Goal: Information Seeking & Learning: Learn about a topic

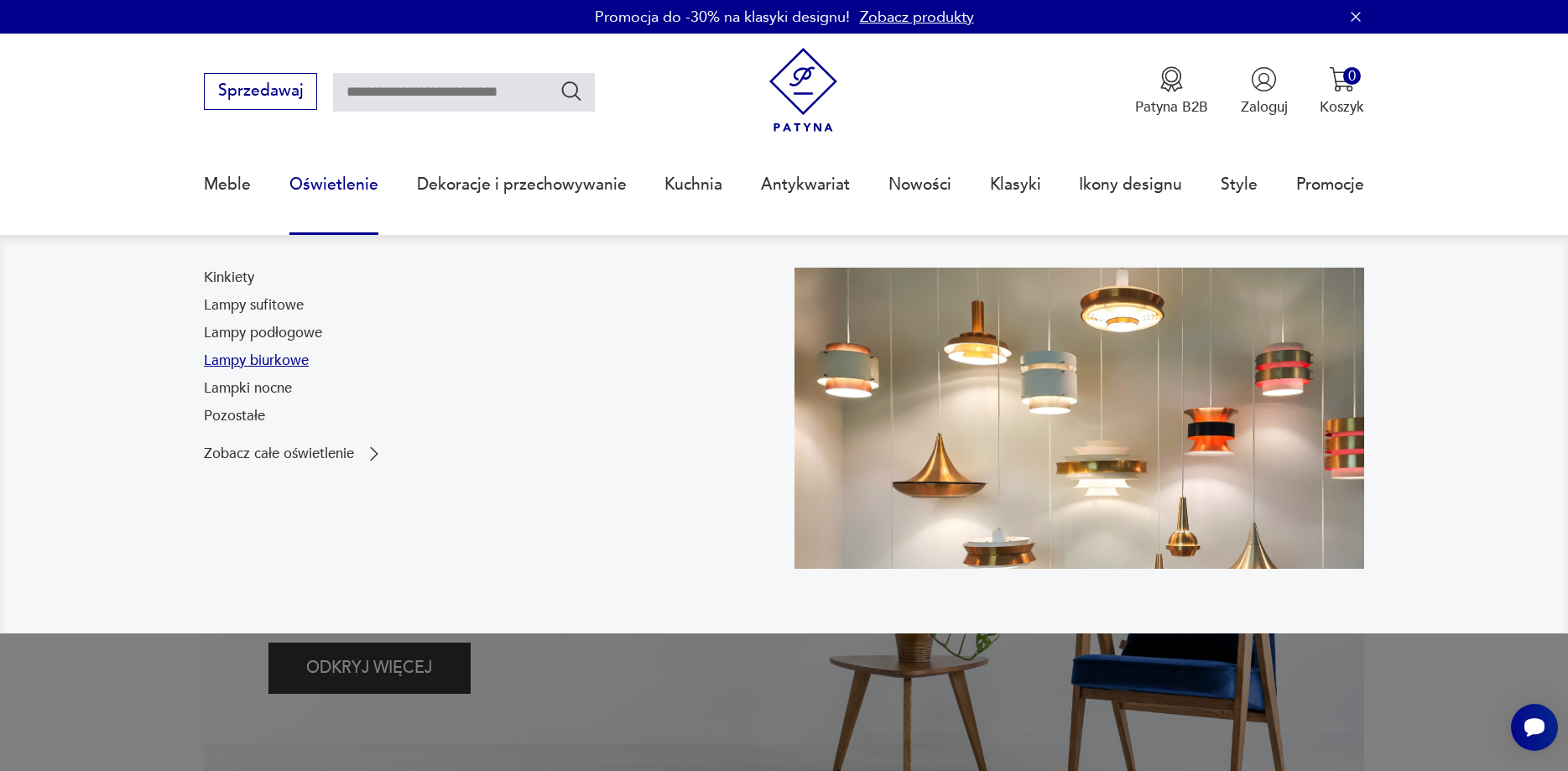
click at [266, 362] on link "Lampy biurkowe" at bounding box center [256, 361] width 105 height 20
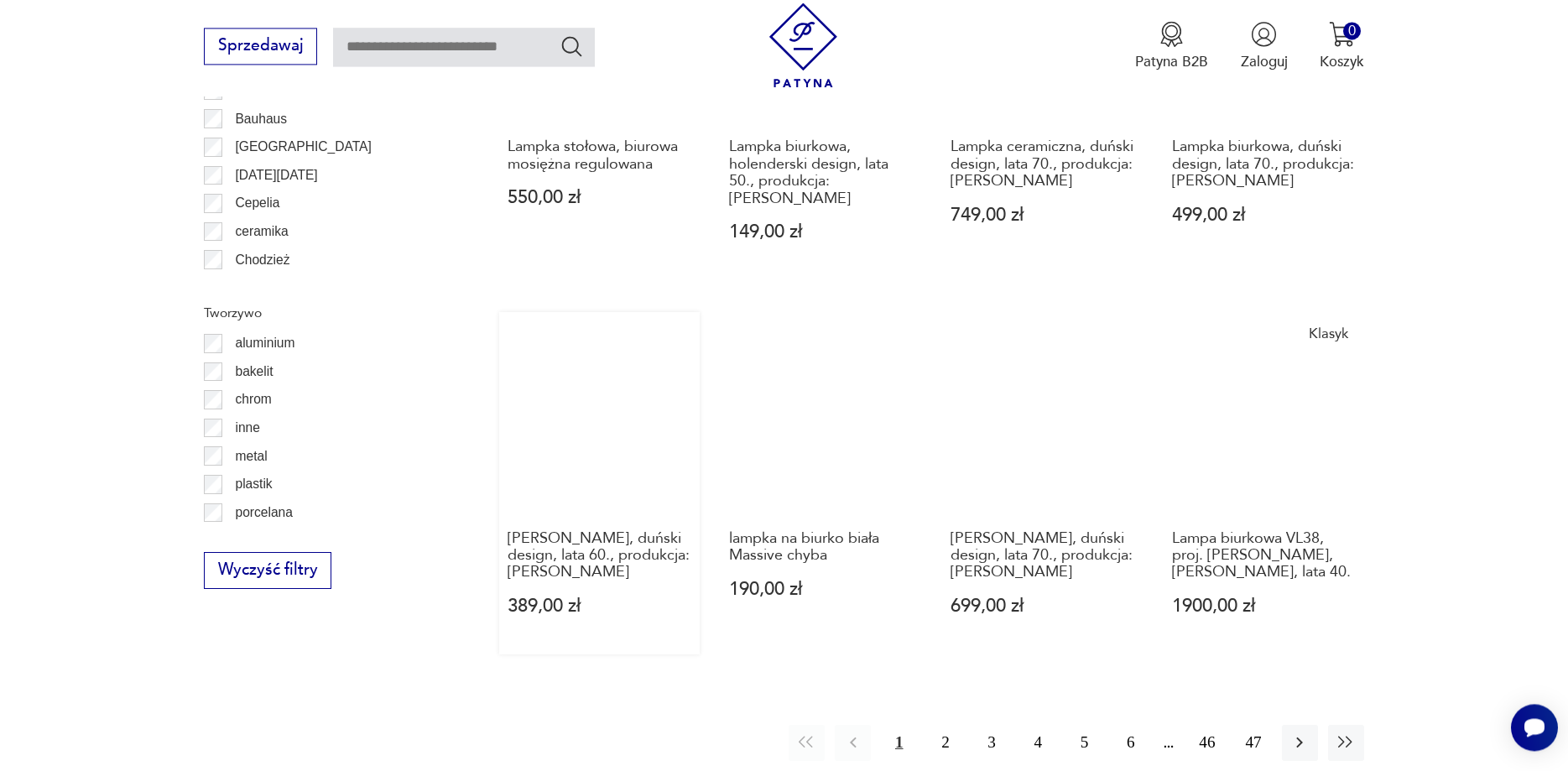
scroll to position [1681, 0]
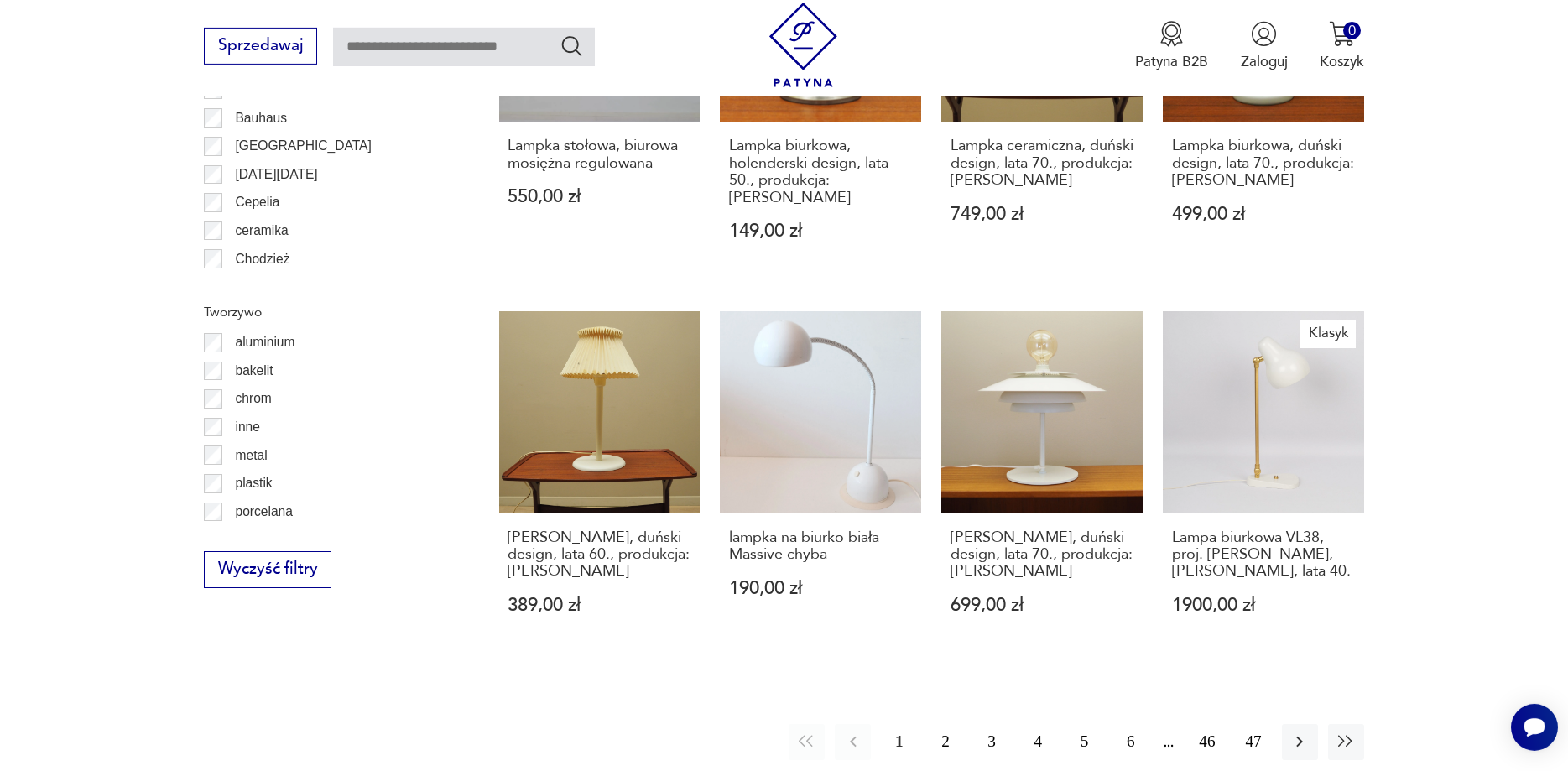
click at [942, 724] on button "2" at bounding box center [945, 742] width 36 height 36
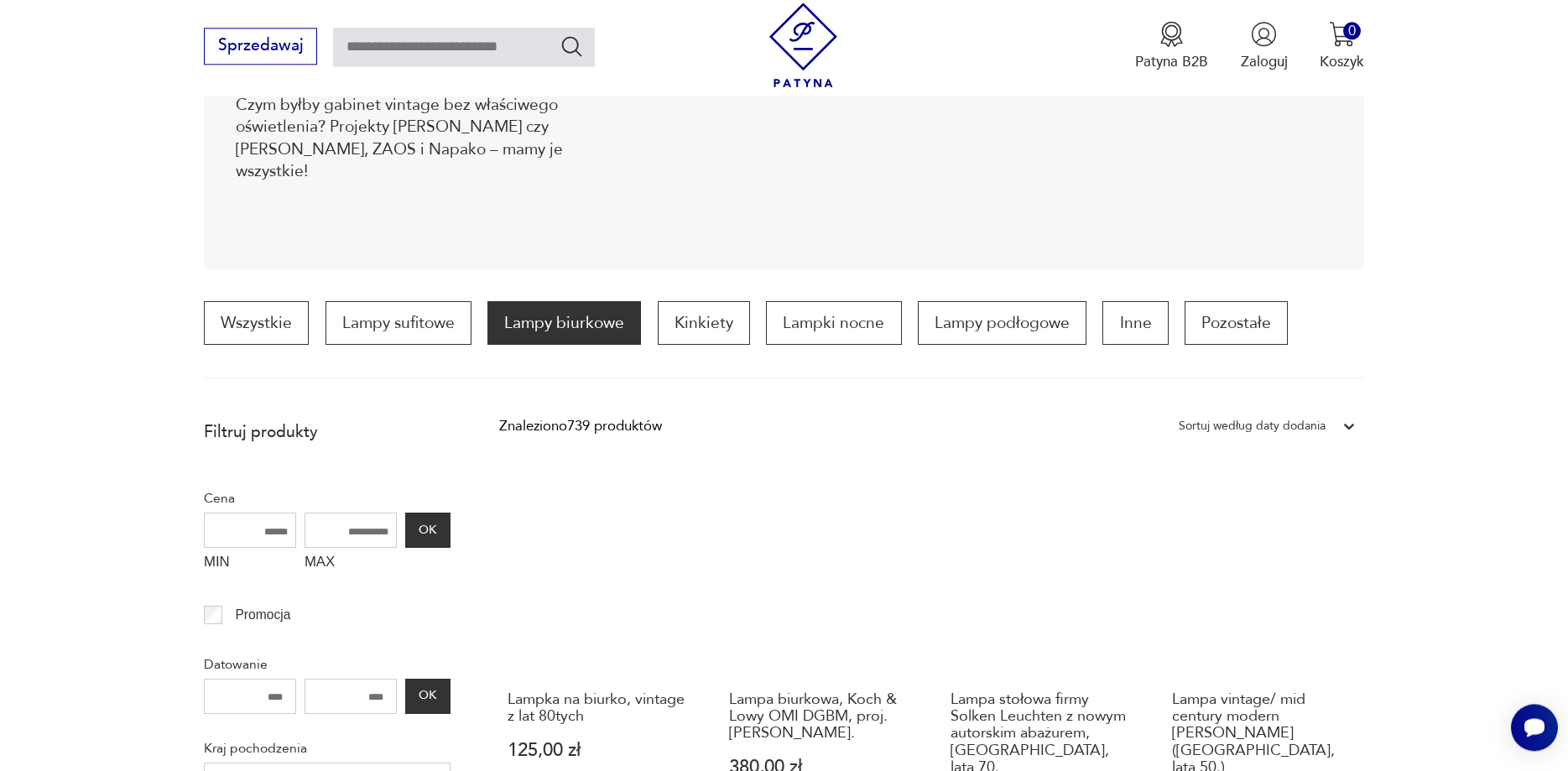
scroll to position [157, 0]
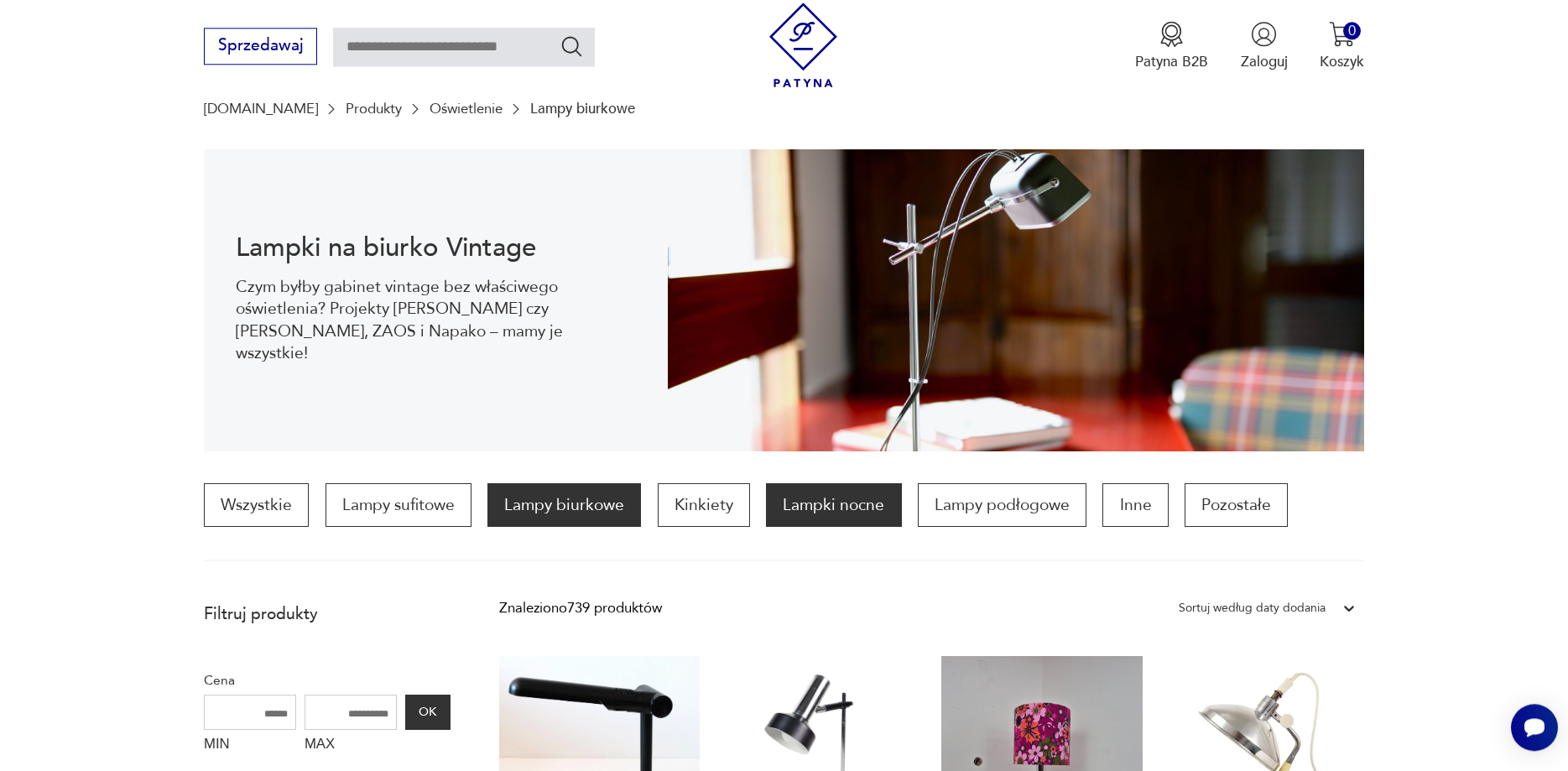
click at [838, 516] on p "Lampki nocne" at bounding box center [834, 505] width 135 height 44
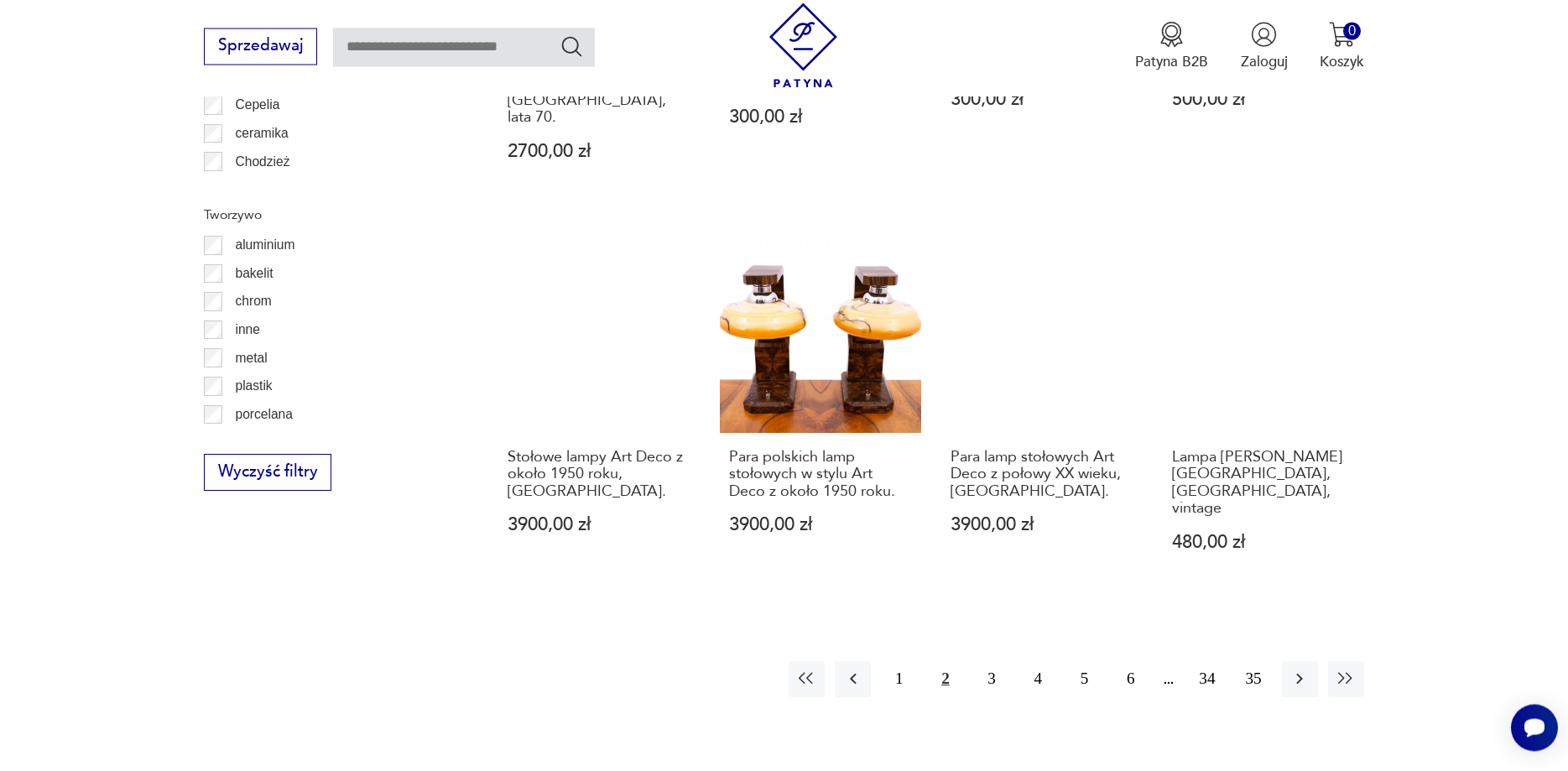
scroll to position [1784, 0]
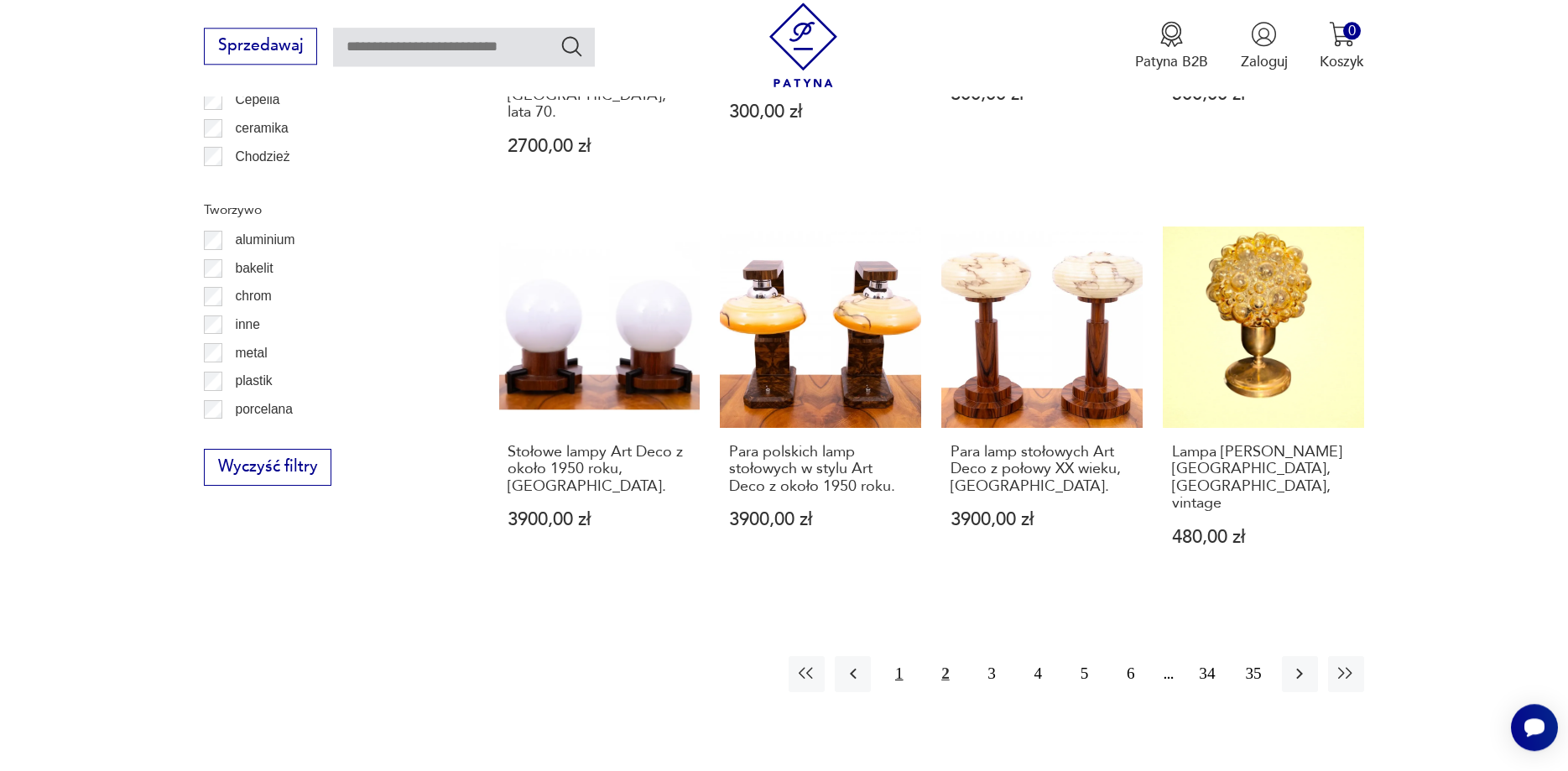
click at [898, 657] on button "1" at bounding box center [898, 674] width 36 height 36
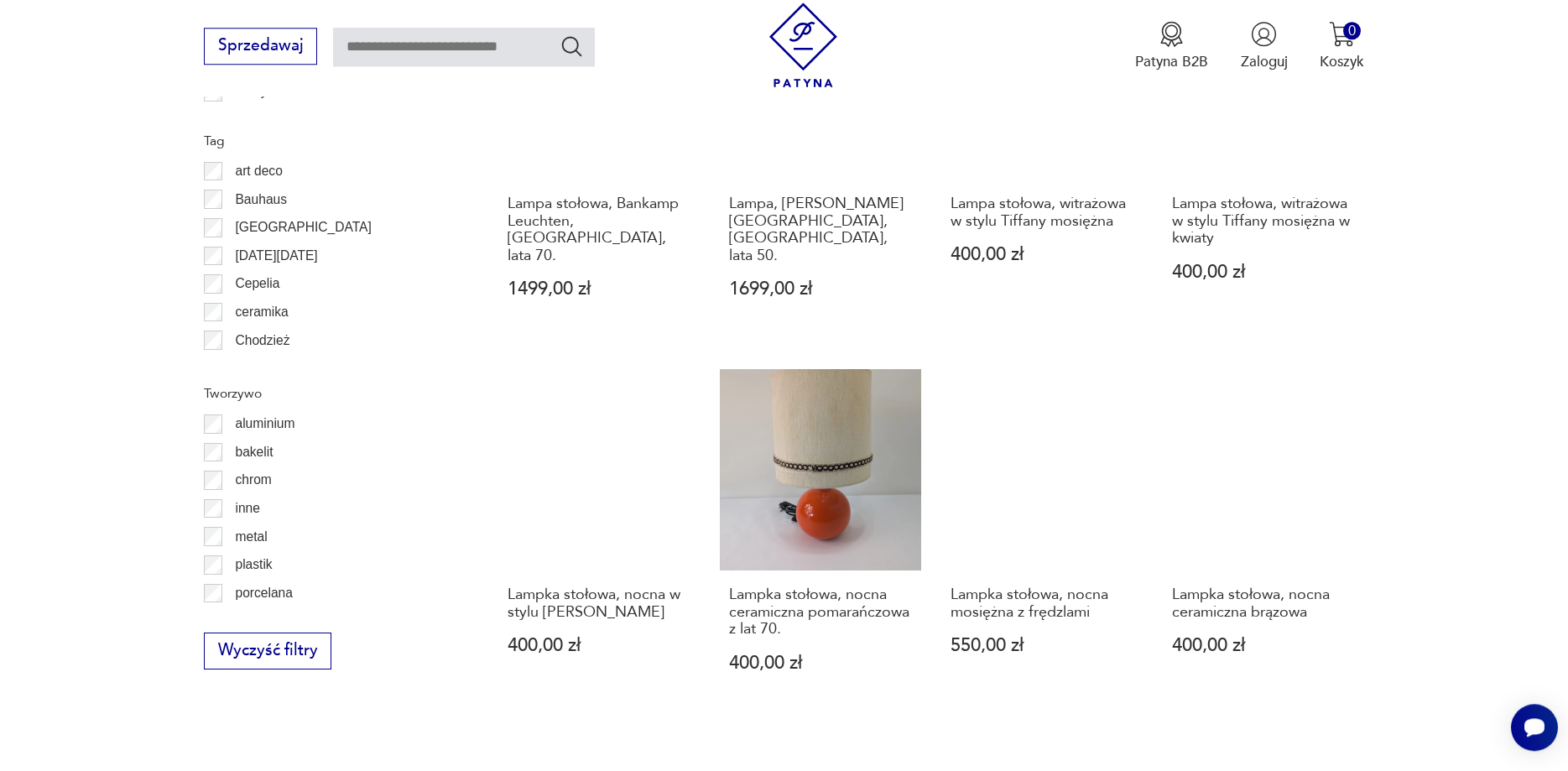
scroll to position [1698, 0]
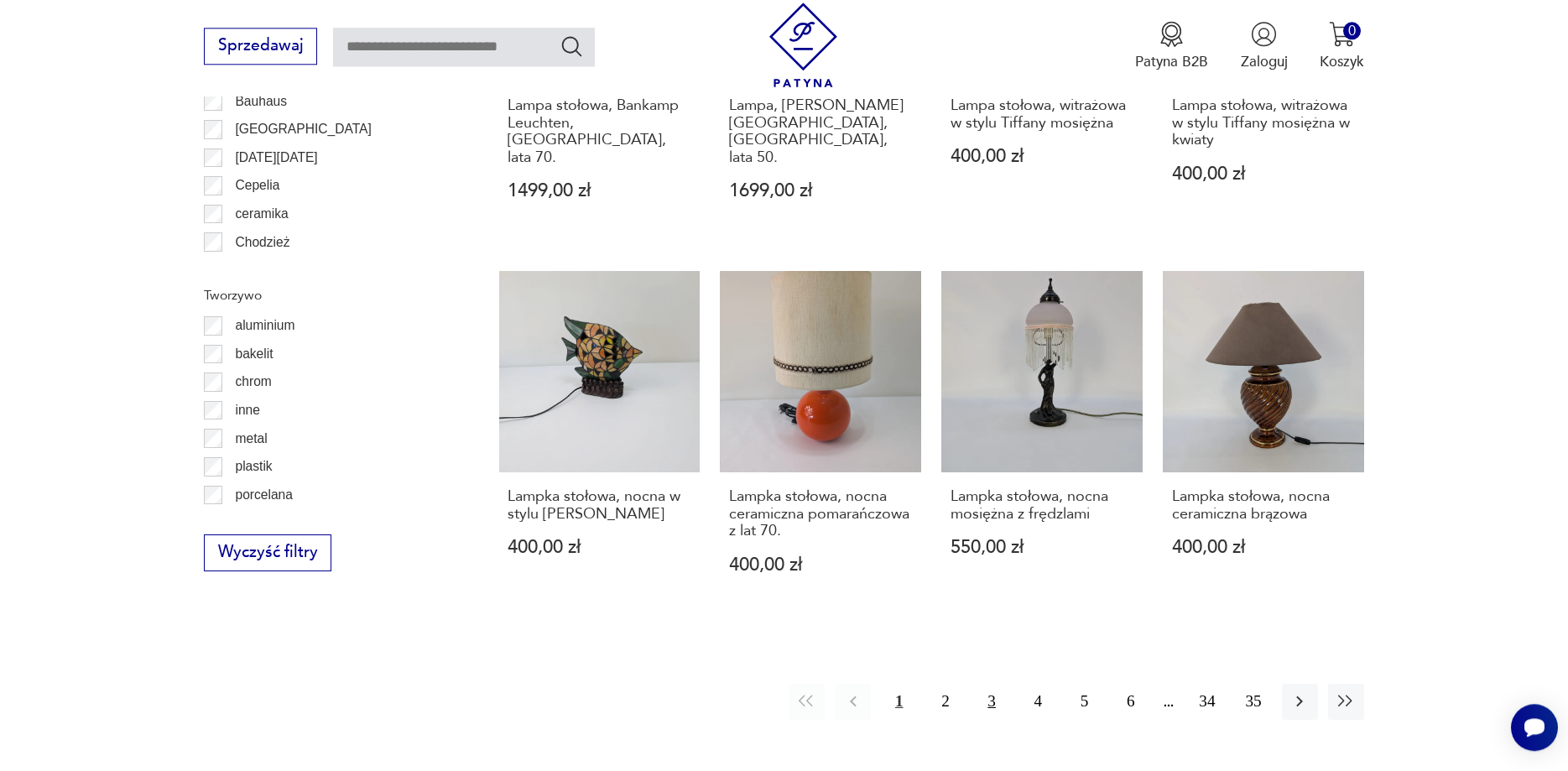
click at [992, 684] on button "3" at bounding box center [991, 701] width 36 height 36
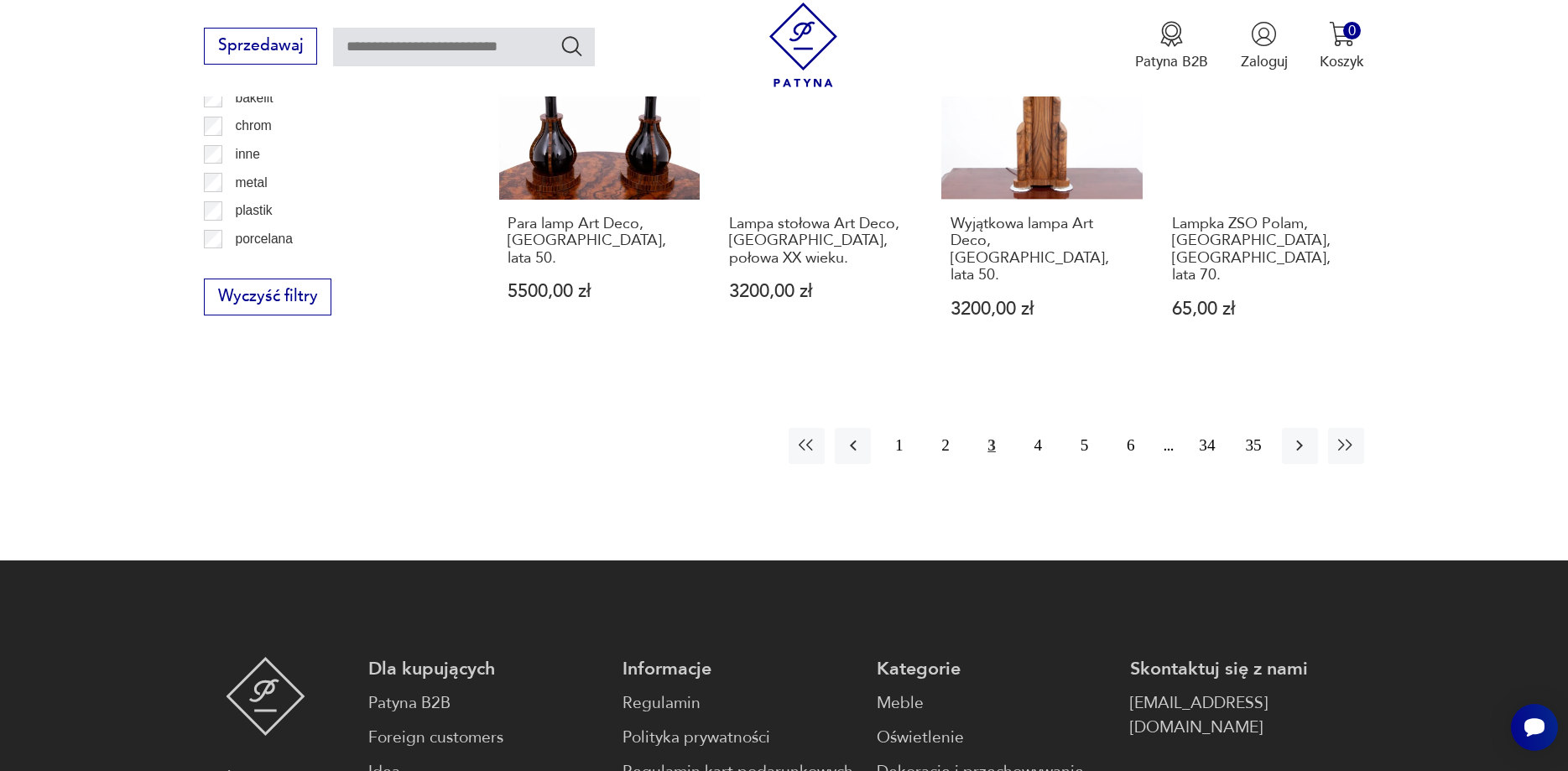
scroll to position [1954, 0]
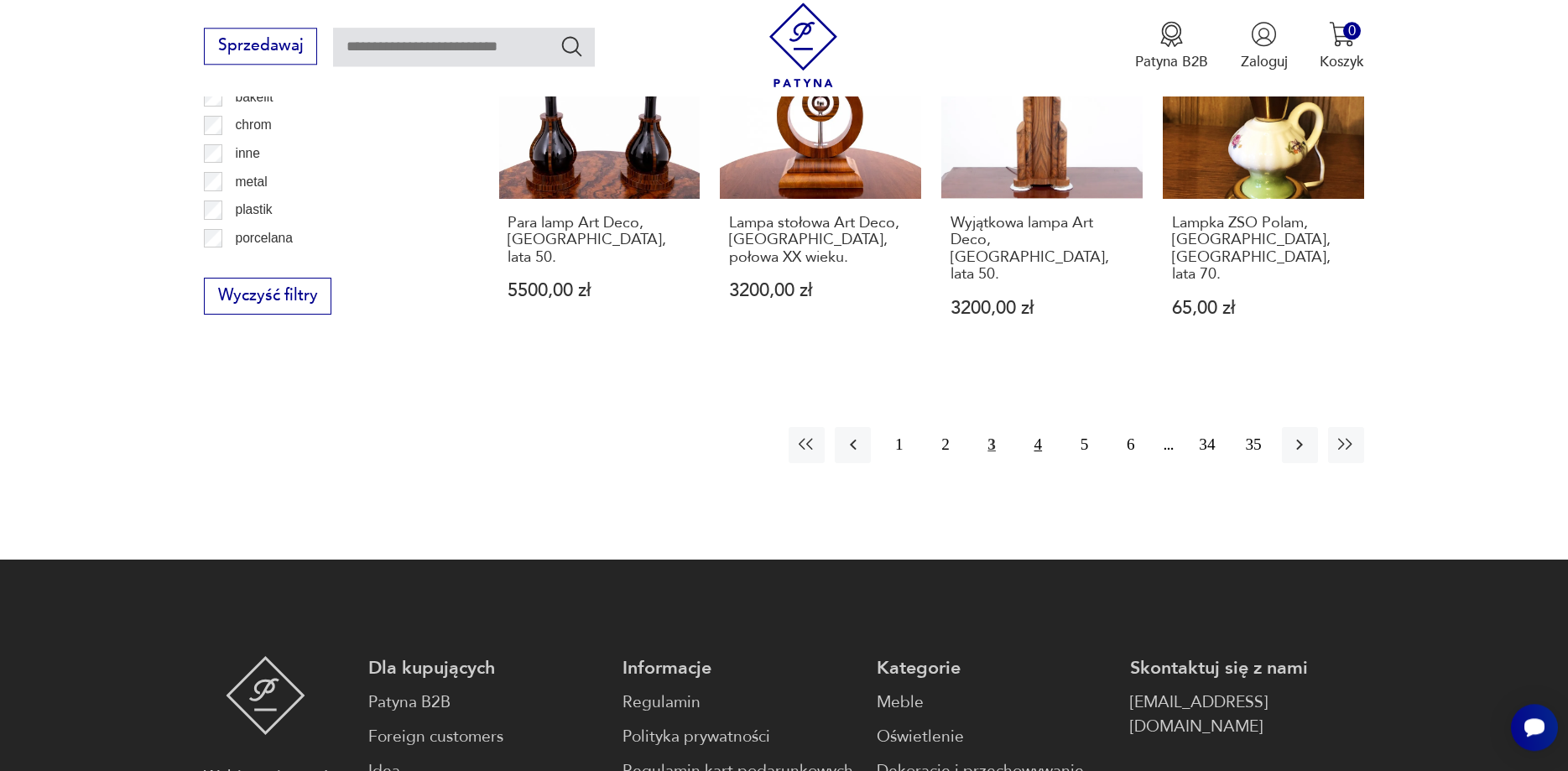
click at [1037, 427] on button "4" at bounding box center [1037, 444] width 36 height 36
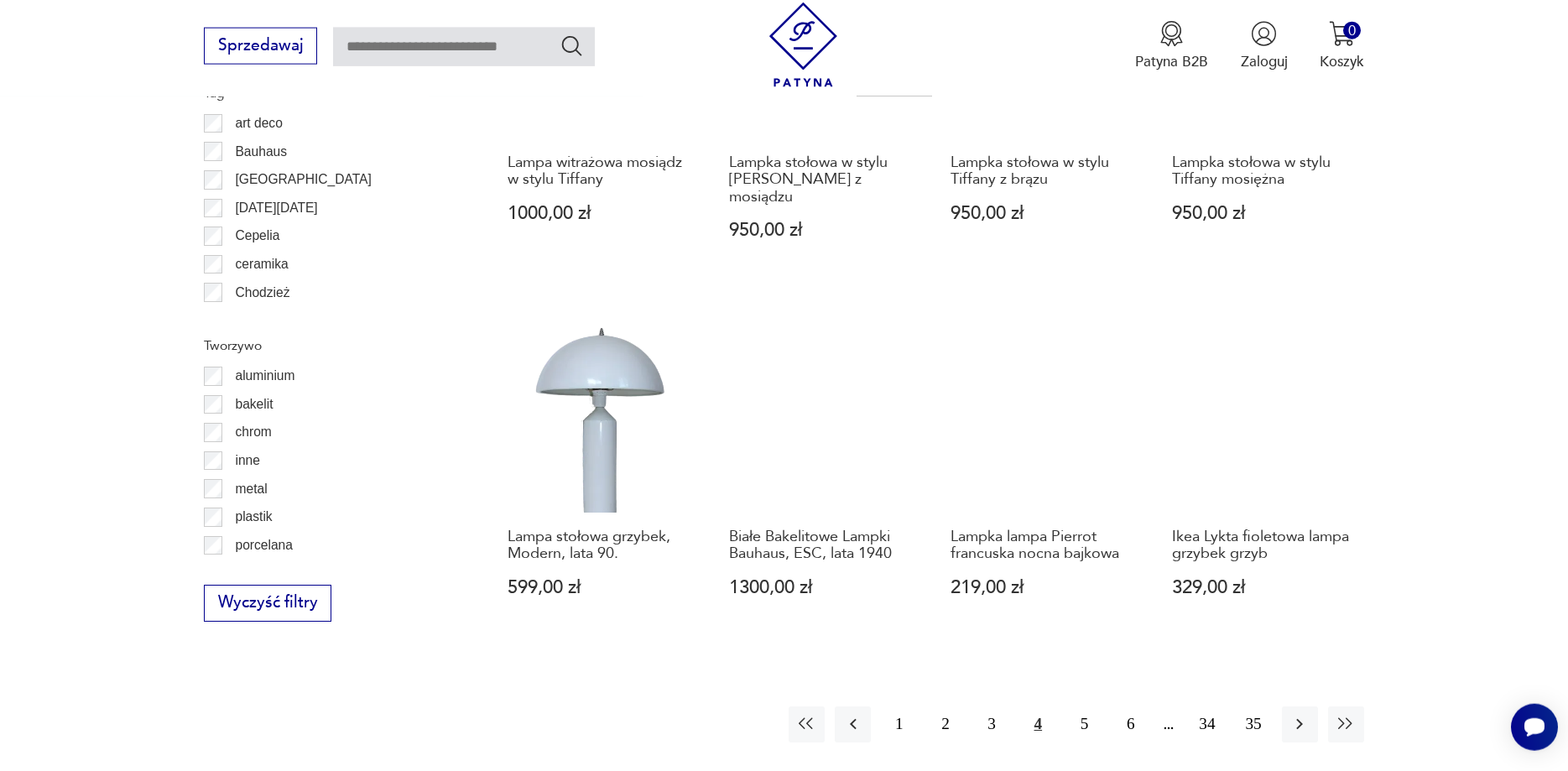
scroll to position [1698, 0]
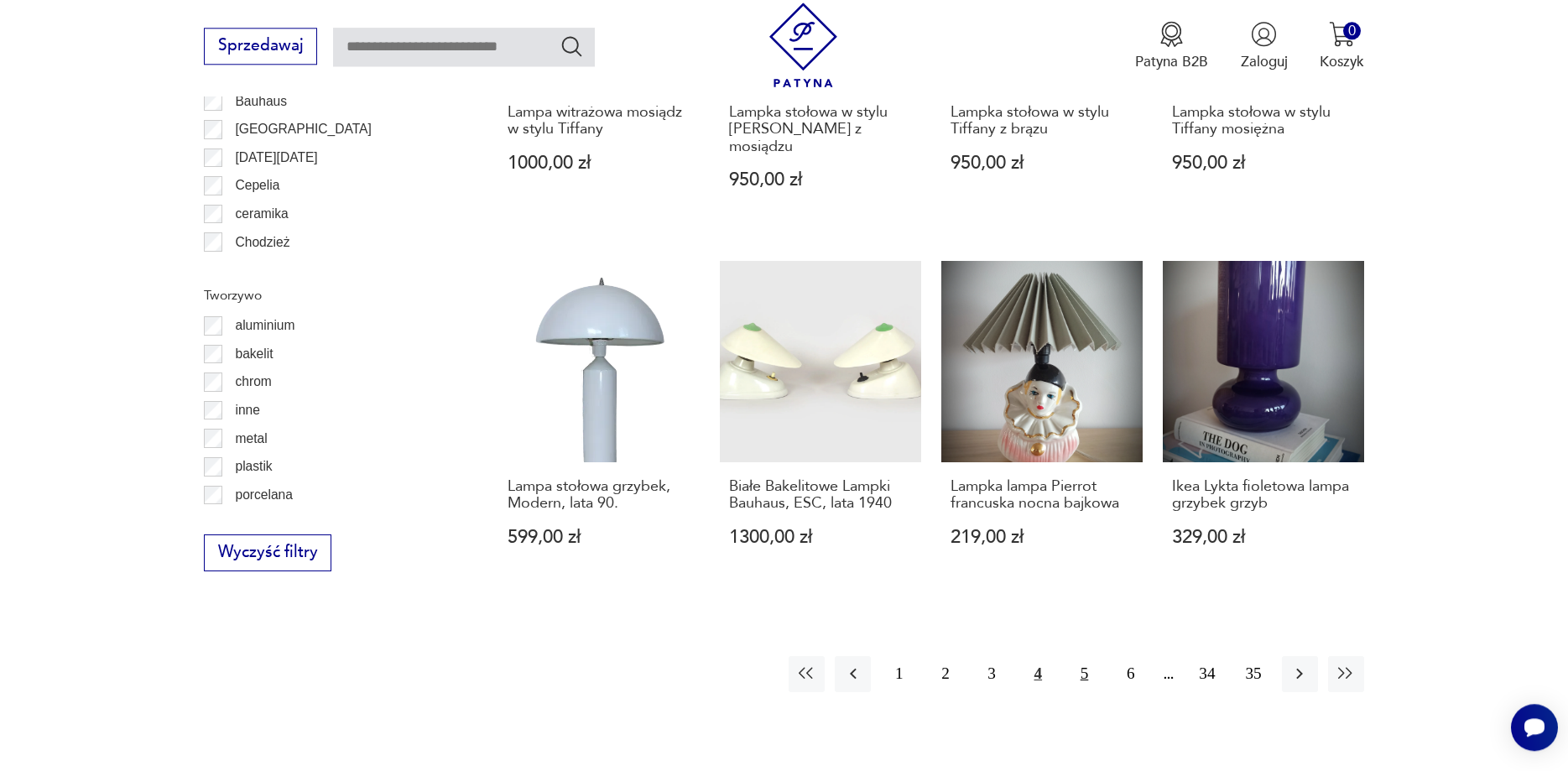
click at [1087, 657] on button "5" at bounding box center [1084, 674] width 36 height 36
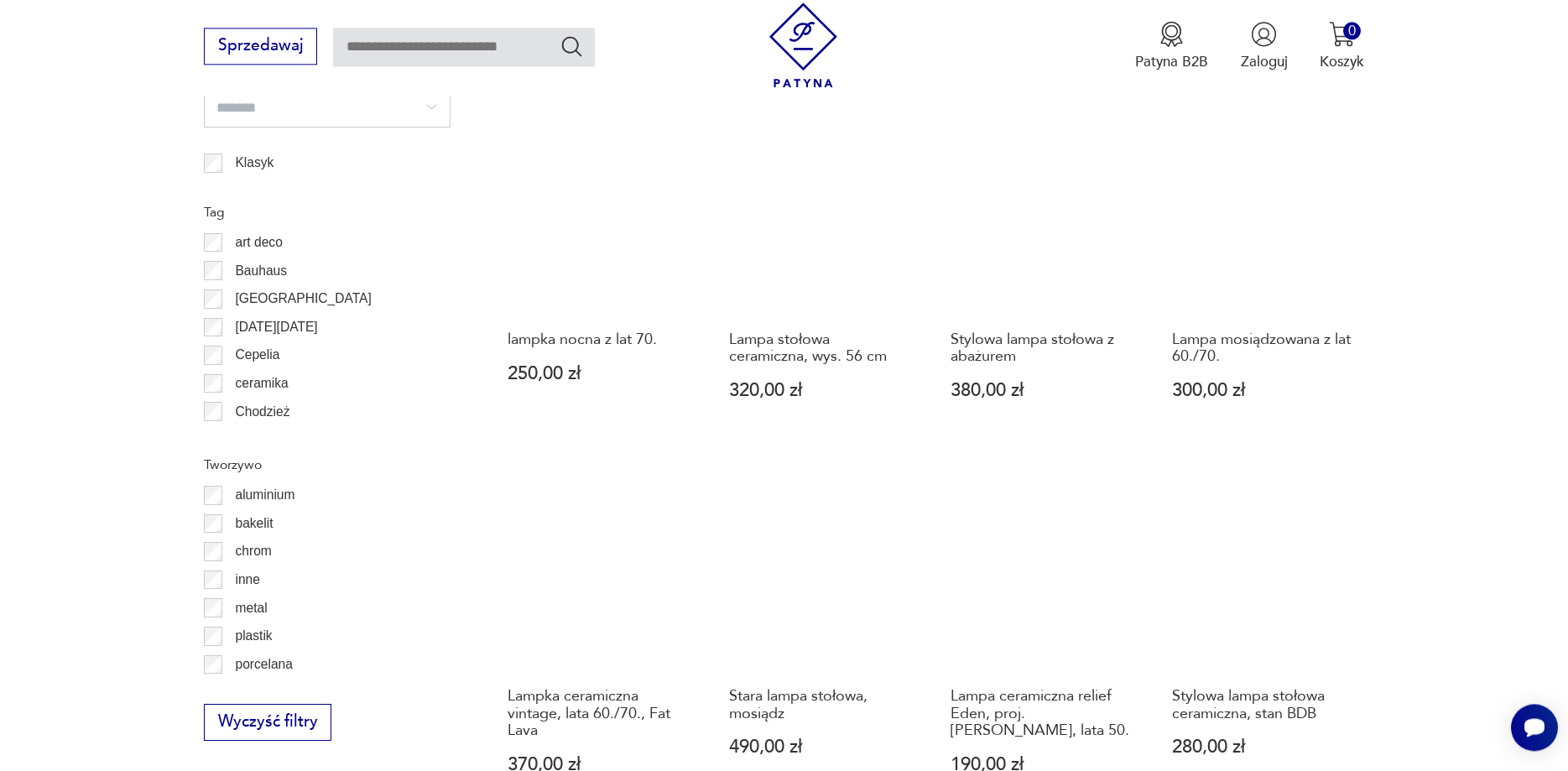
scroll to position [1698, 0]
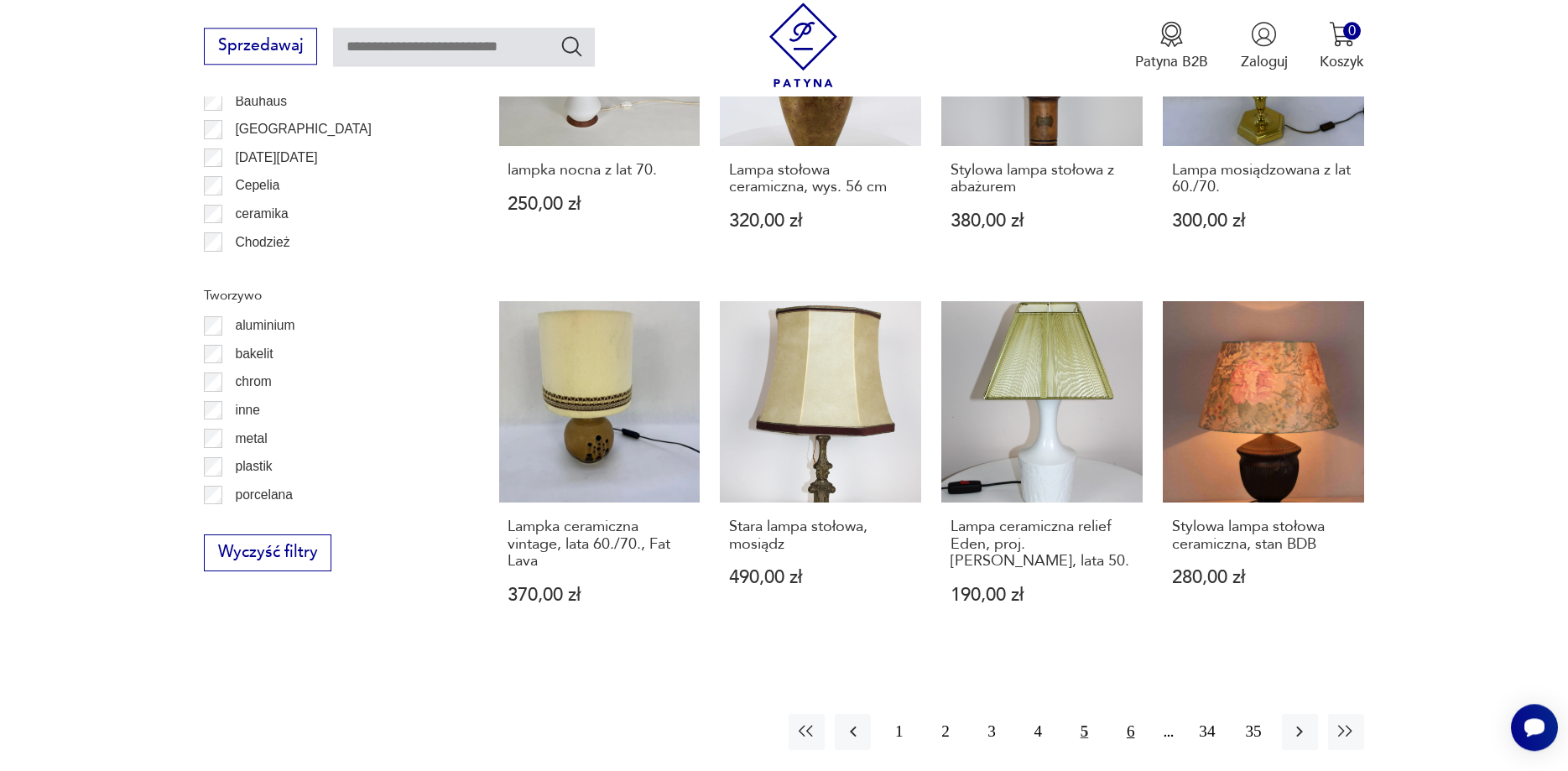
click at [1131, 714] on button "6" at bounding box center [1130, 732] width 36 height 36
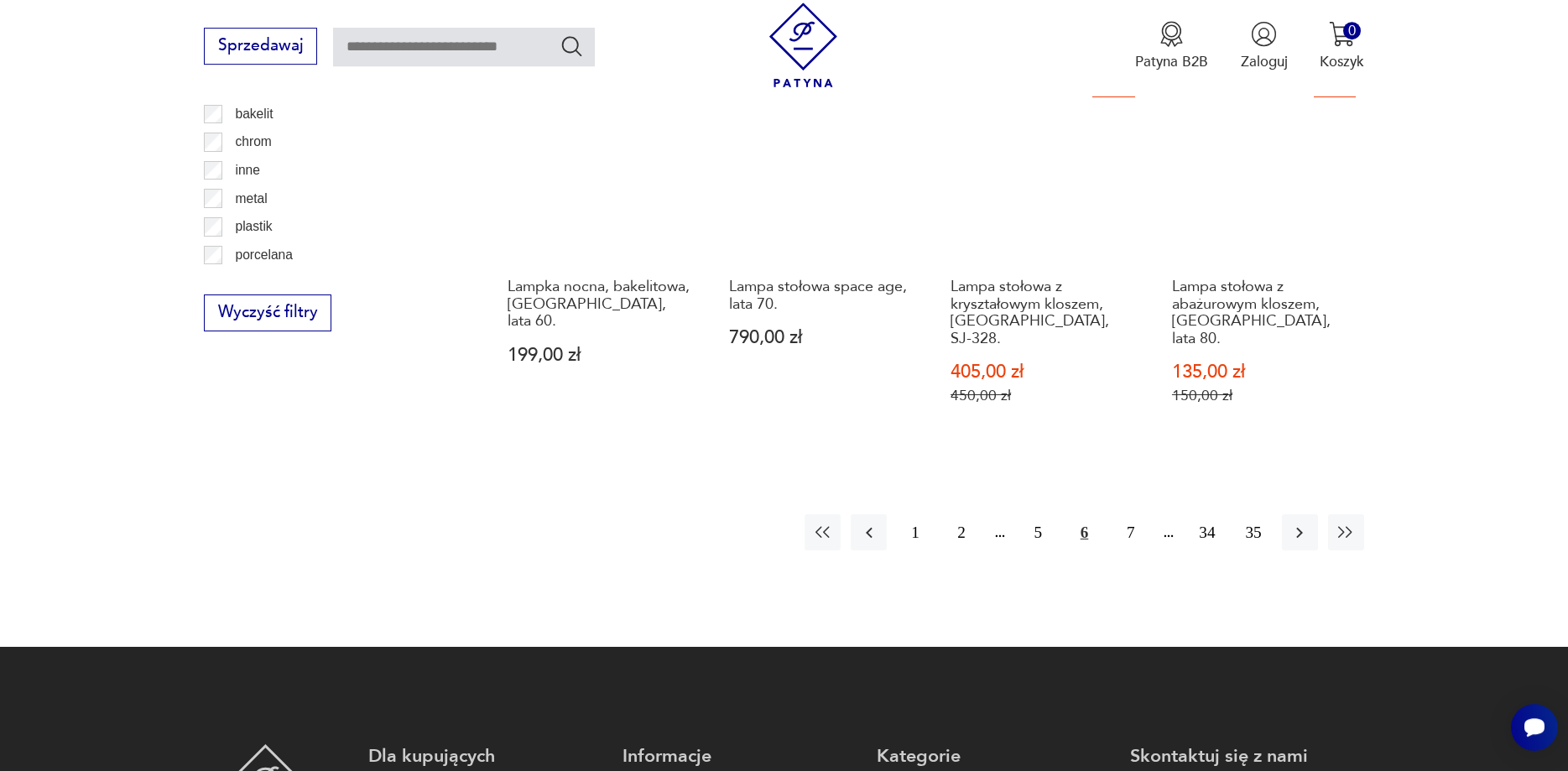
scroll to position [2040, 0]
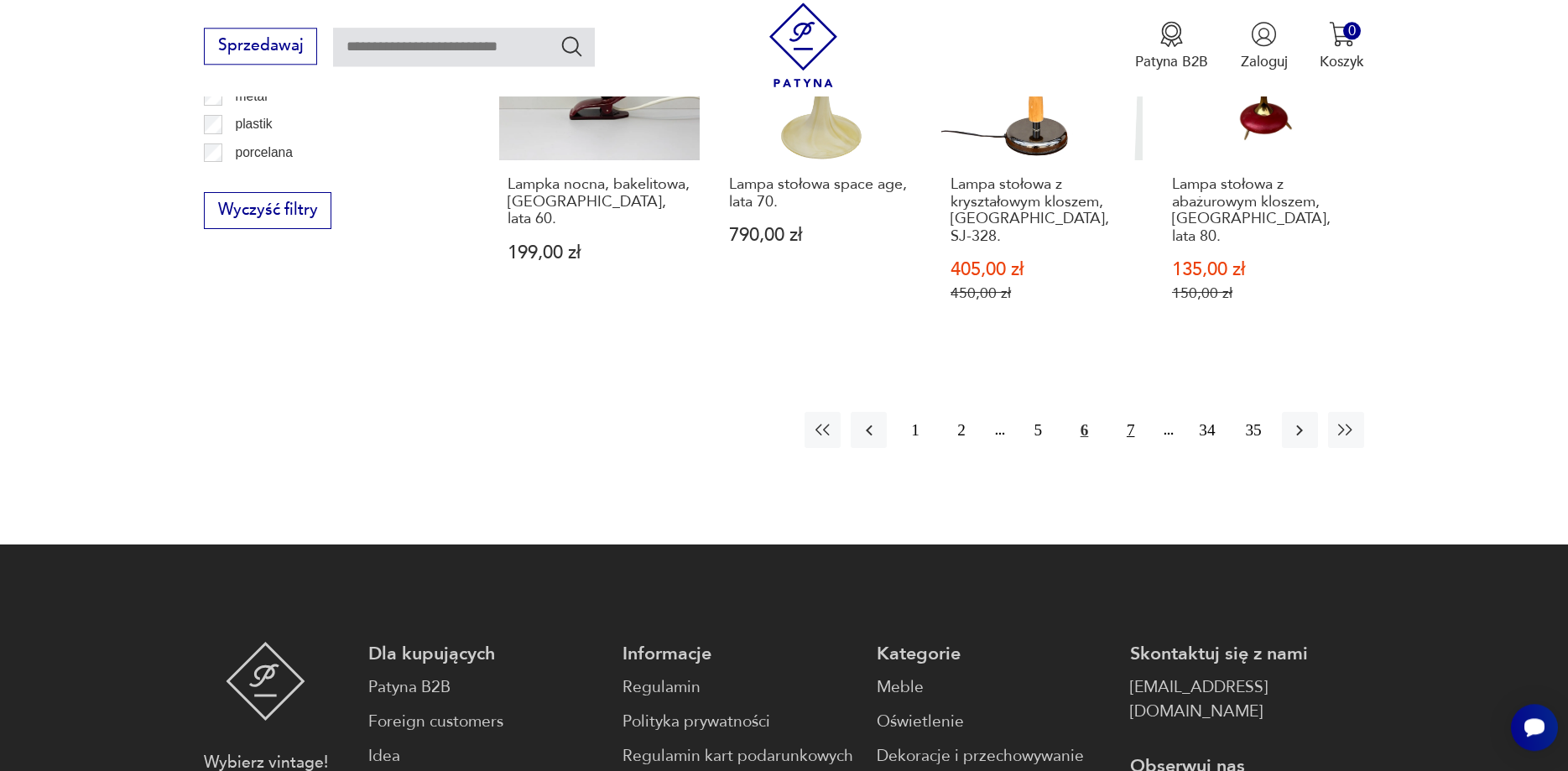
click at [1127, 412] on button "7" at bounding box center [1130, 429] width 36 height 36
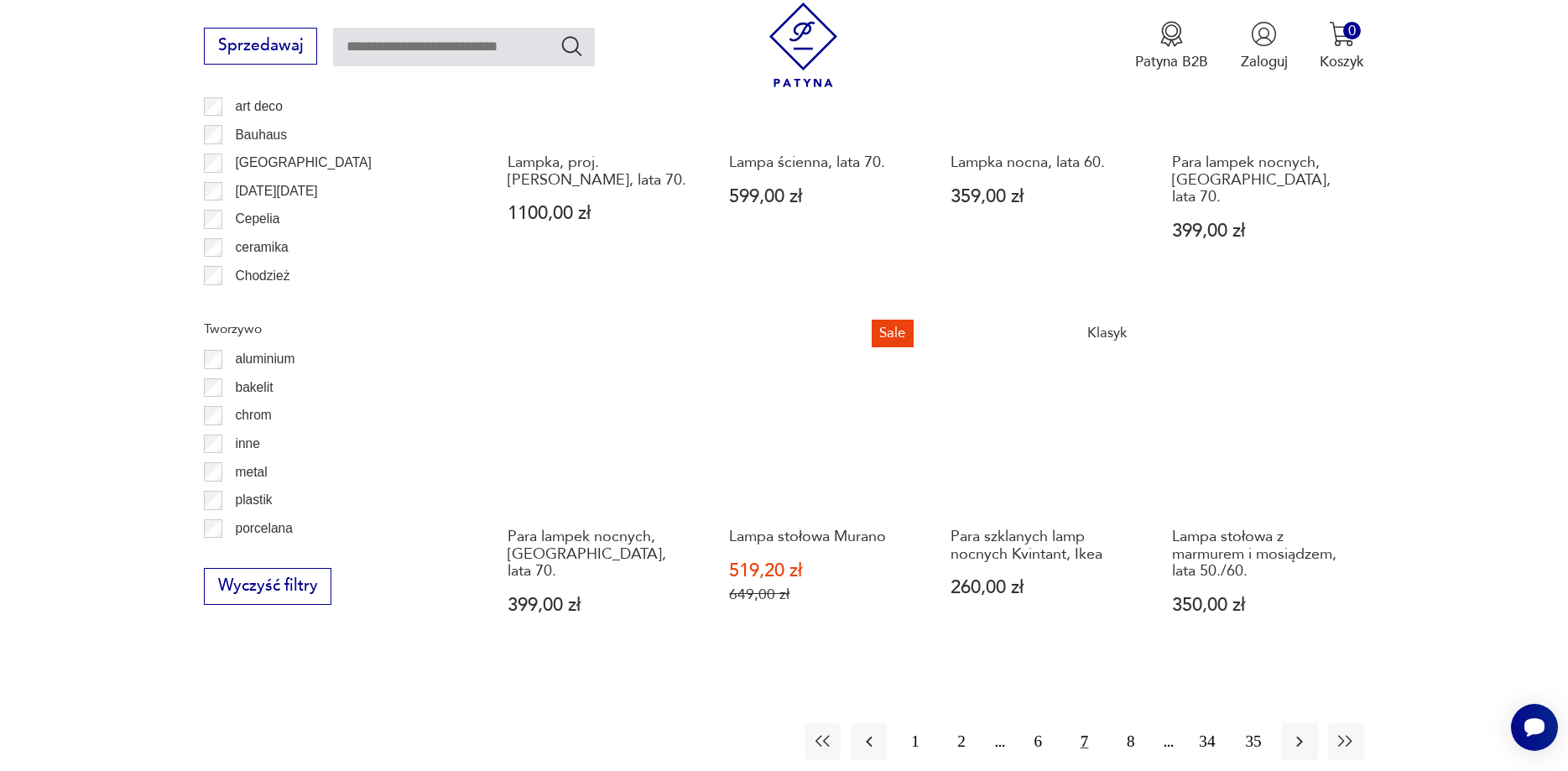
scroll to position [1869, 0]
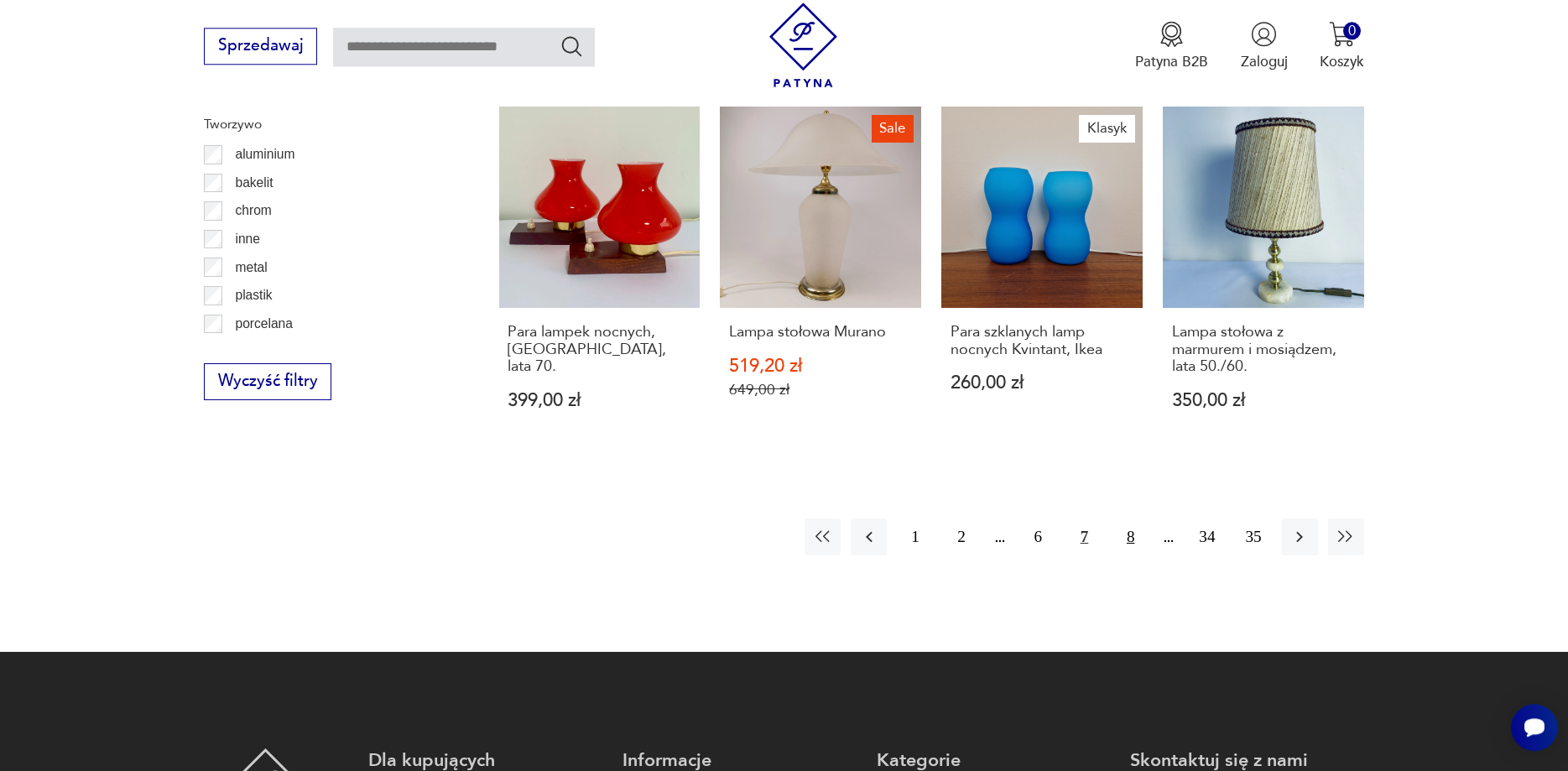
click at [1130, 518] on button "8" at bounding box center [1130, 536] width 36 height 36
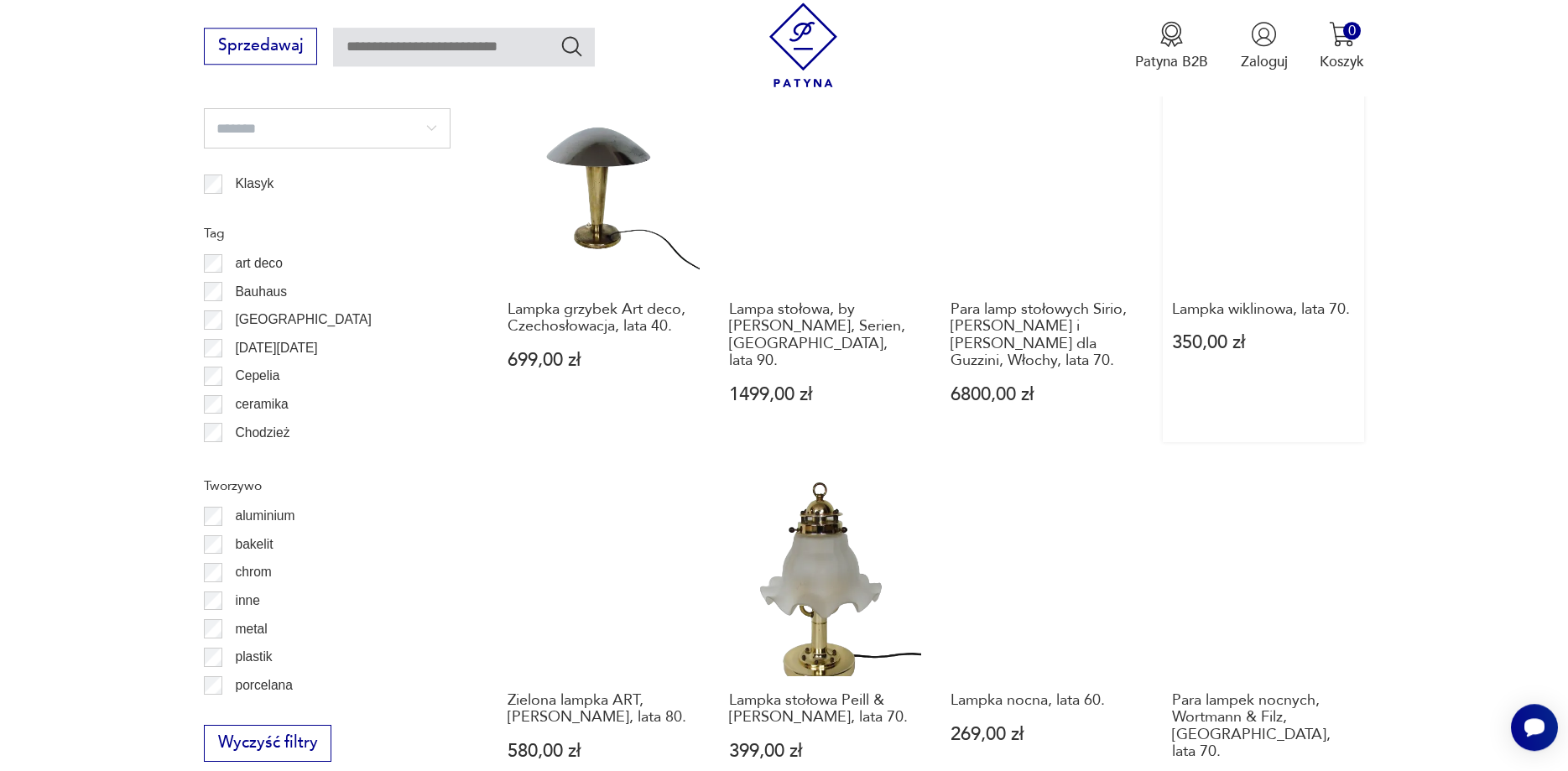
scroll to position [1698, 0]
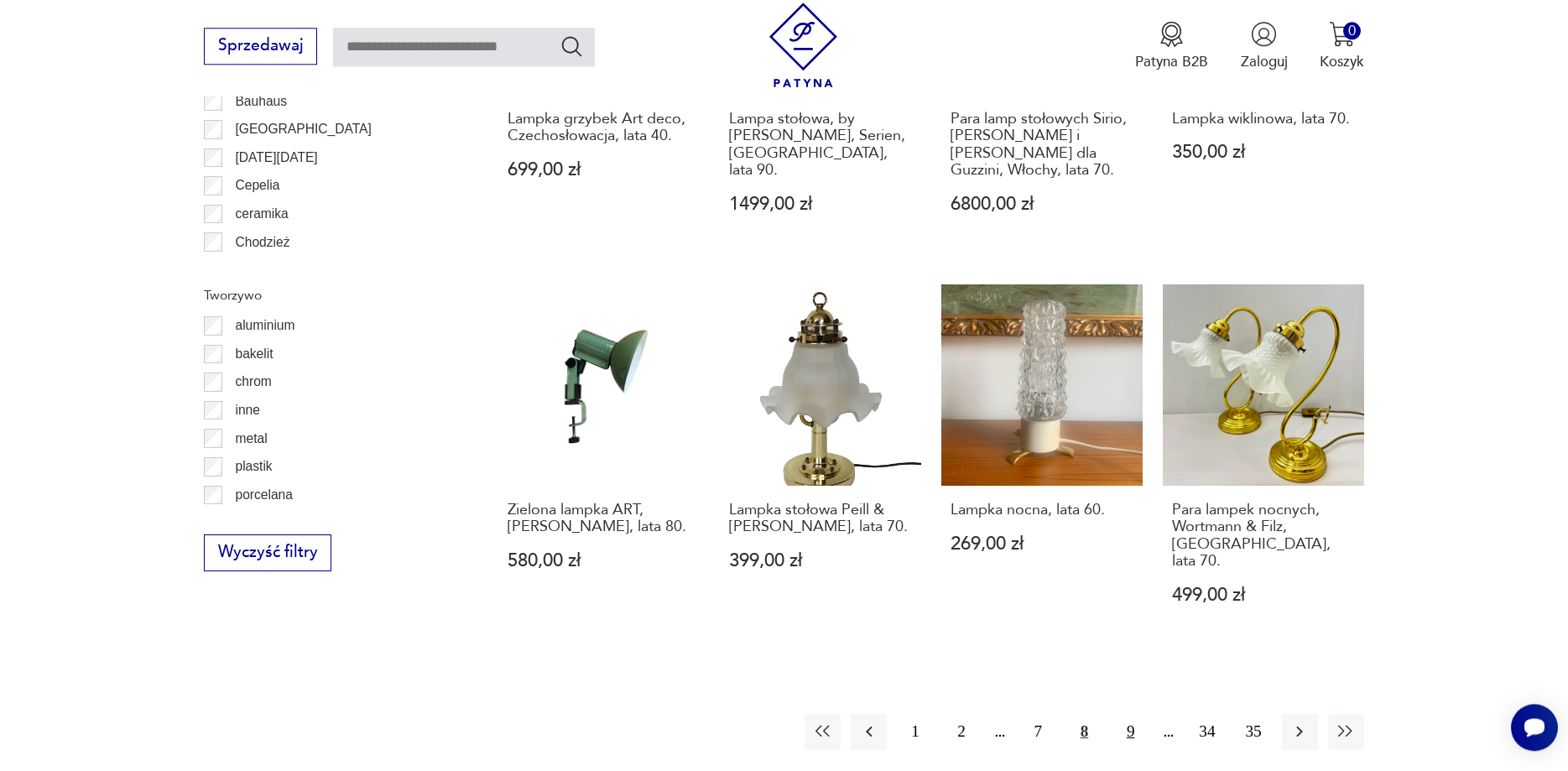
click at [1128, 714] on button "9" at bounding box center [1130, 732] width 36 height 36
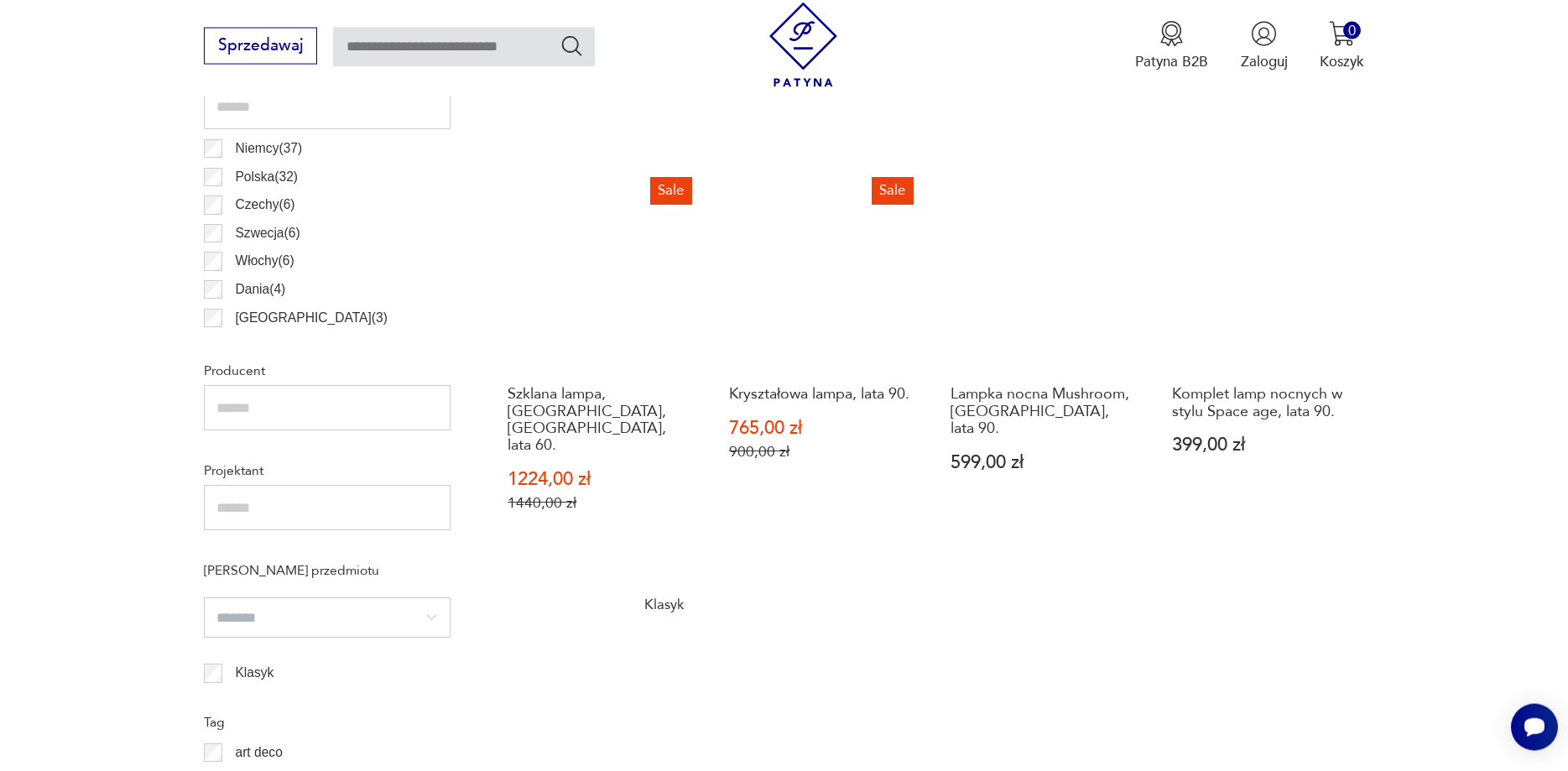
scroll to position [1013, 0]
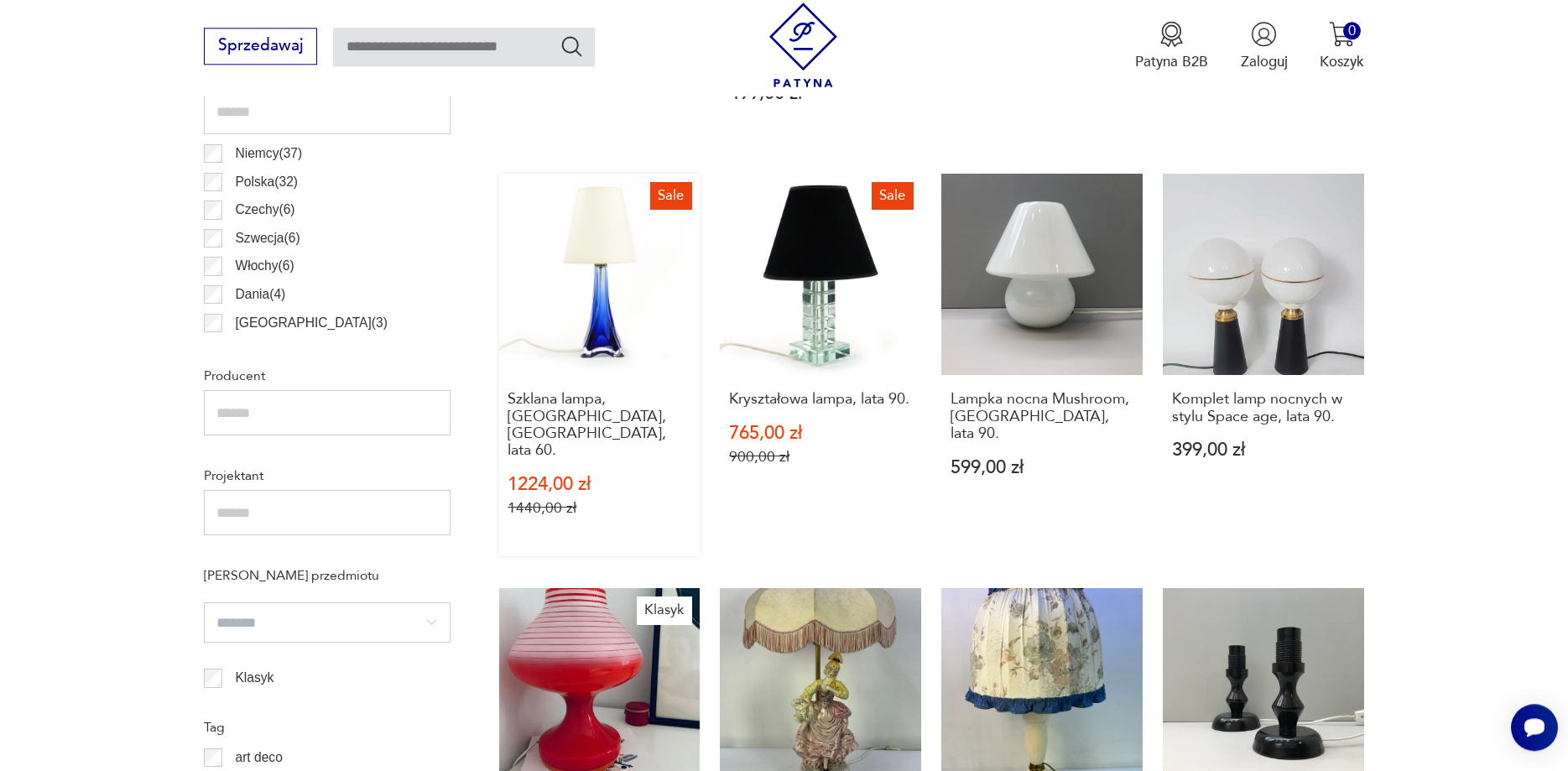
click at [600, 329] on link "Sale Szklana lampa, [GEOGRAPHIC_DATA], [GEOGRAPHIC_DATA], lata 60. 1224,00 zł 1…" at bounding box center [600, 365] width 201 height 383
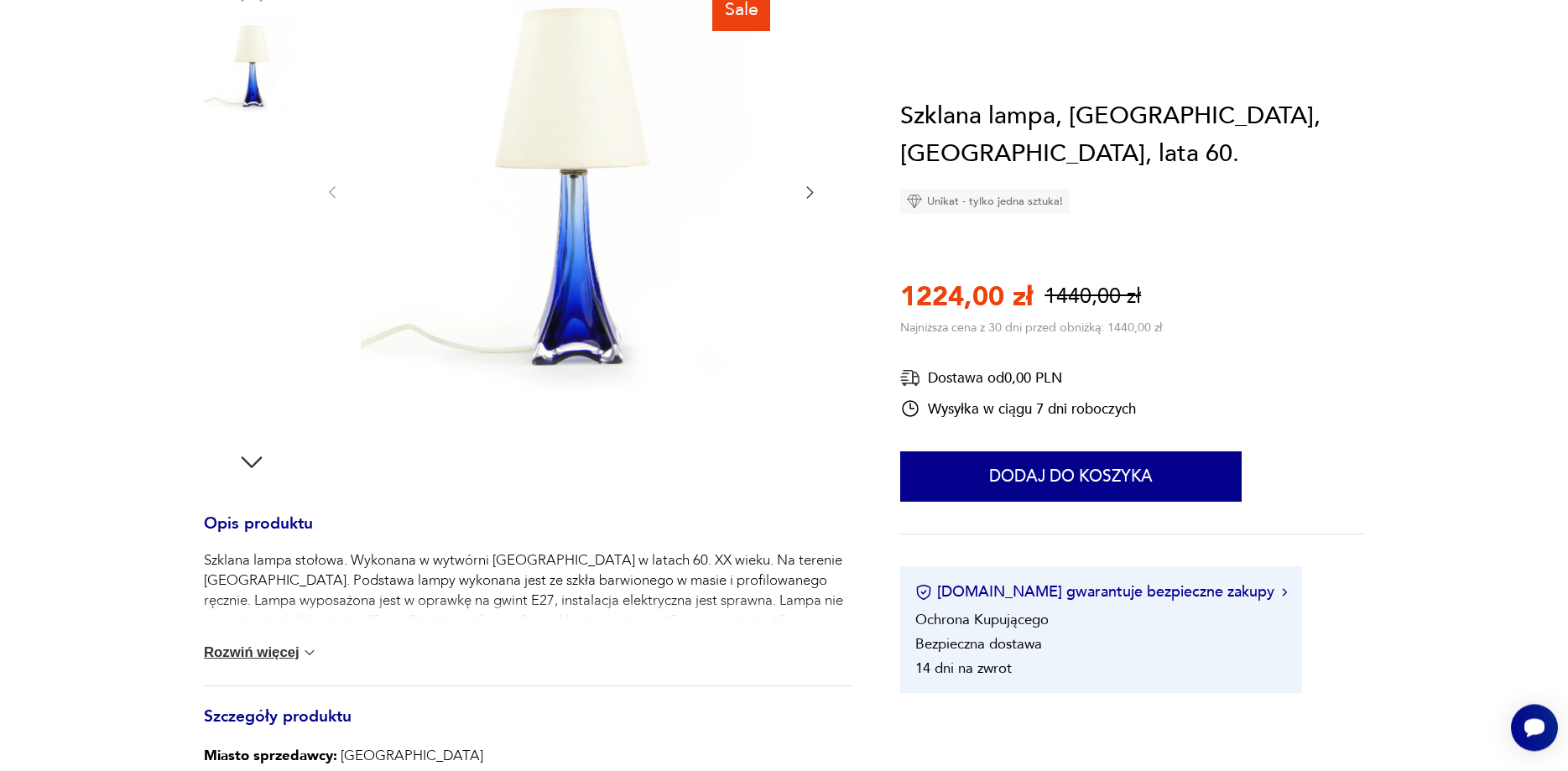
scroll to position [342, 0]
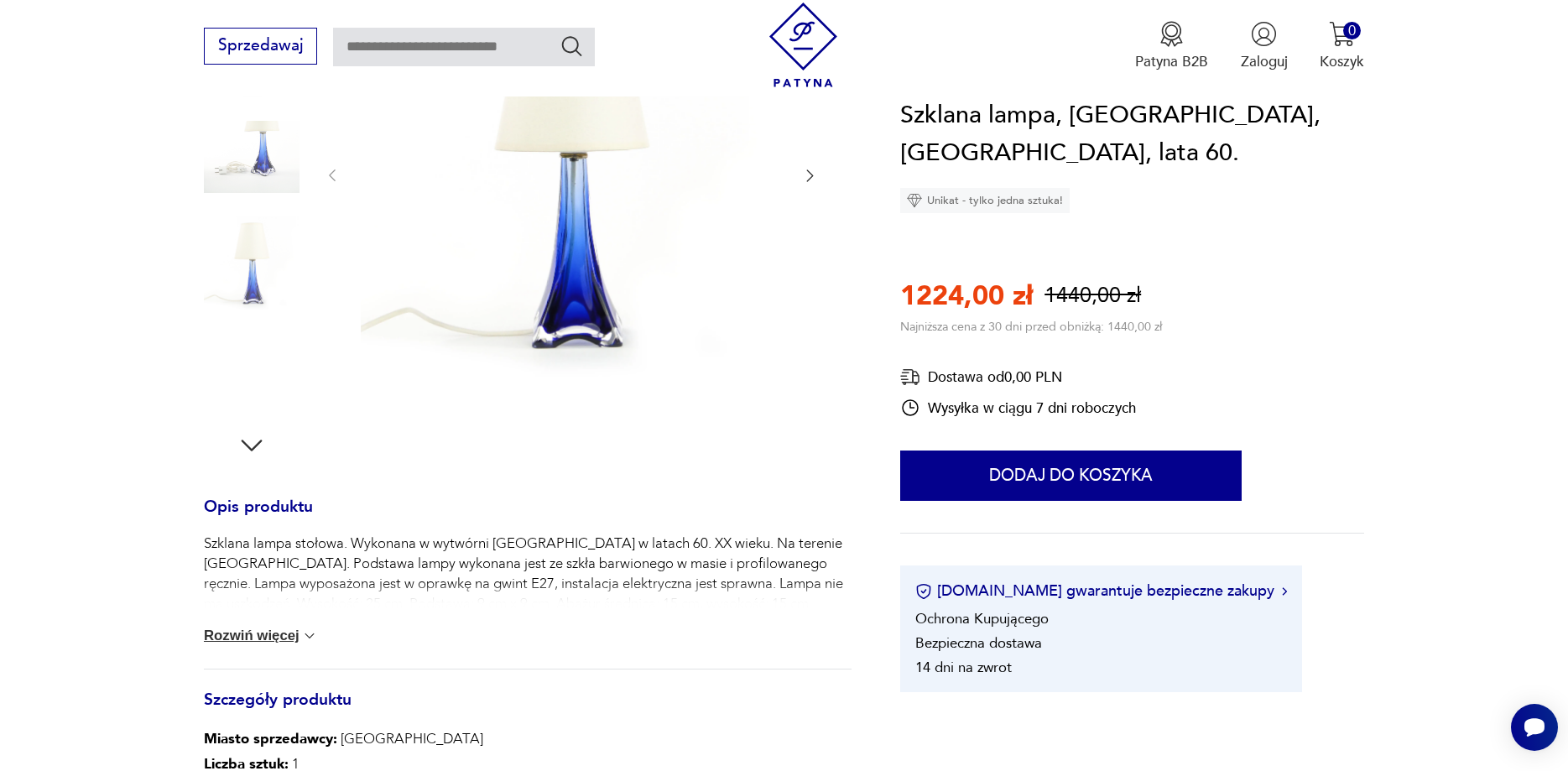
click at [262, 382] on img at bounding box center [252, 371] width 95 height 95
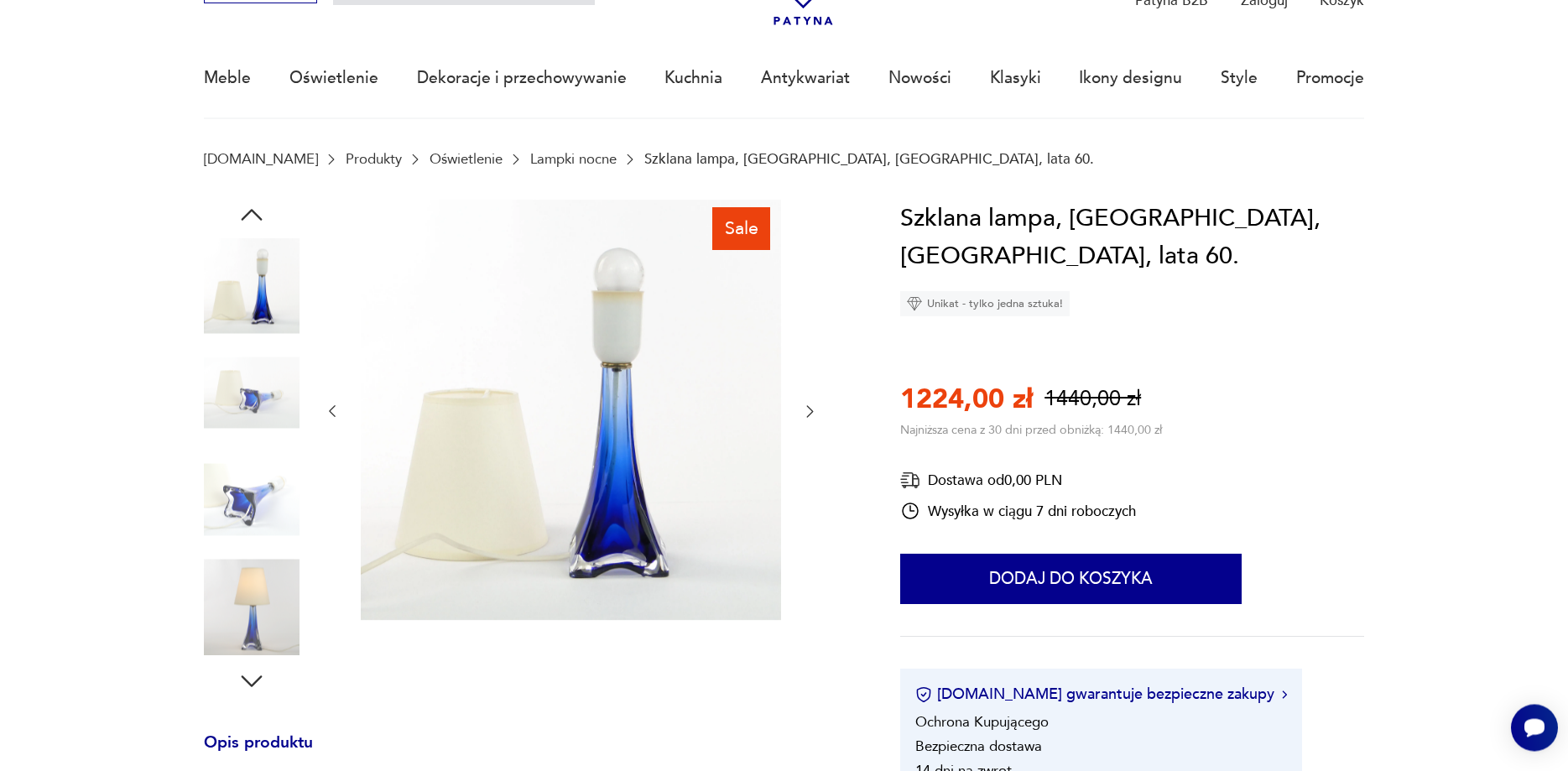
scroll to position [85, 0]
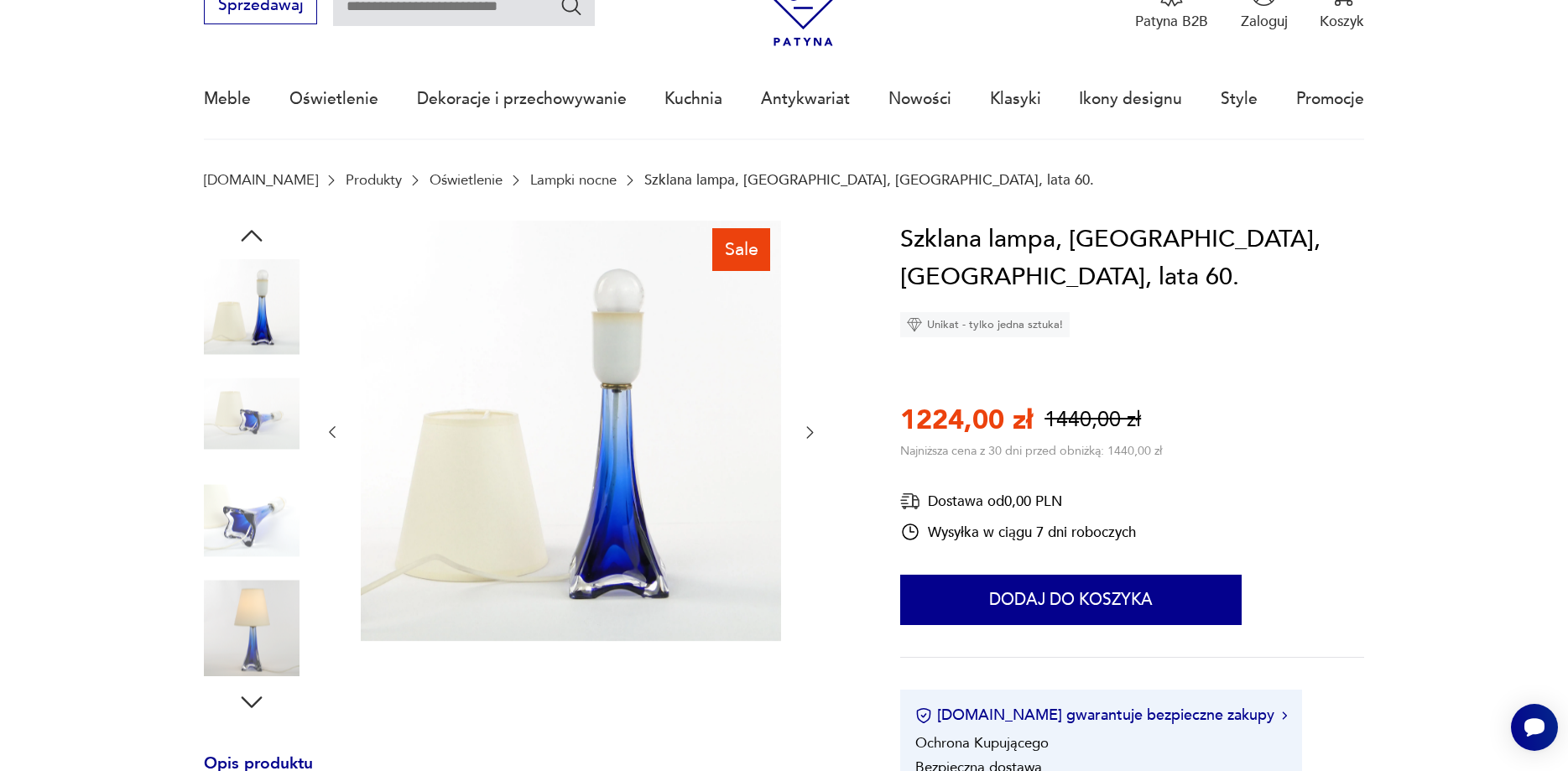
click at [269, 347] on img at bounding box center [252, 307] width 95 height 95
click at [256, 422] on img at bounding box center [252, 414] width 95 height 95
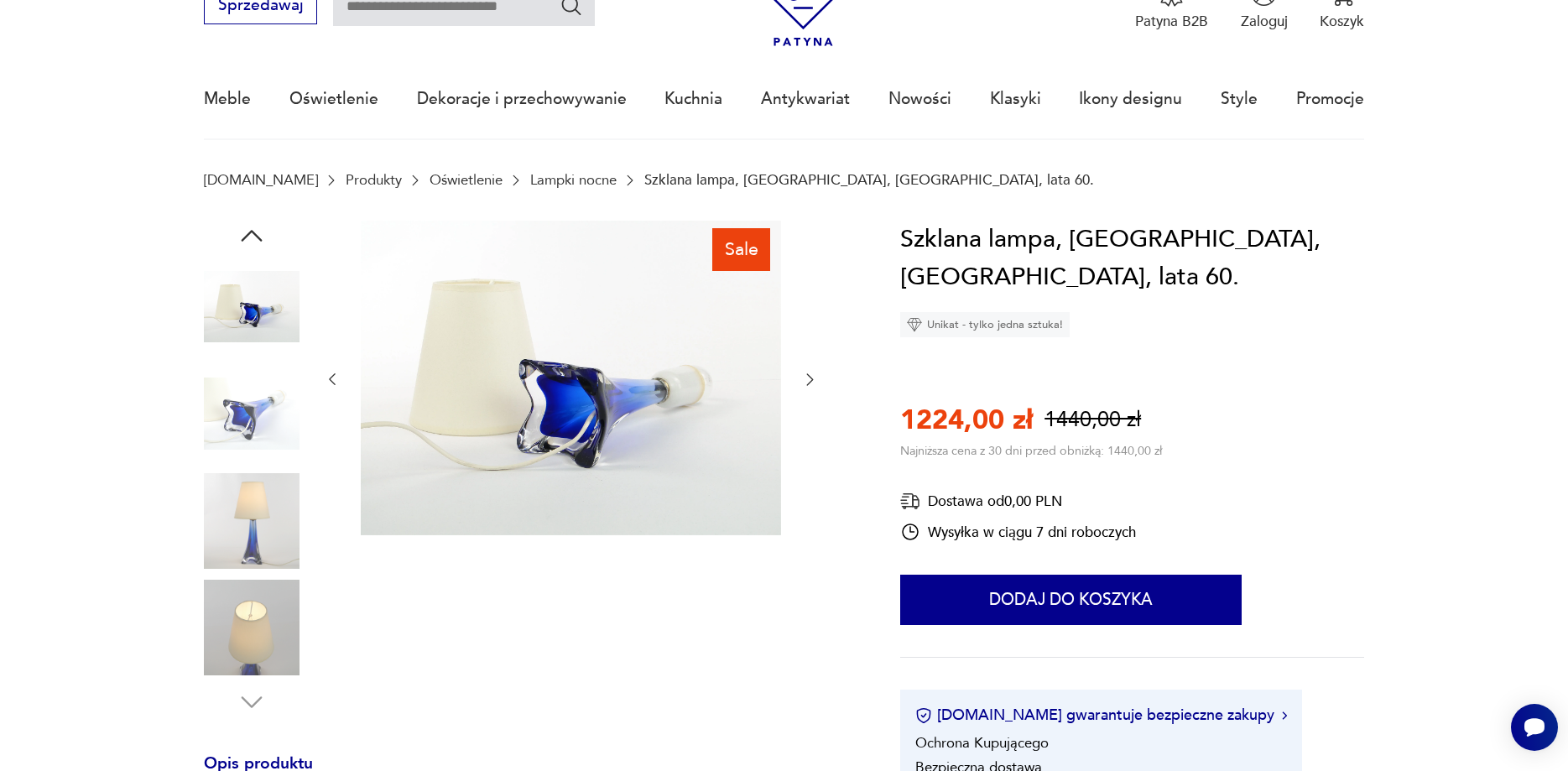
click at [262, 512] on img at bounding box center [252, 521] width 95 height 95
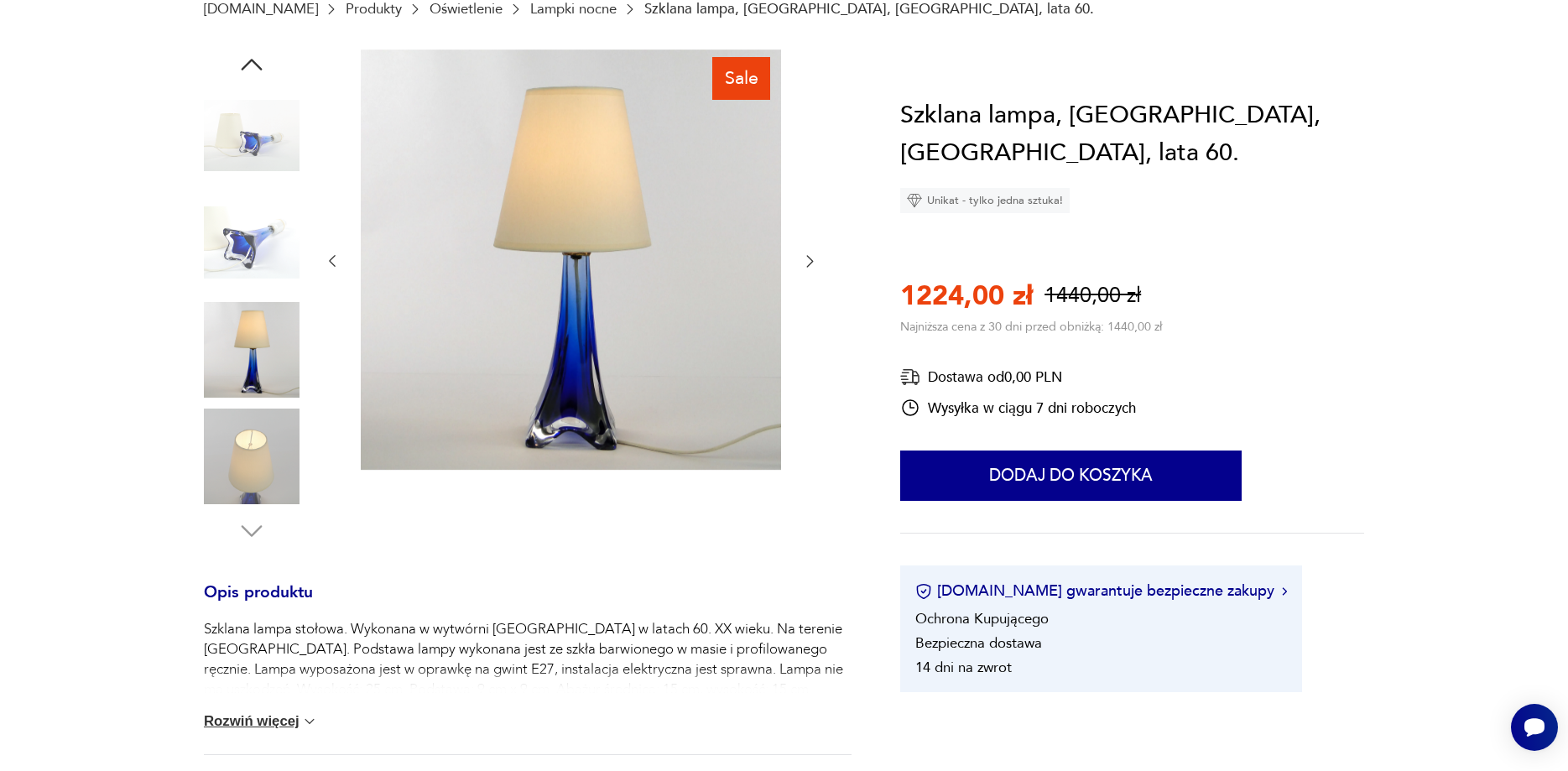
scroll to position [0, 0]
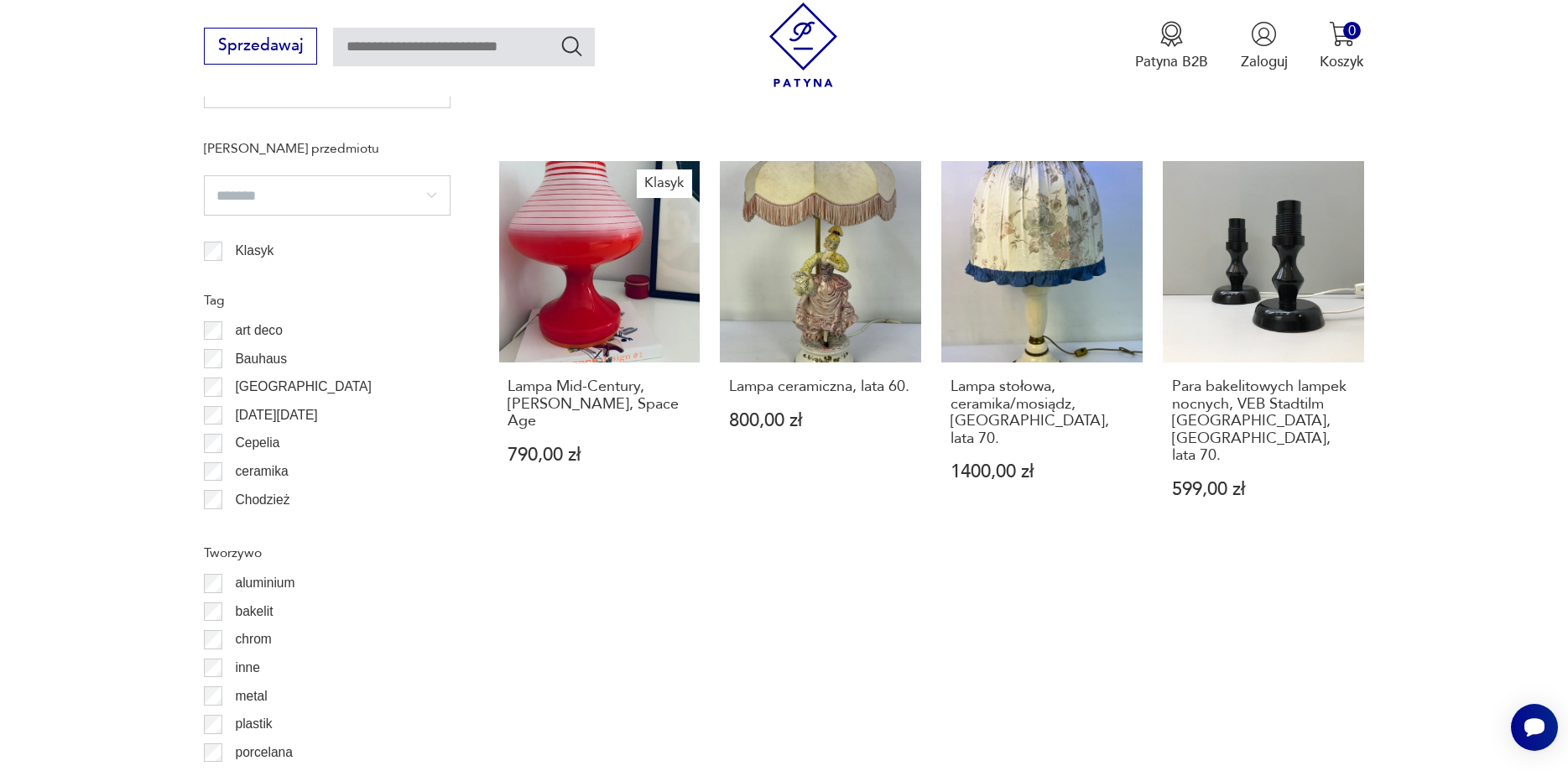
scroll to position [1868, 0]
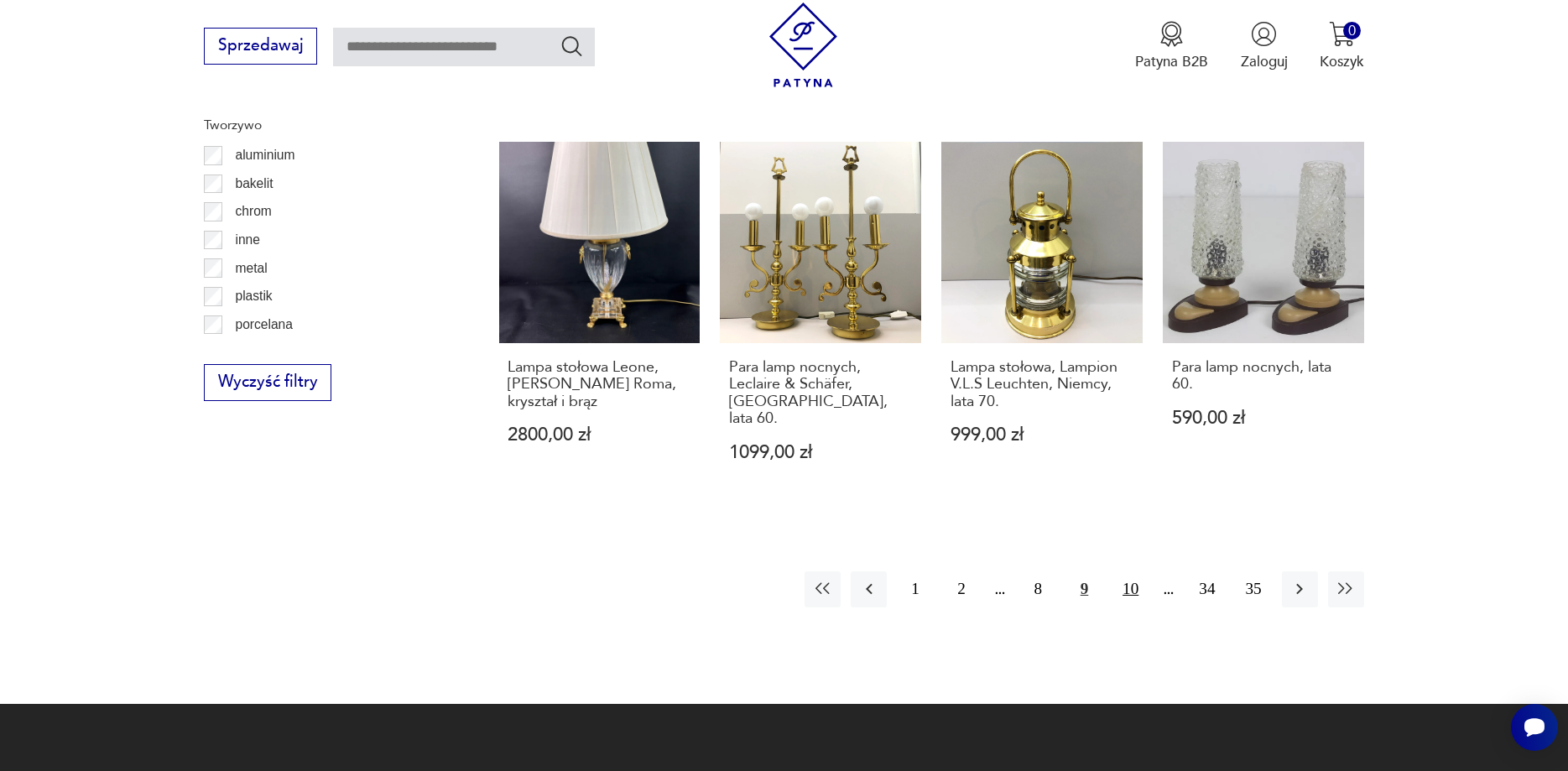
click at [1128, 571] on button "10" at bounding box center [1130, 589] width 36 height 36
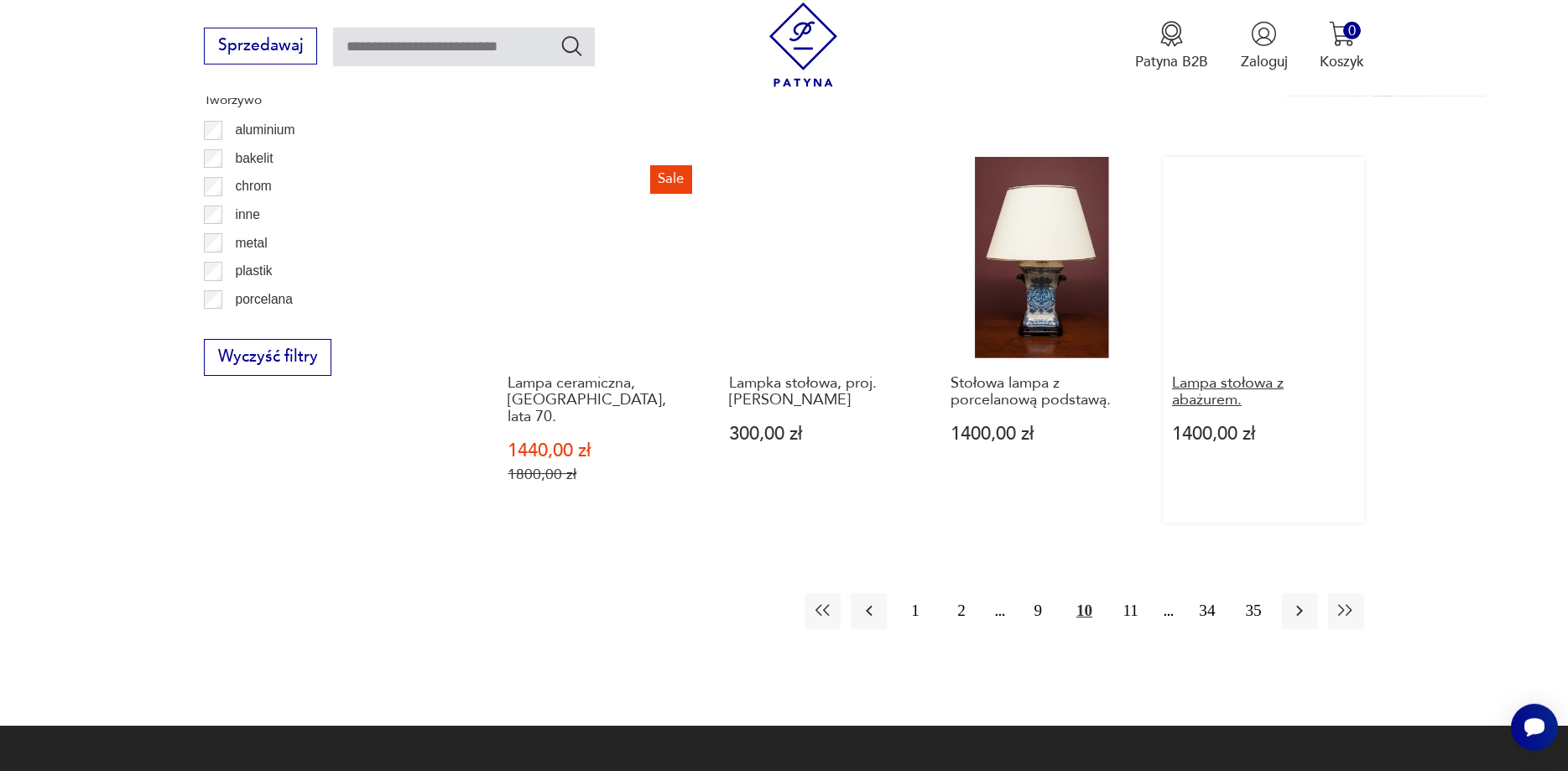
scroll to position [1954, 0]
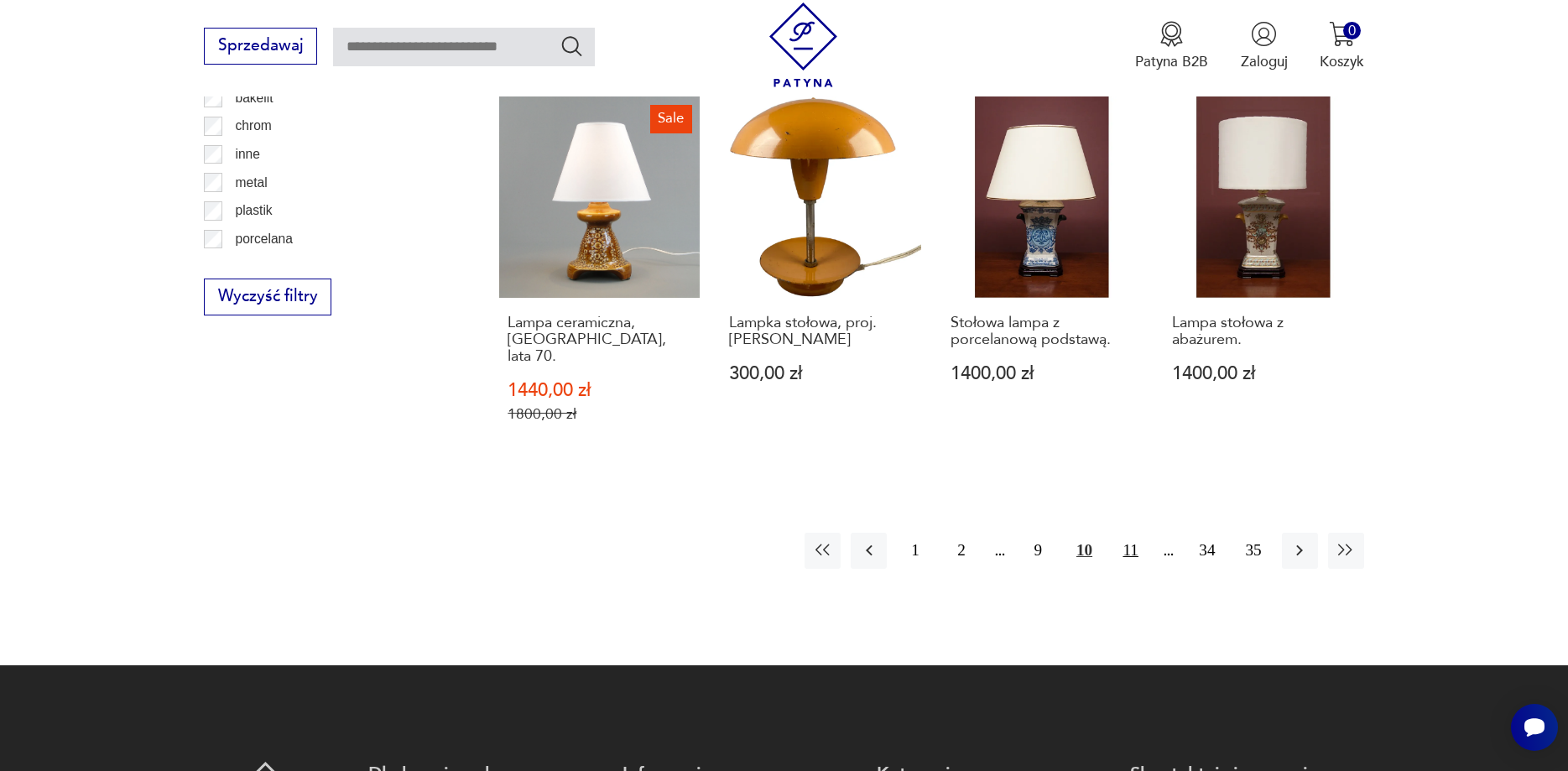
click at [1130, 533] on button "11" at bounding box center [1130, 550] width 36 height 36
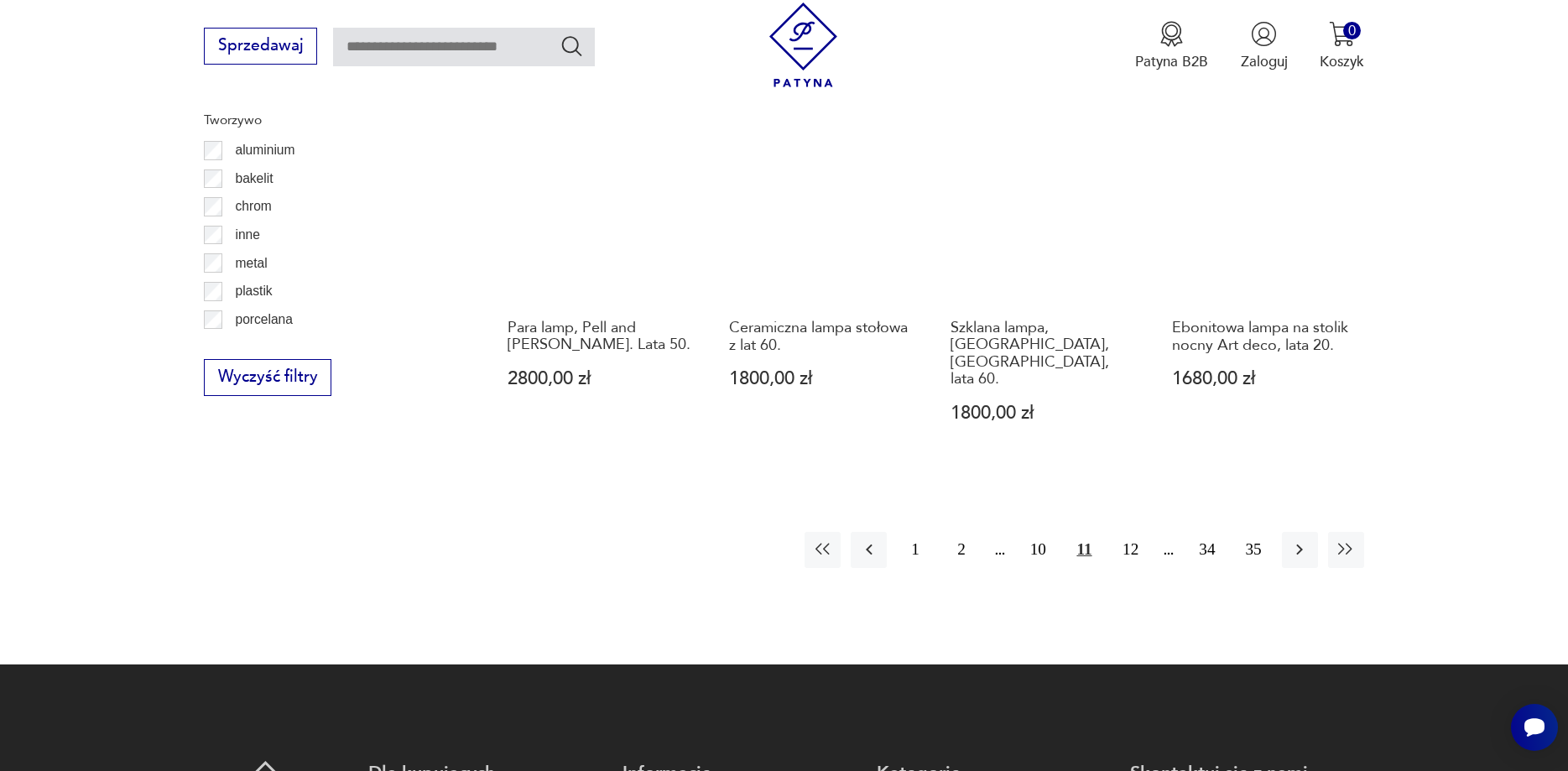
scroll to position [1954, 0]
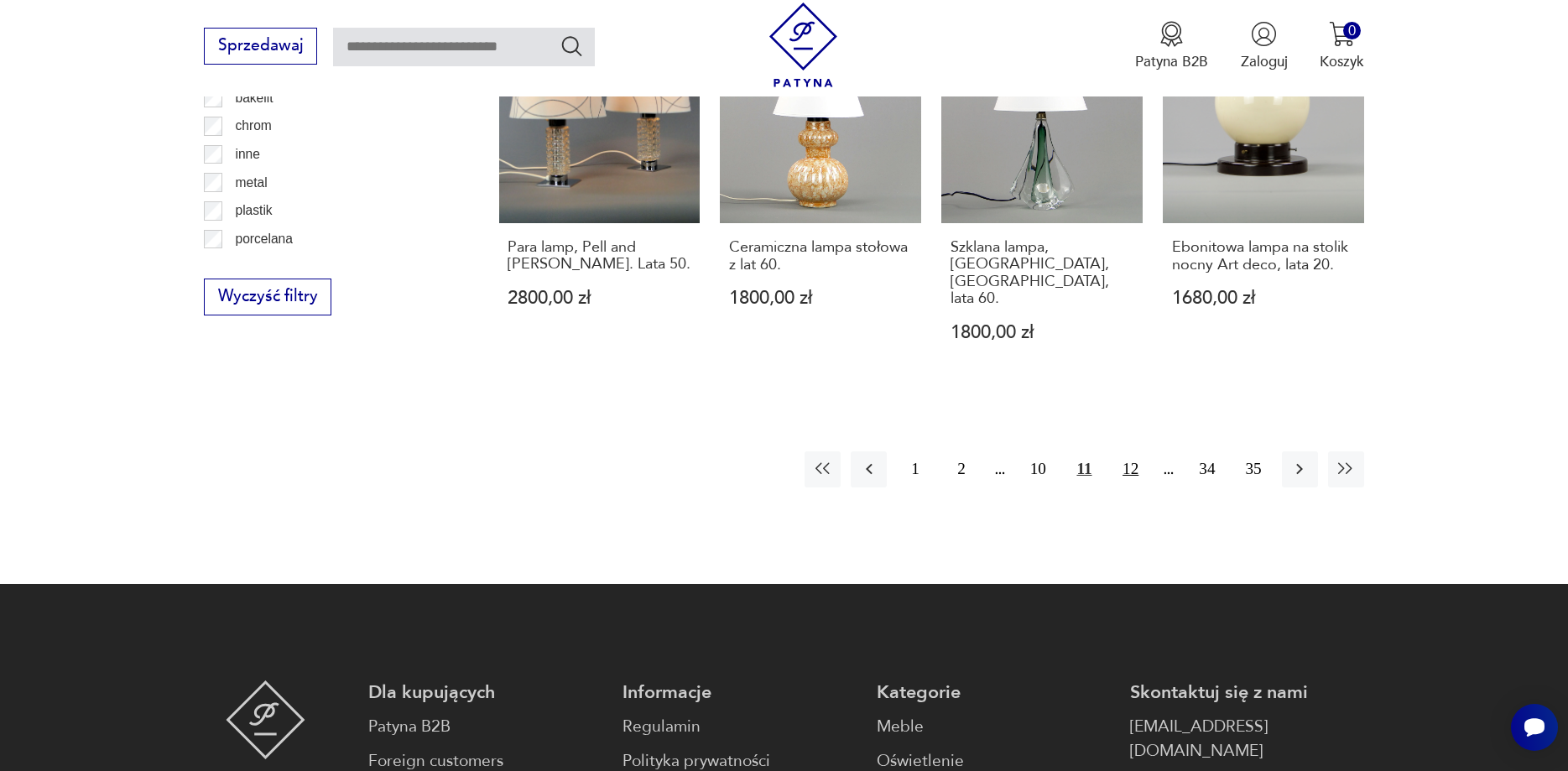
click at [1132, 451] on button "12" at bounding box center [1130, 469] width 36 height 36
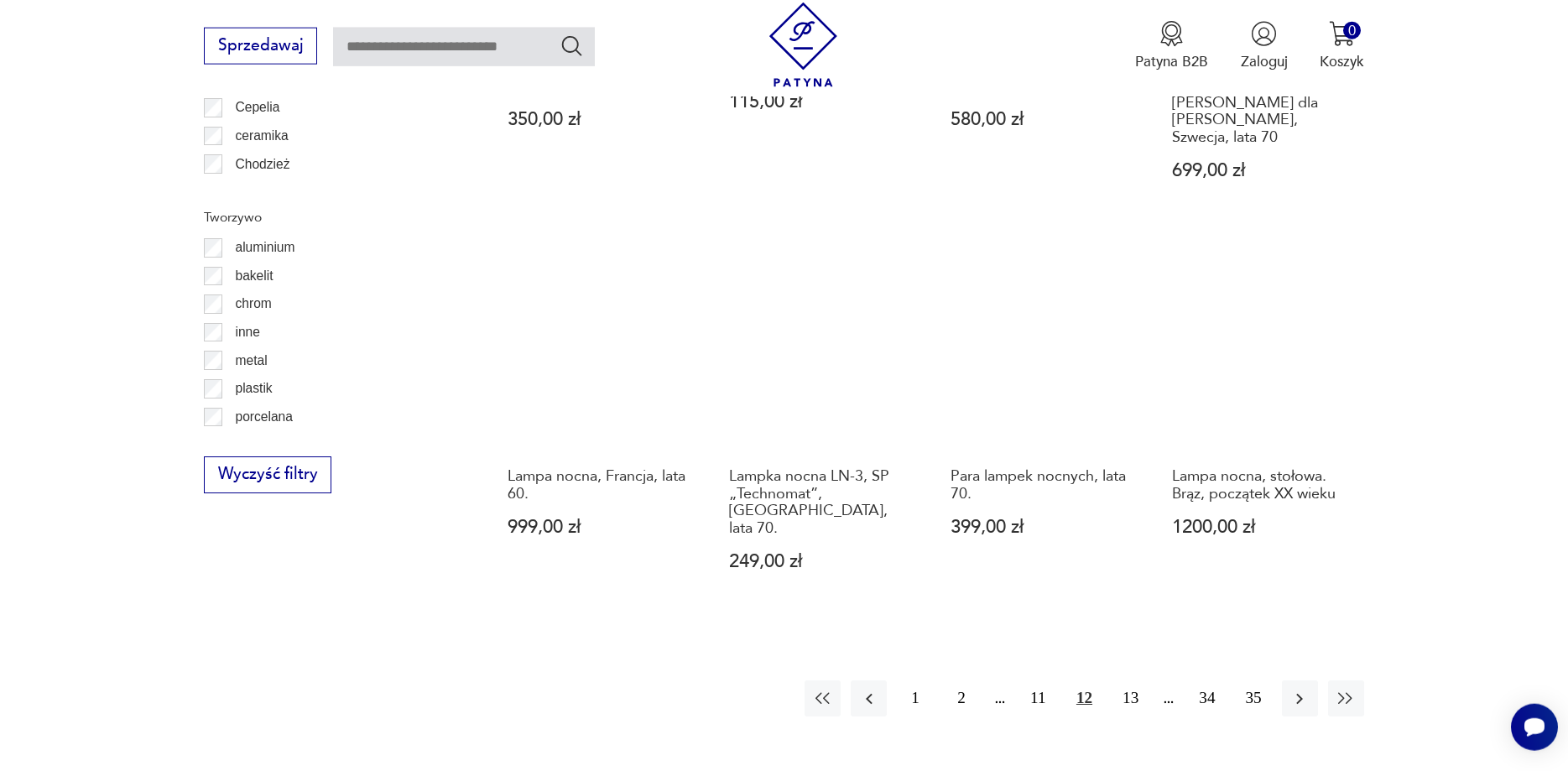
scroll to position [1783, 0]
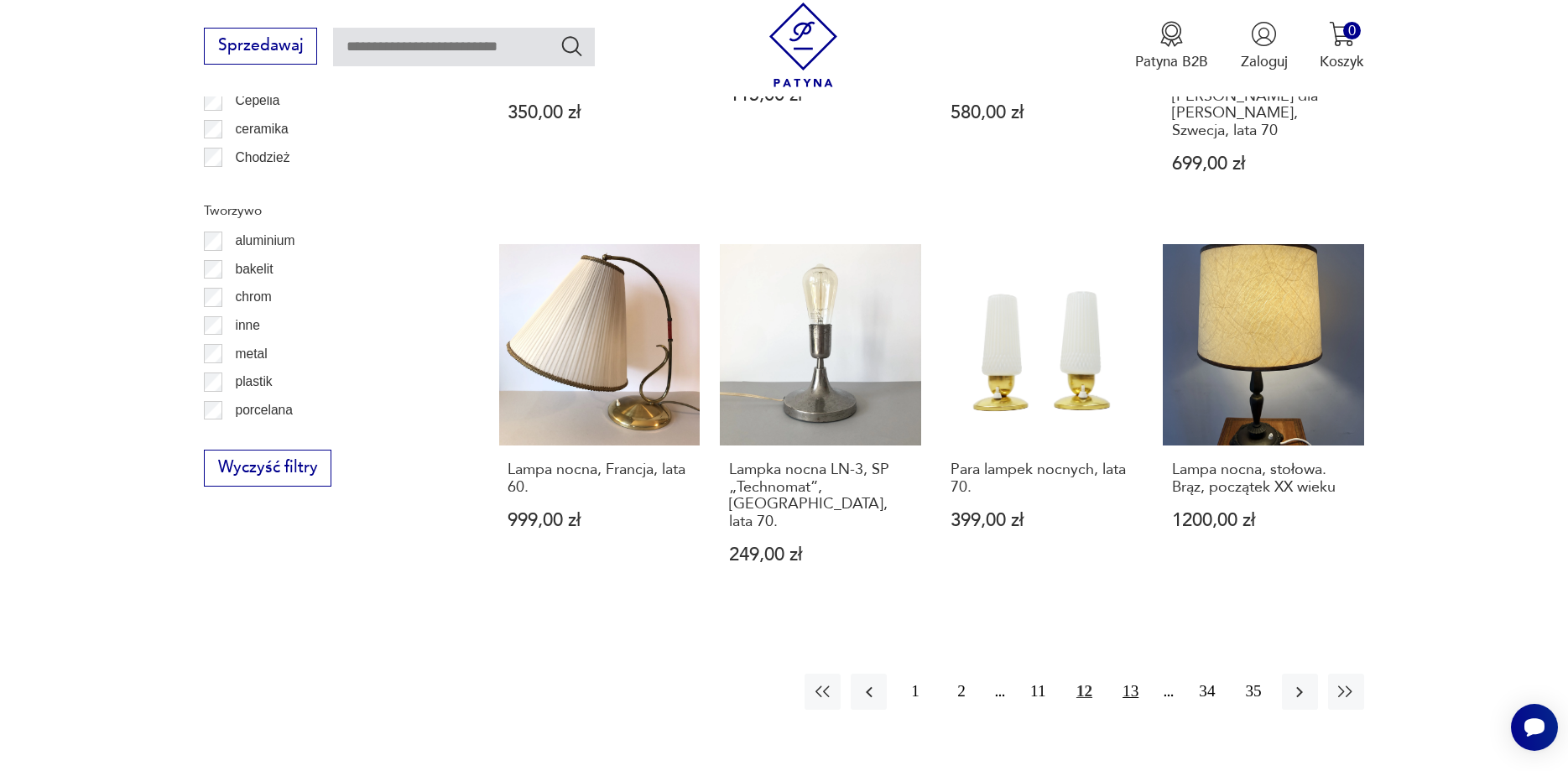
click at [1134, 674] on button "13" at bounding box center [1130, 691] width 36 height 36
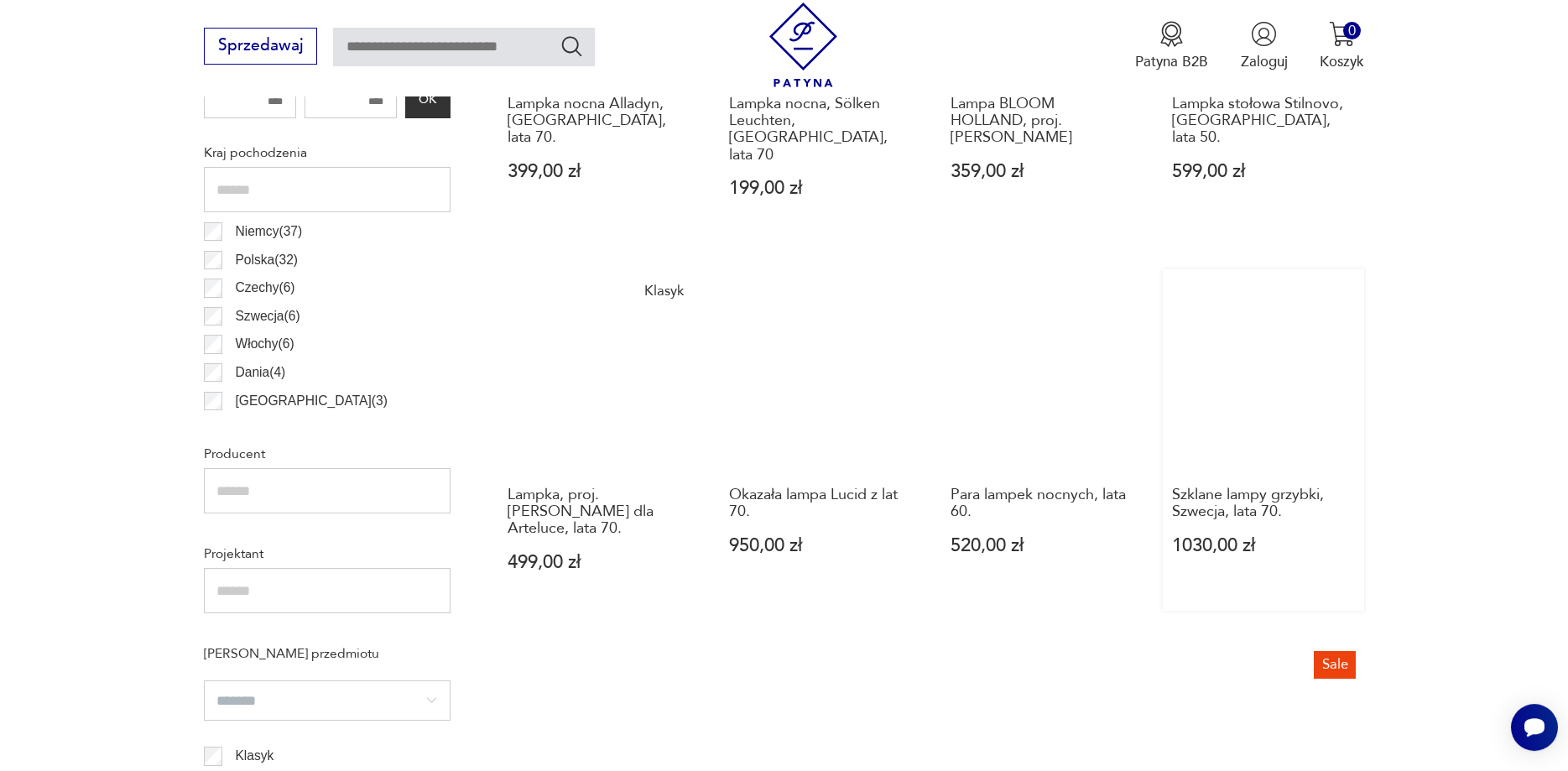
scroll to position [1269, 0]
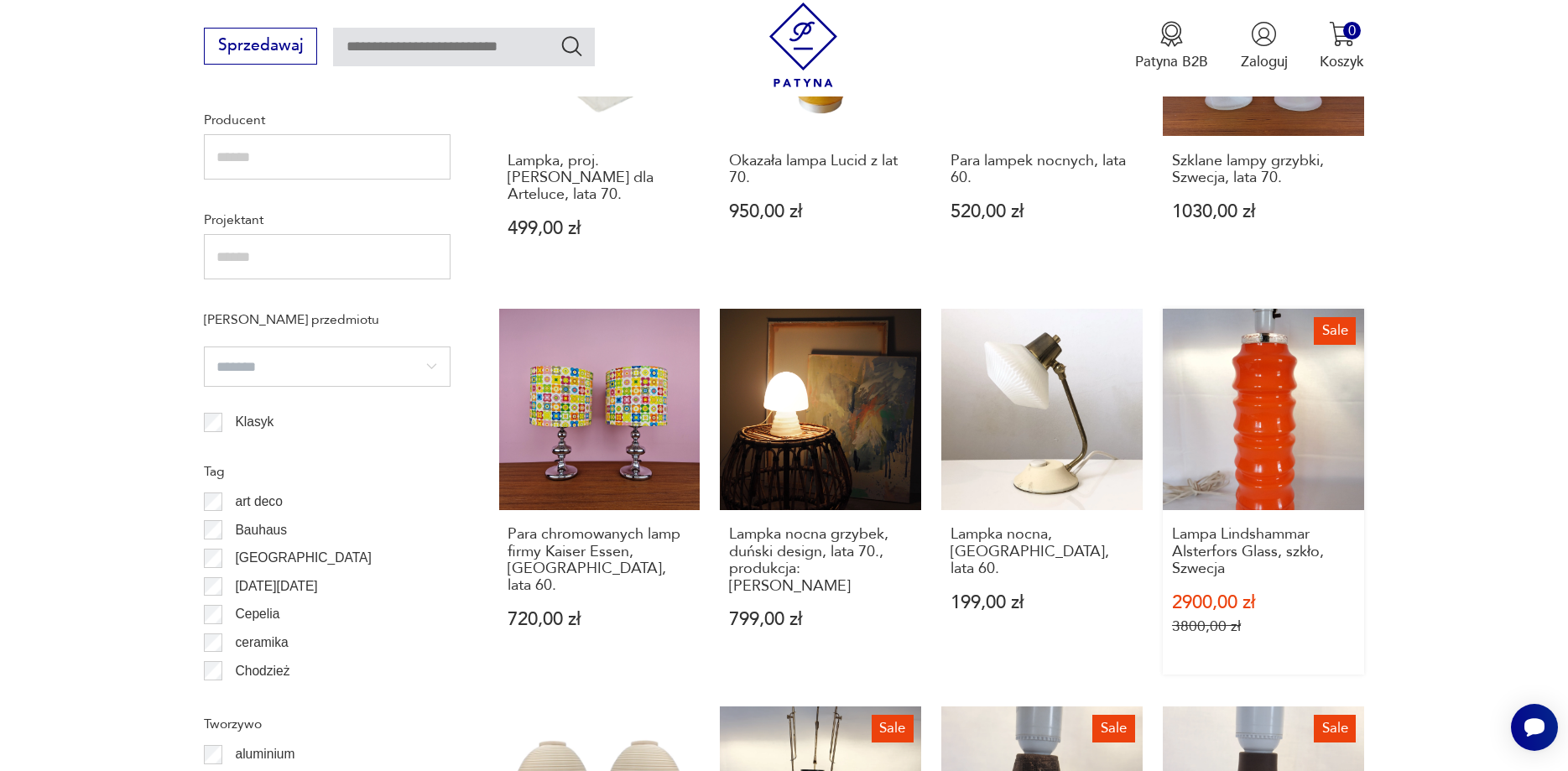
click at [1248, 438] on link "Sale Lampa Lindshammar Alsterfors Glass, szkło, Szwecja 2900,00 zł 3800,00 zł" at bounding box center [1263, 491] width 201 height 365
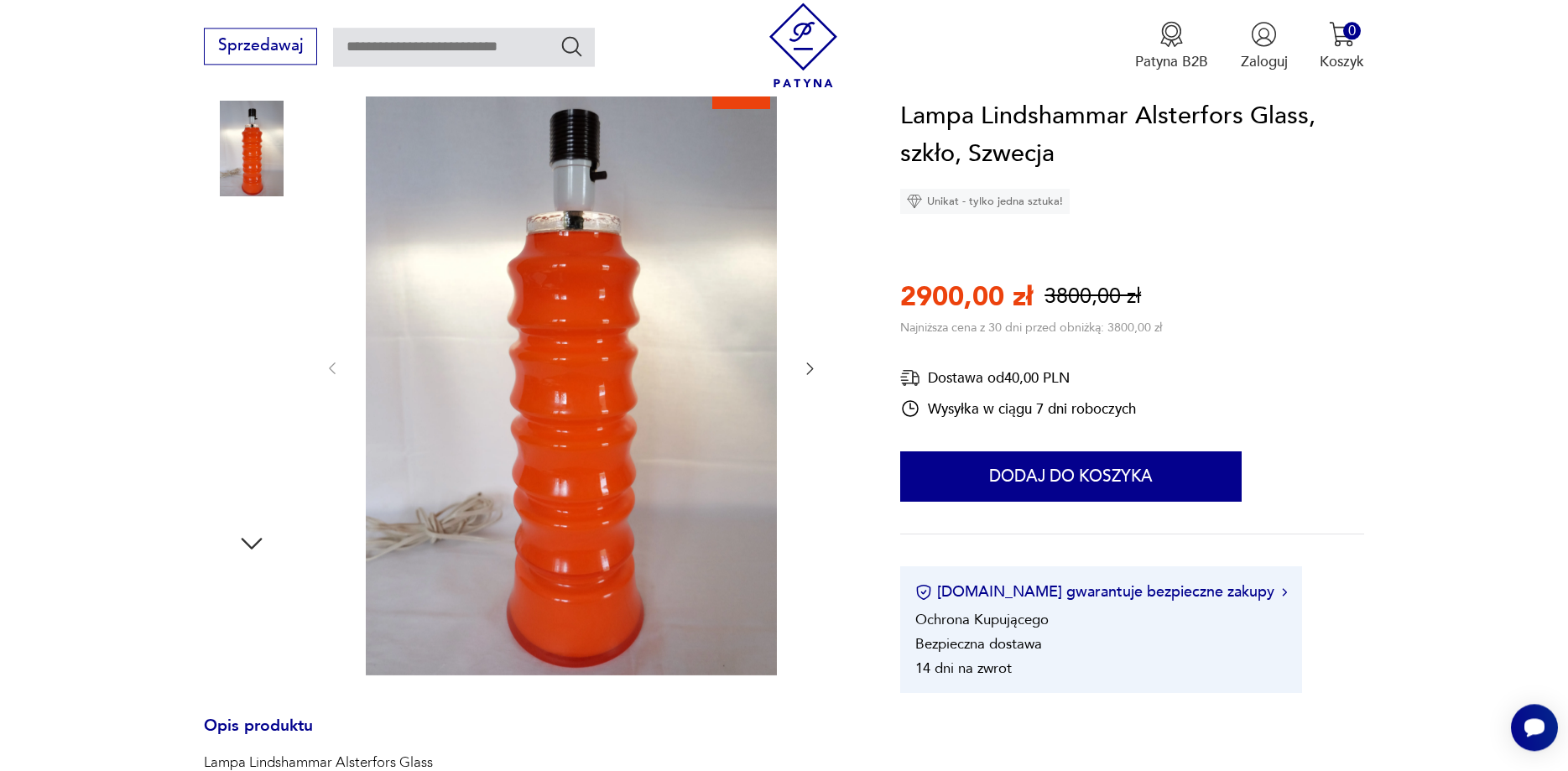
scroll to position [342, 0]
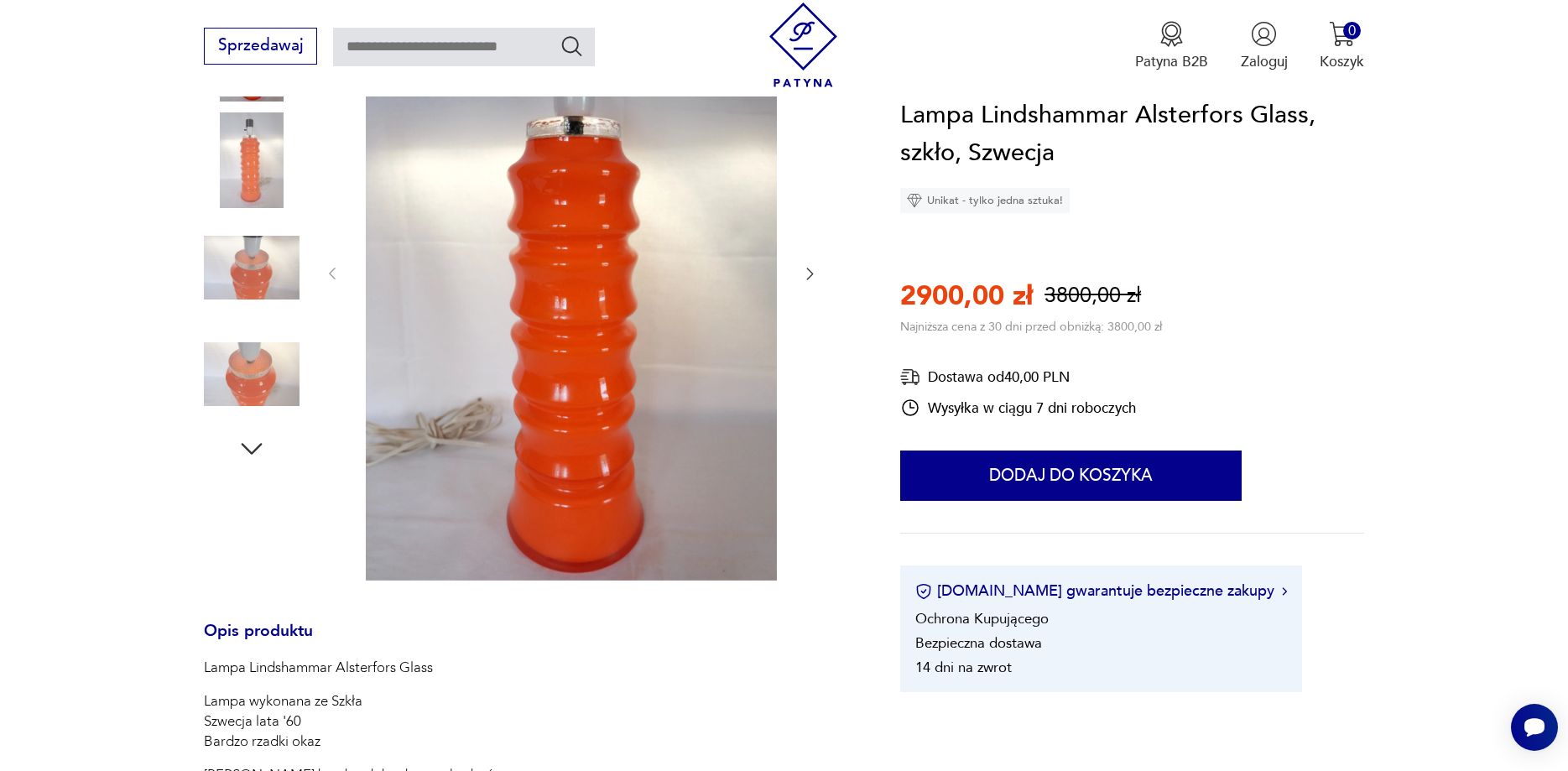
click at [808, 276] on icon "button" at bounding box center [809, 274] width 16 height 16
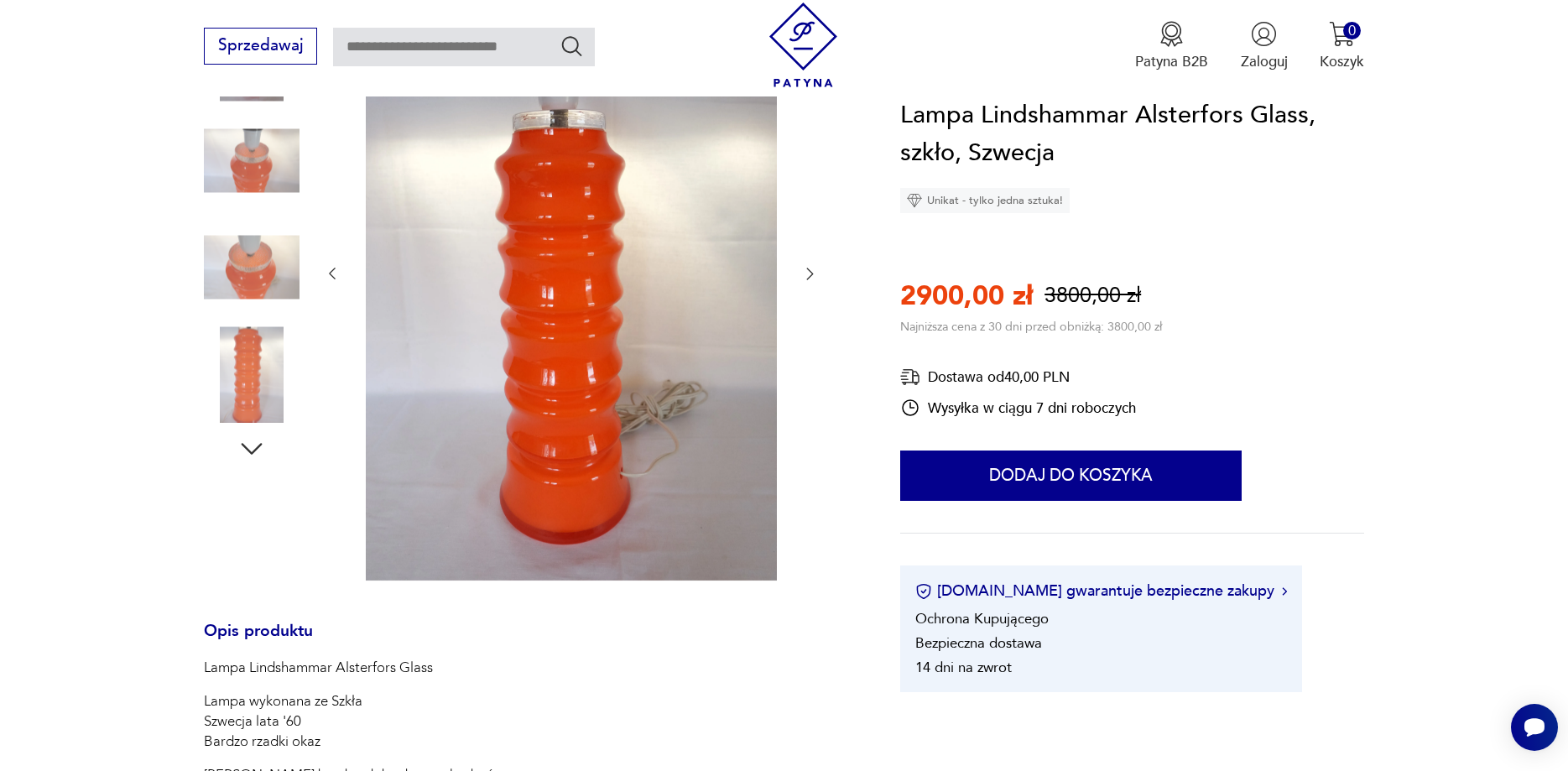
click at [808, 276] on icon "button" at bounding box center [809, 274] width 16 height 16
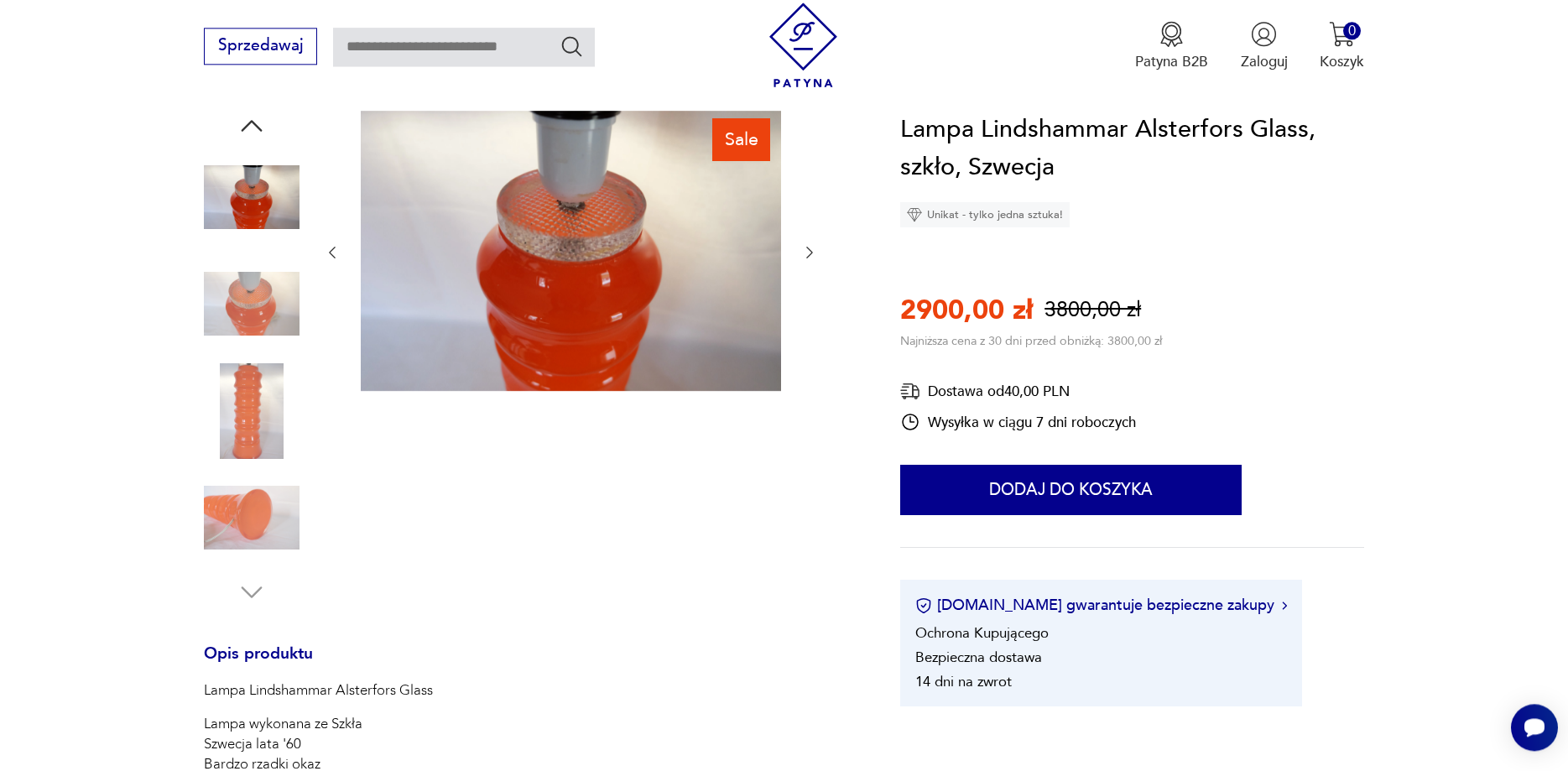
scroll to position [85, 0]
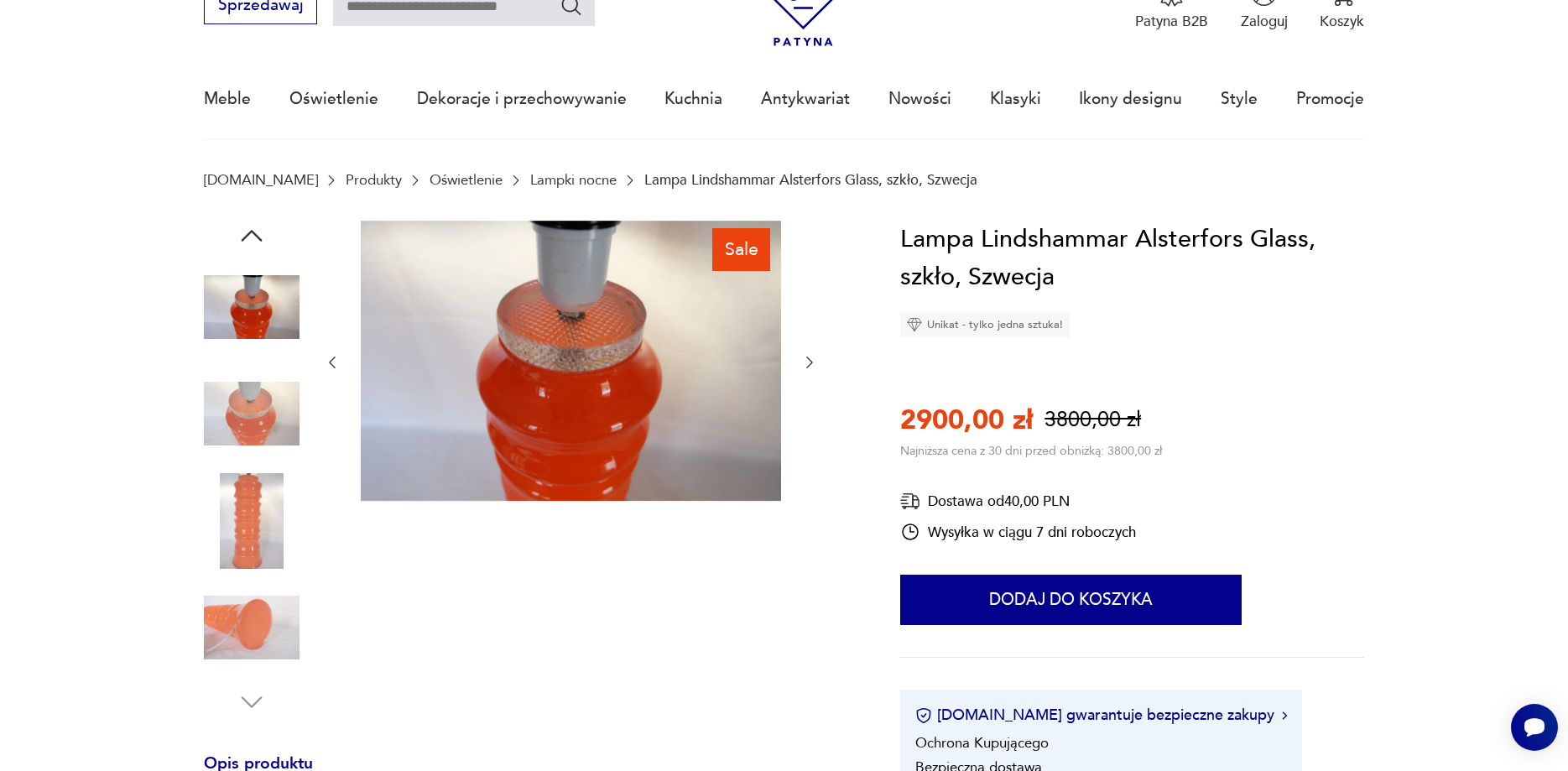
click at [814, 363] on icon "button" at bounding box center [809, 363] width 16 height 16
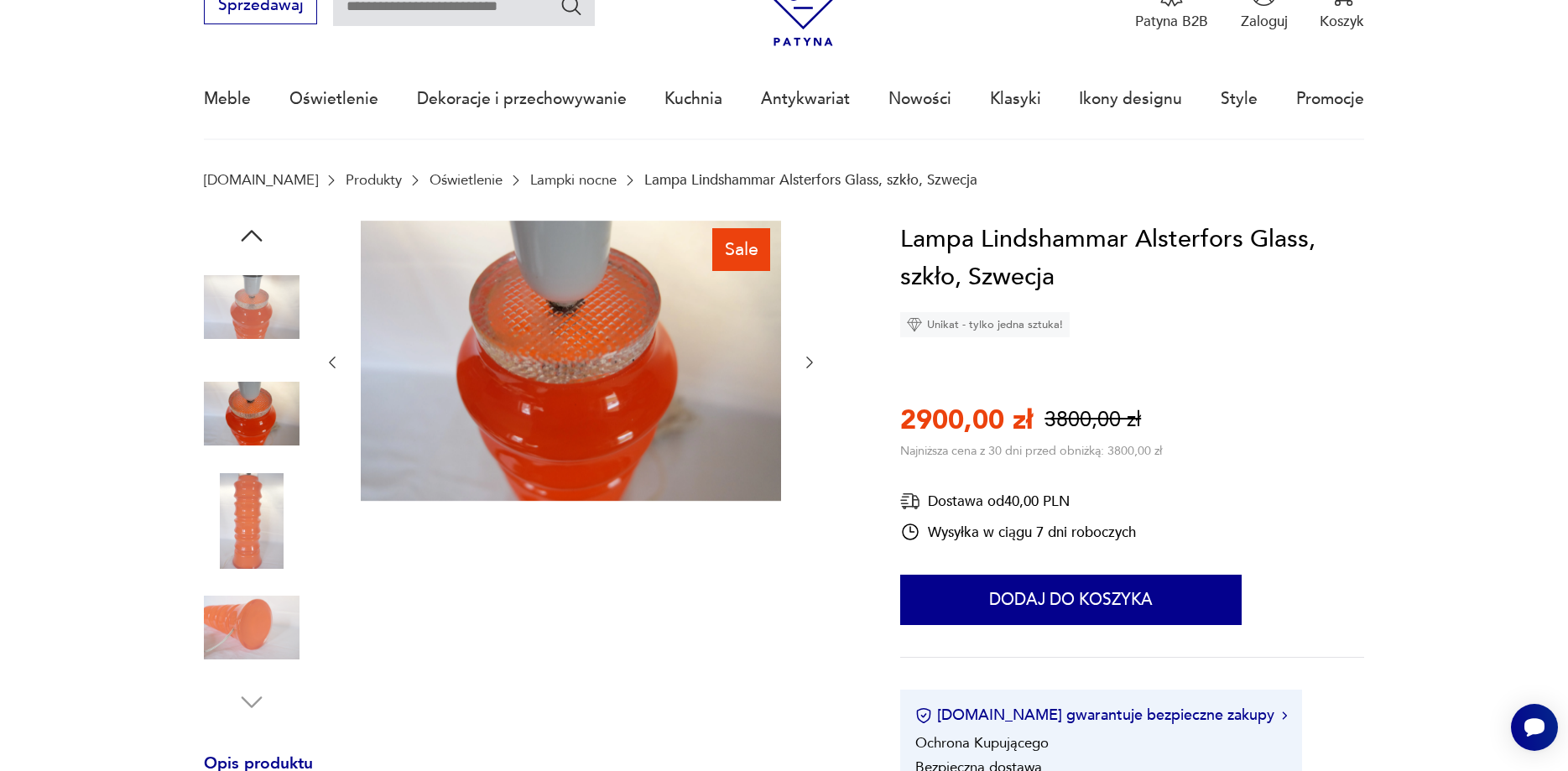
click at [814, 363] on icon "button" at bounding box center [809, 363] width 16 height 16
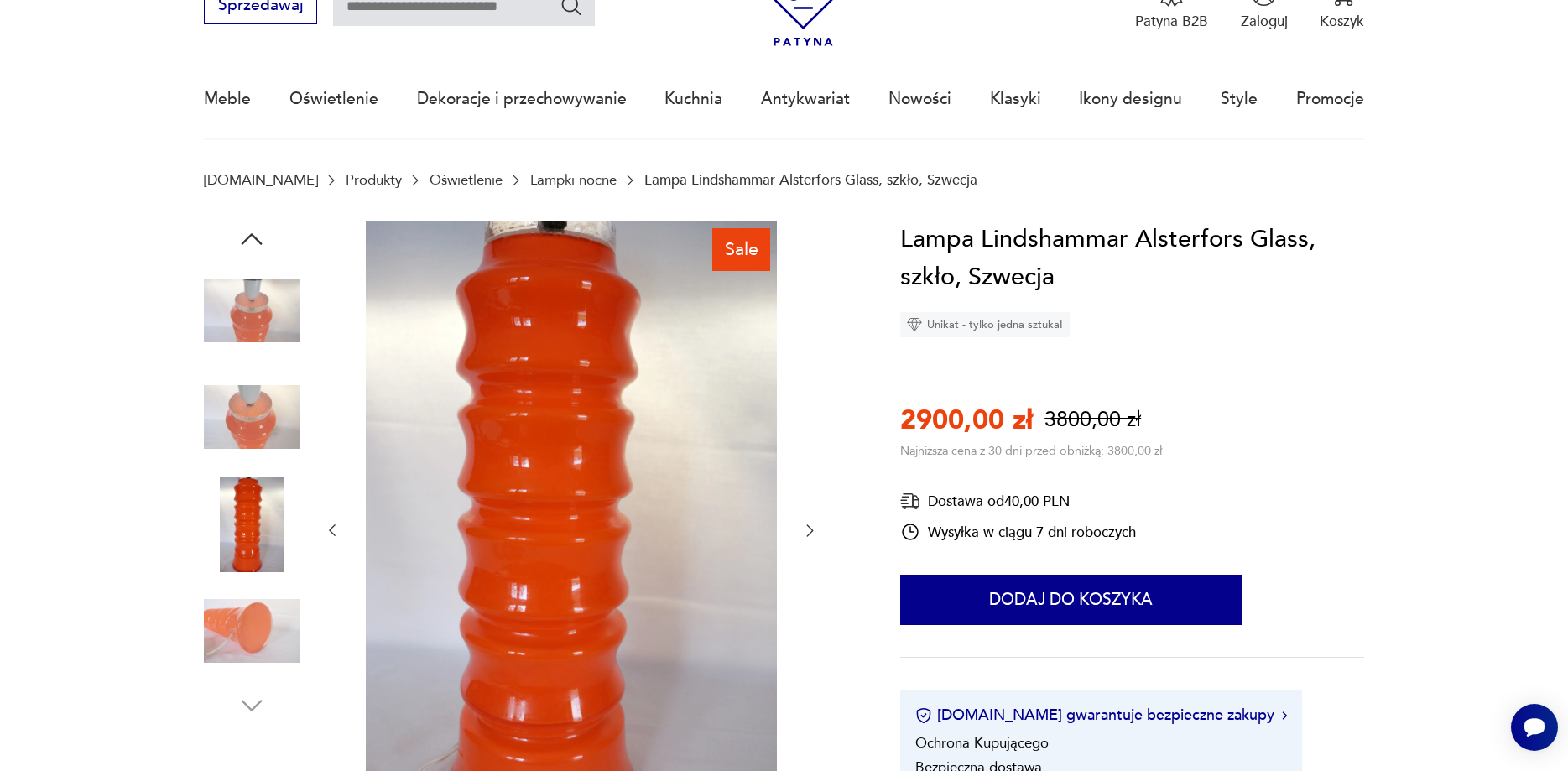
click at [814, 363] on div at bounding box center [571, 531] width 495 height 621
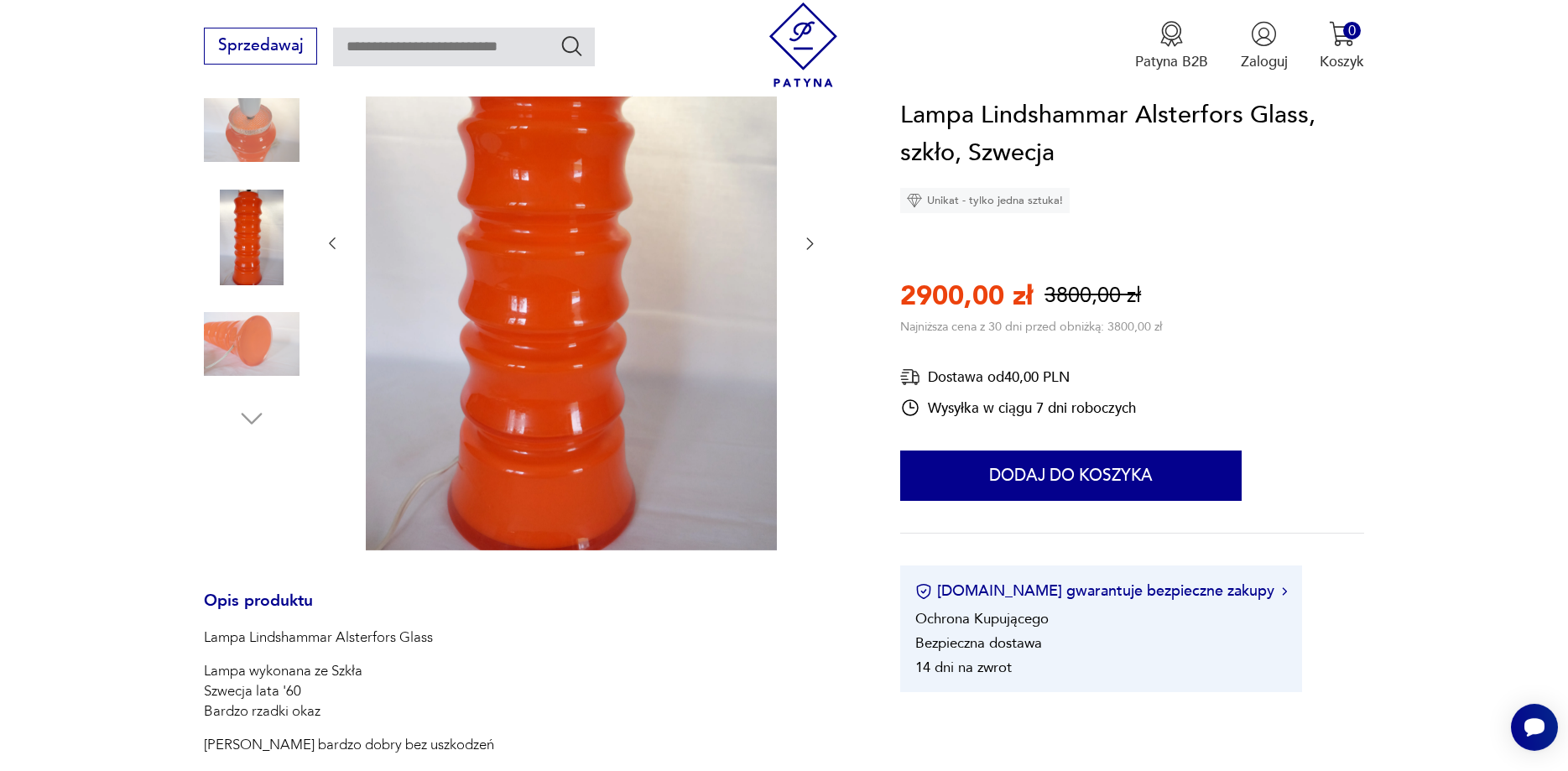
scroll to position [514, 0]
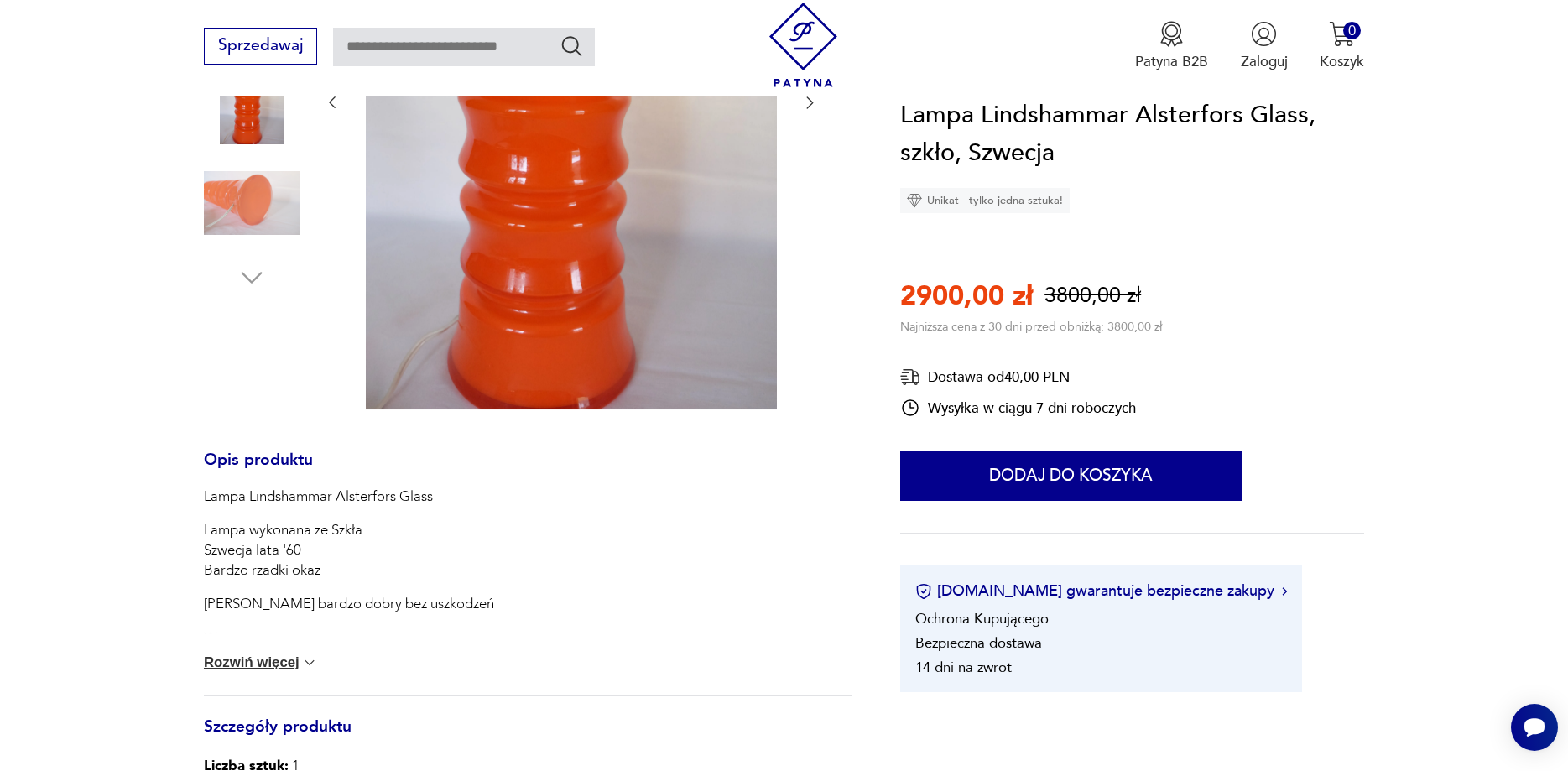
click at [297, 665] on button "Rozwiń więcej" at bounding box center [261, 663] width 114 height 16
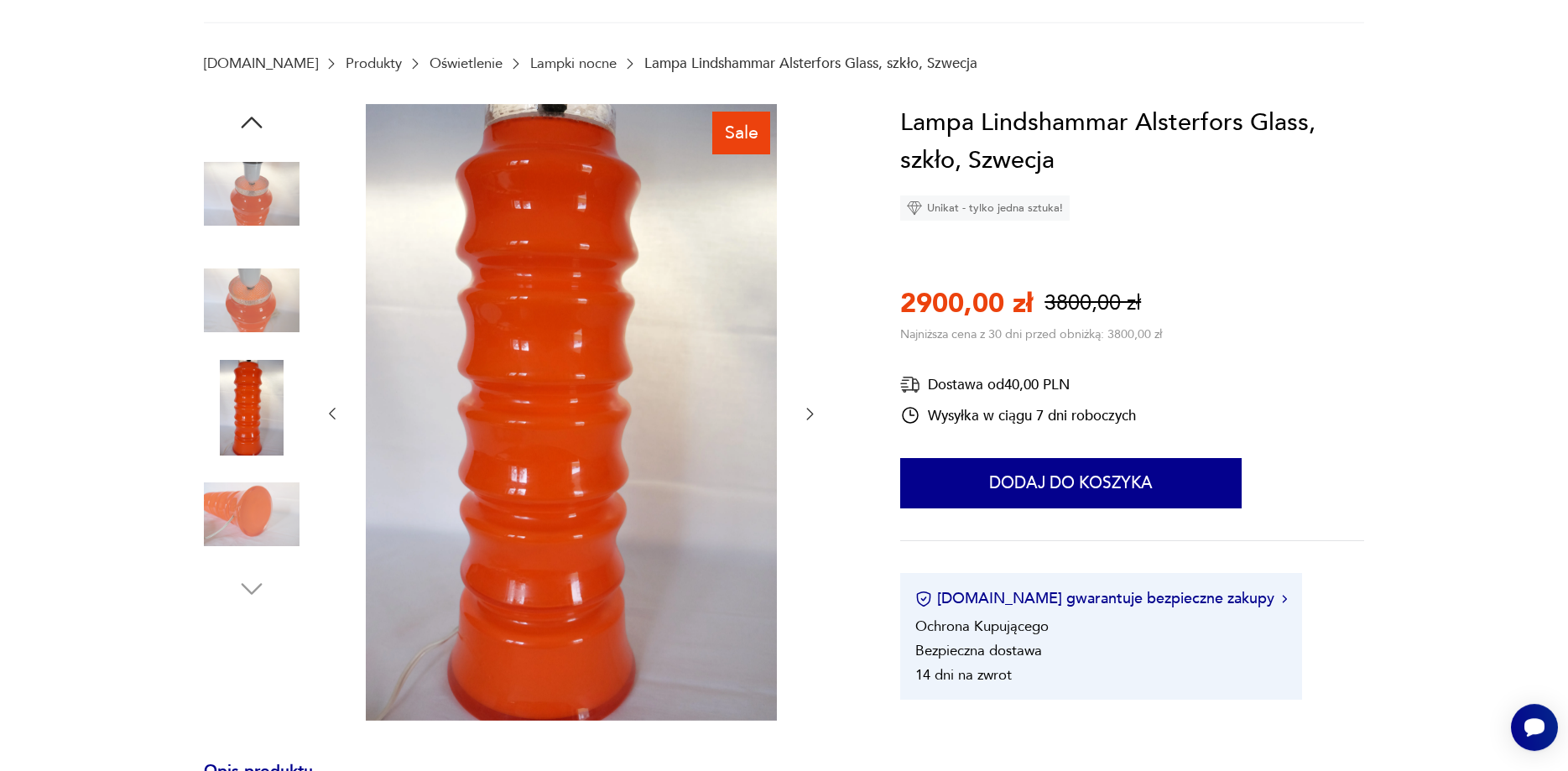
scroll to position [0, 0]
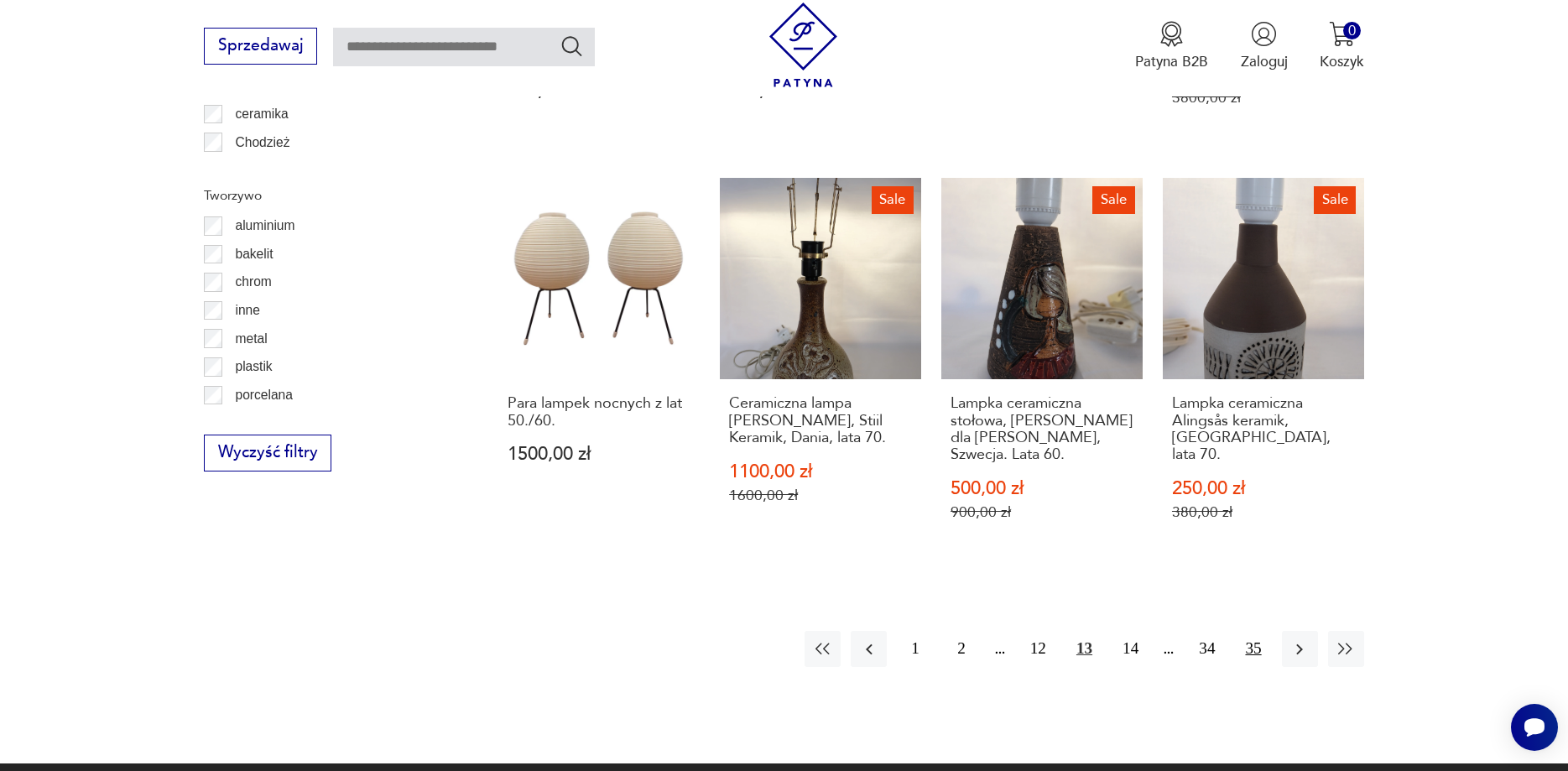
scroll to position [1884, 0]
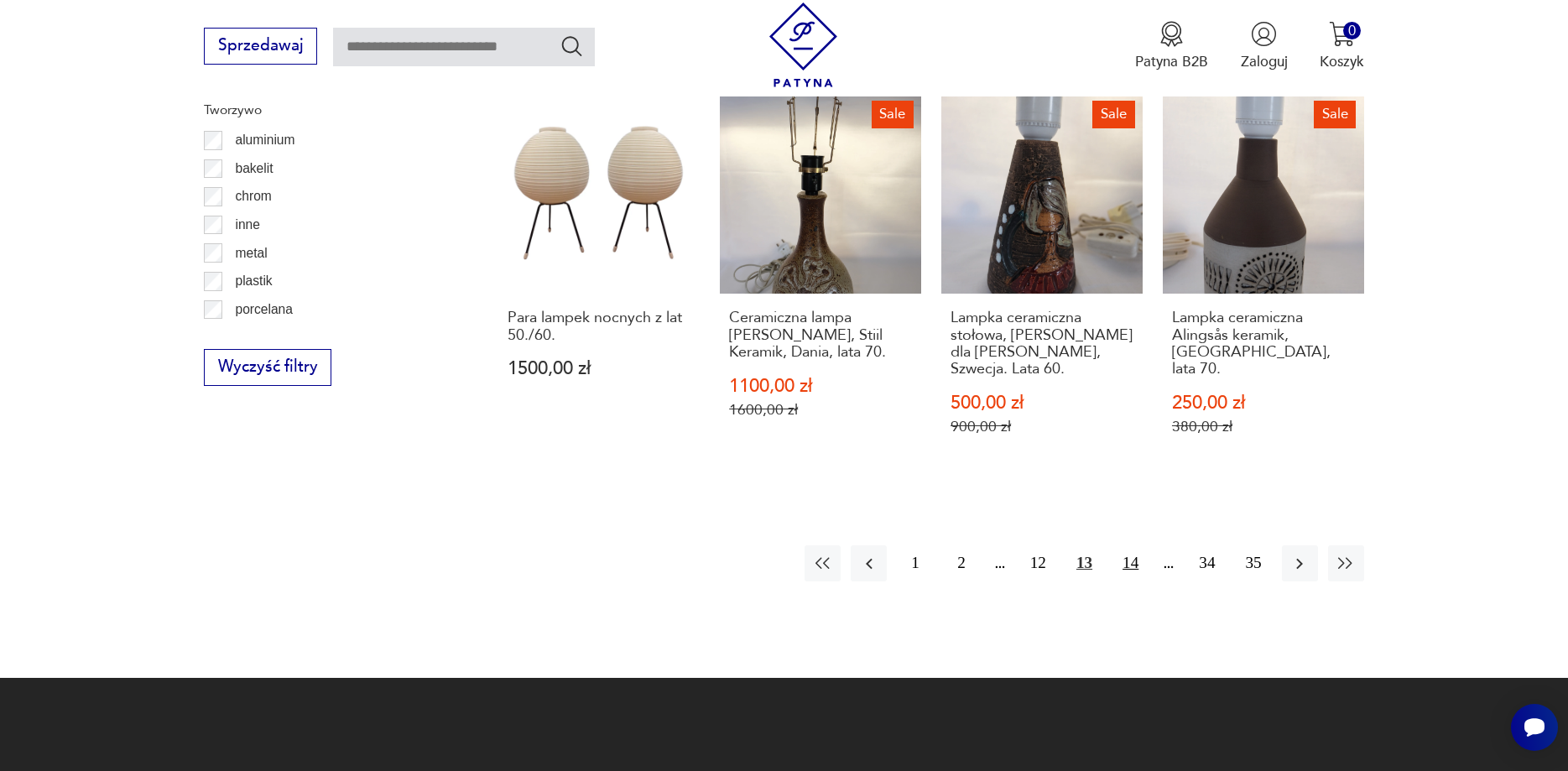
click at [1130, 546] on button "14" at bounding box center [1130, 563] width 36 height 36
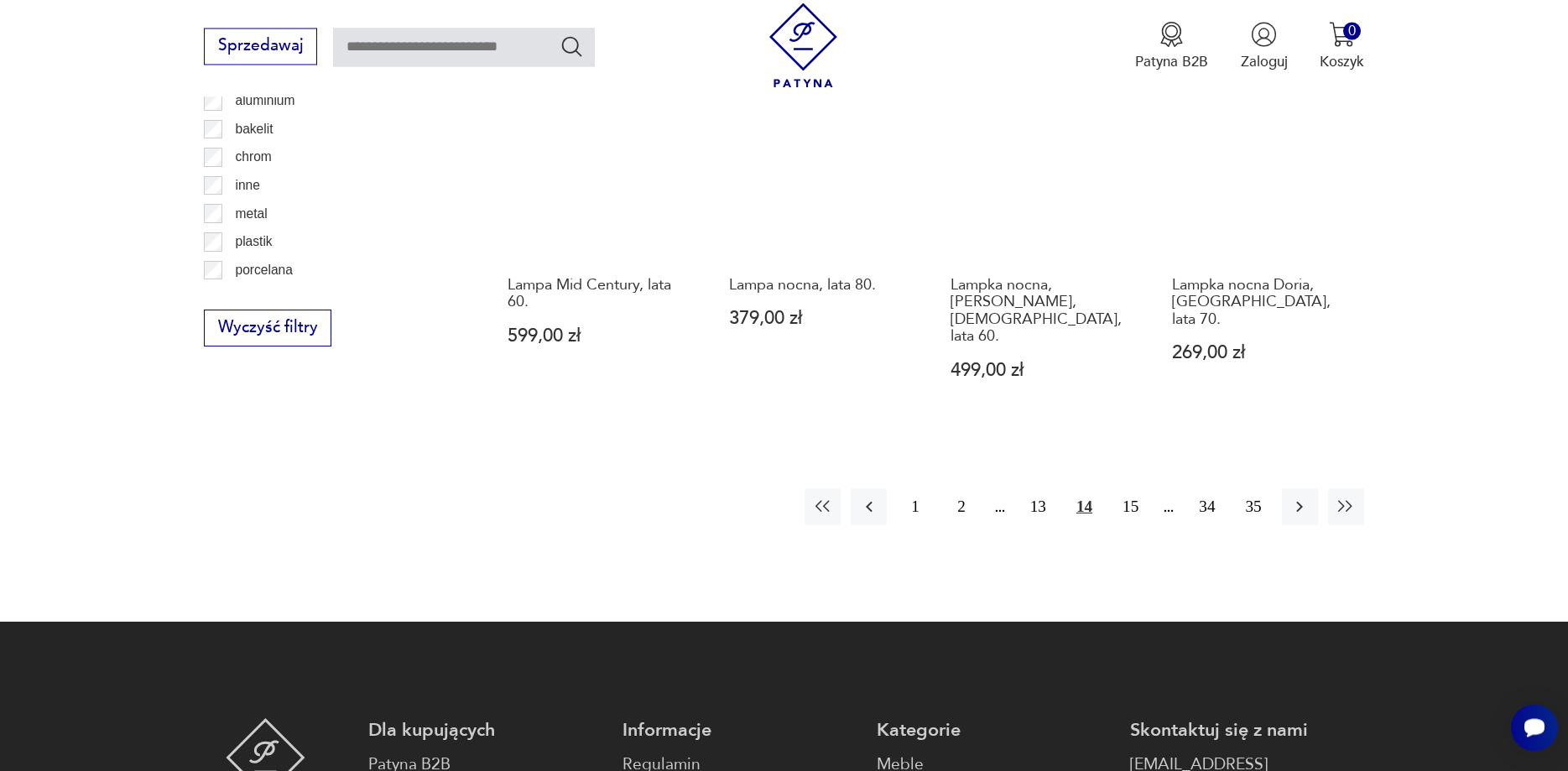
scroll to position [1954, 0]
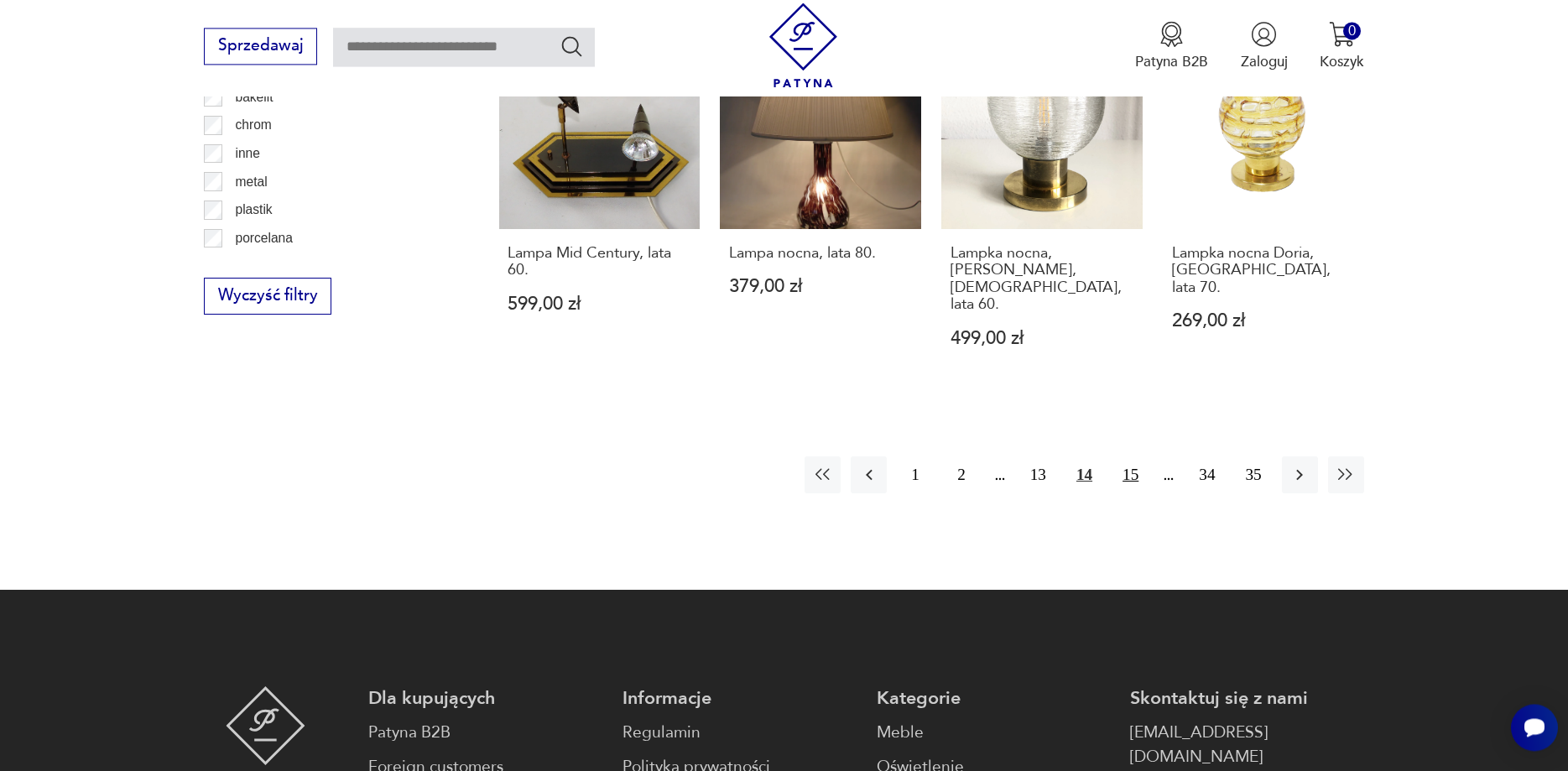
click at [1131, 457] on button "15" at bounding box center [1130, 474] width 36 height 36
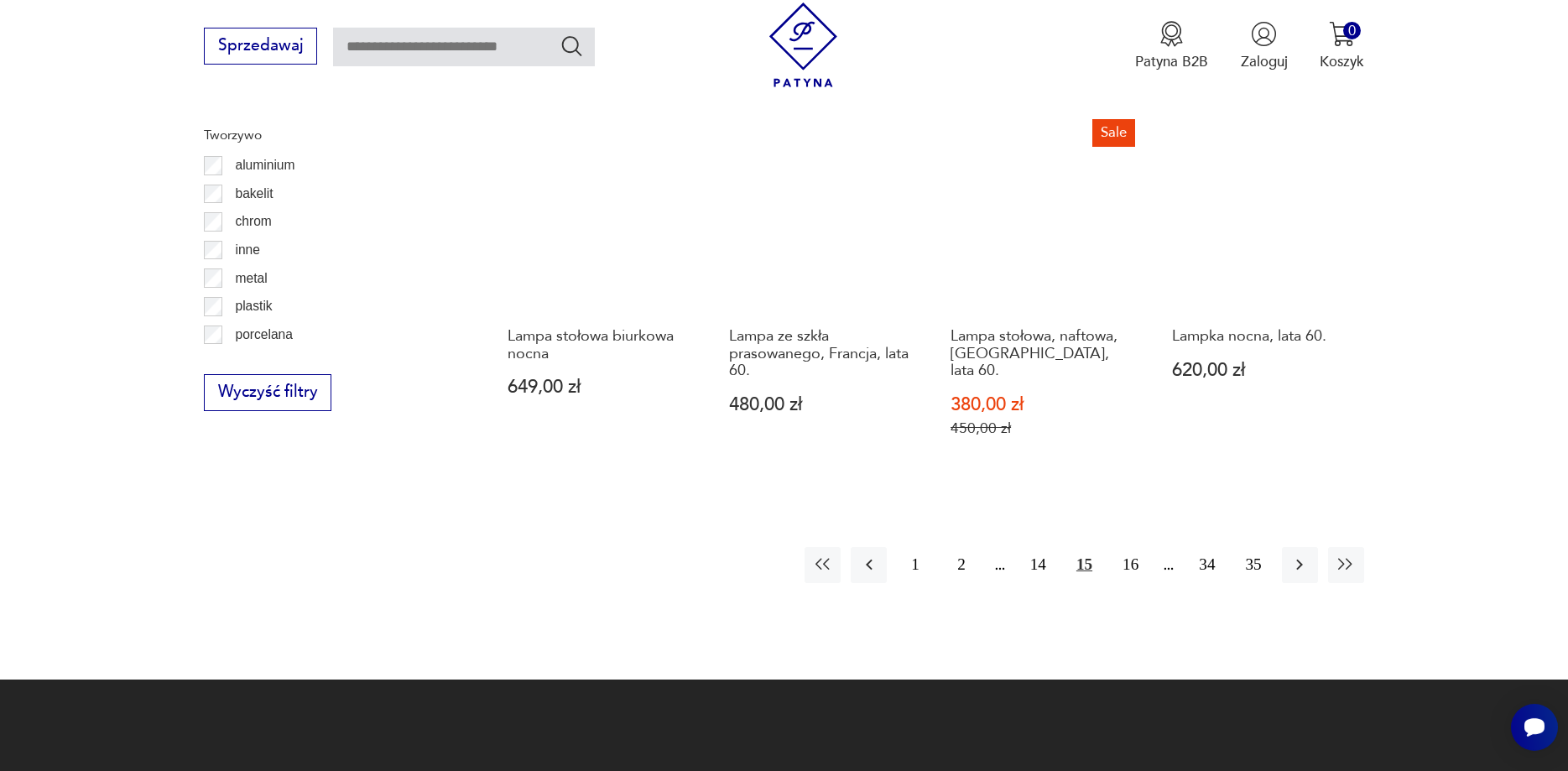
scroll to position [1869, 0]
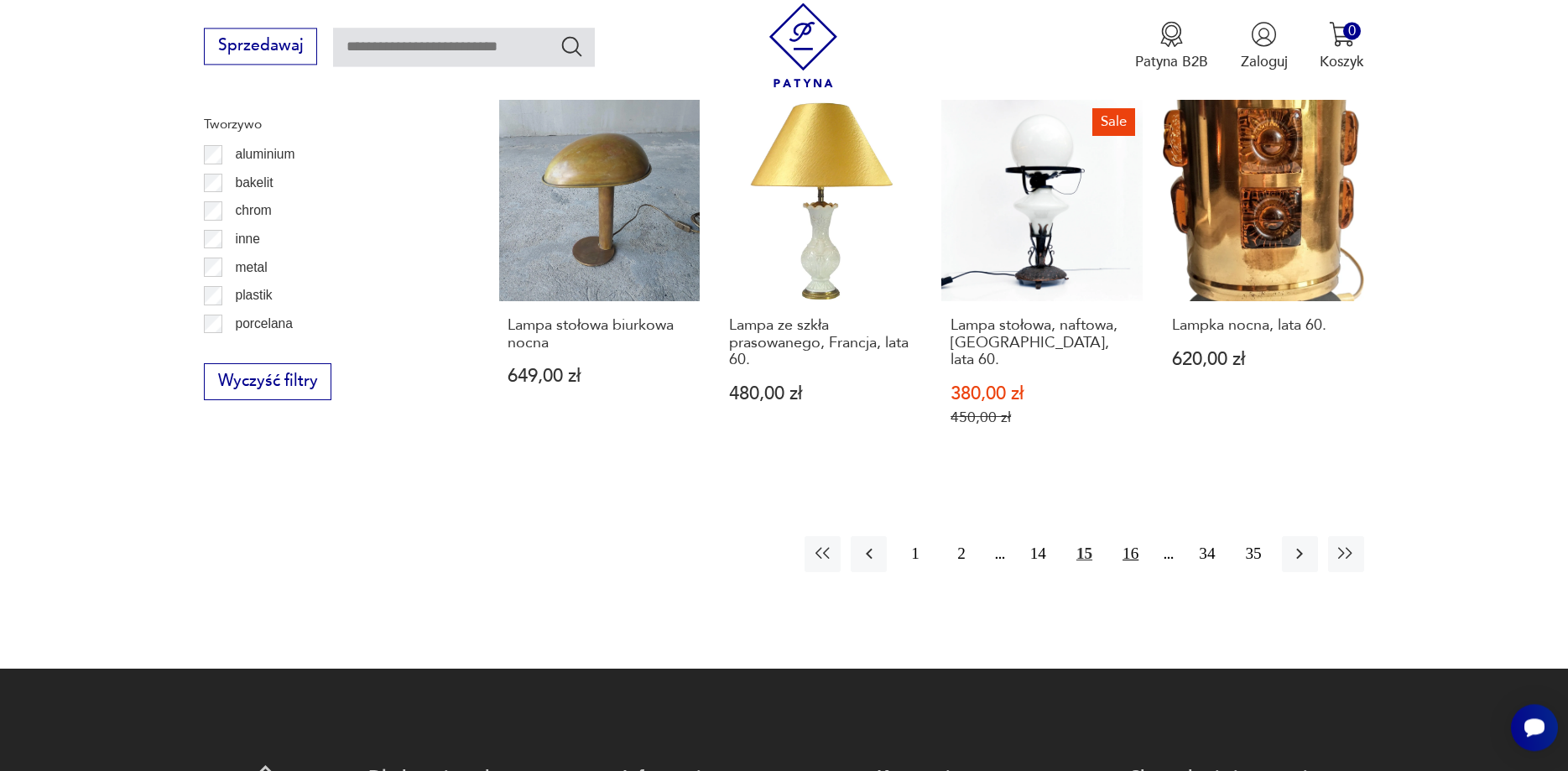
click at [1134, 542] on button "16" at bounding box center [1130, 554] width 36 height 36
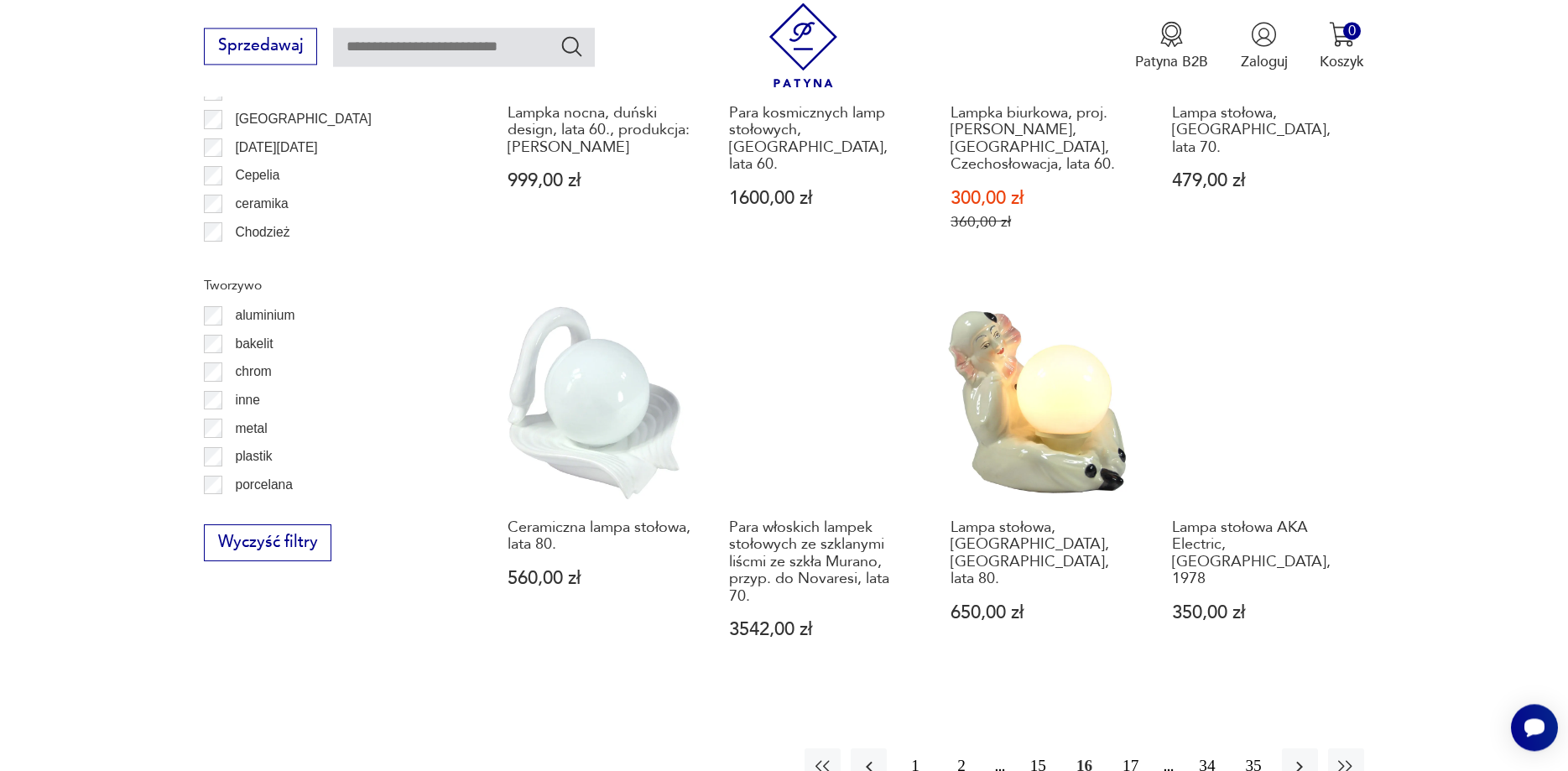
scroll to position [1784, 0]
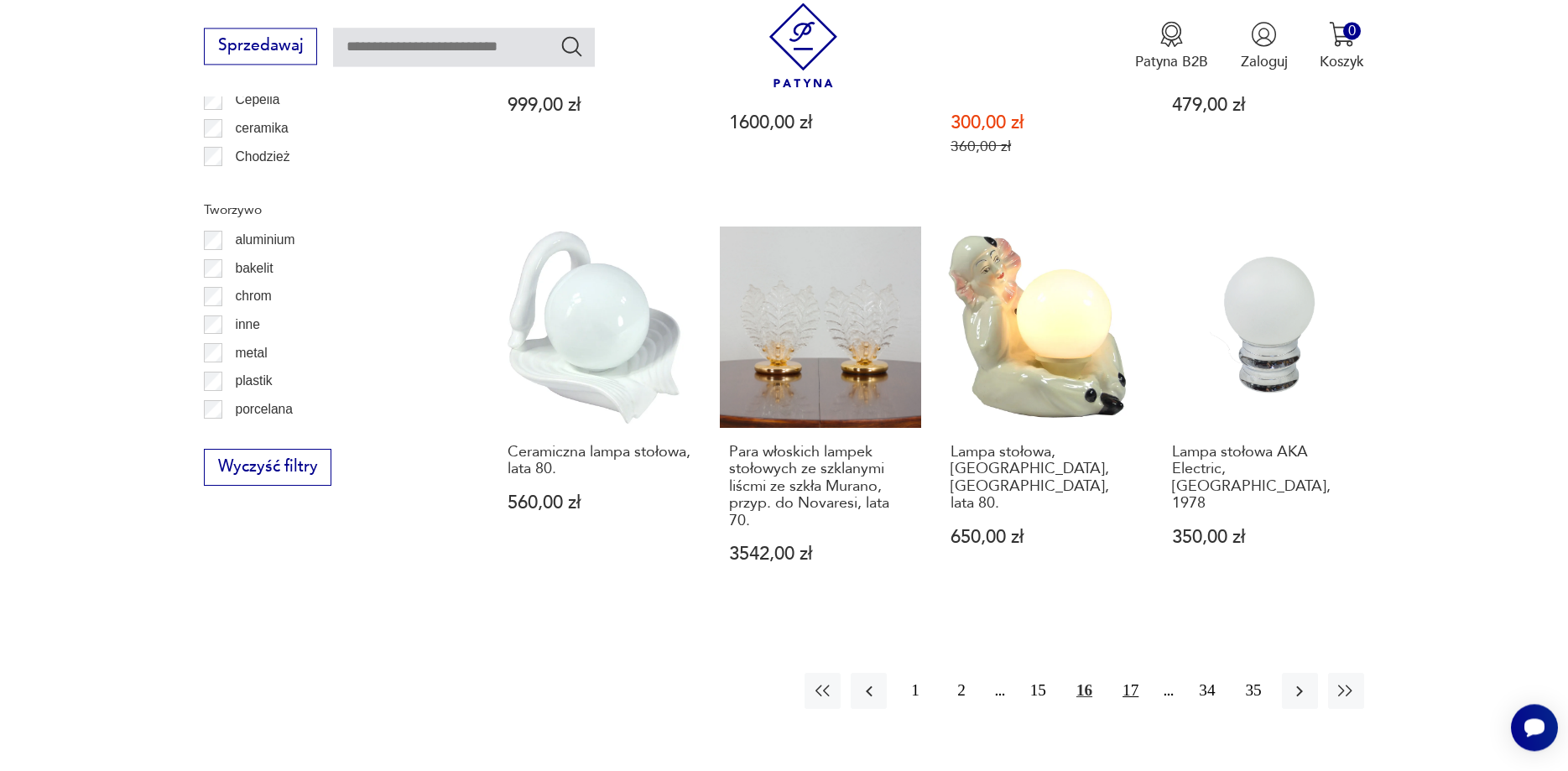
click at [1130, 673] on button "17" at bounding box center [1130, 690] width 36 height 36
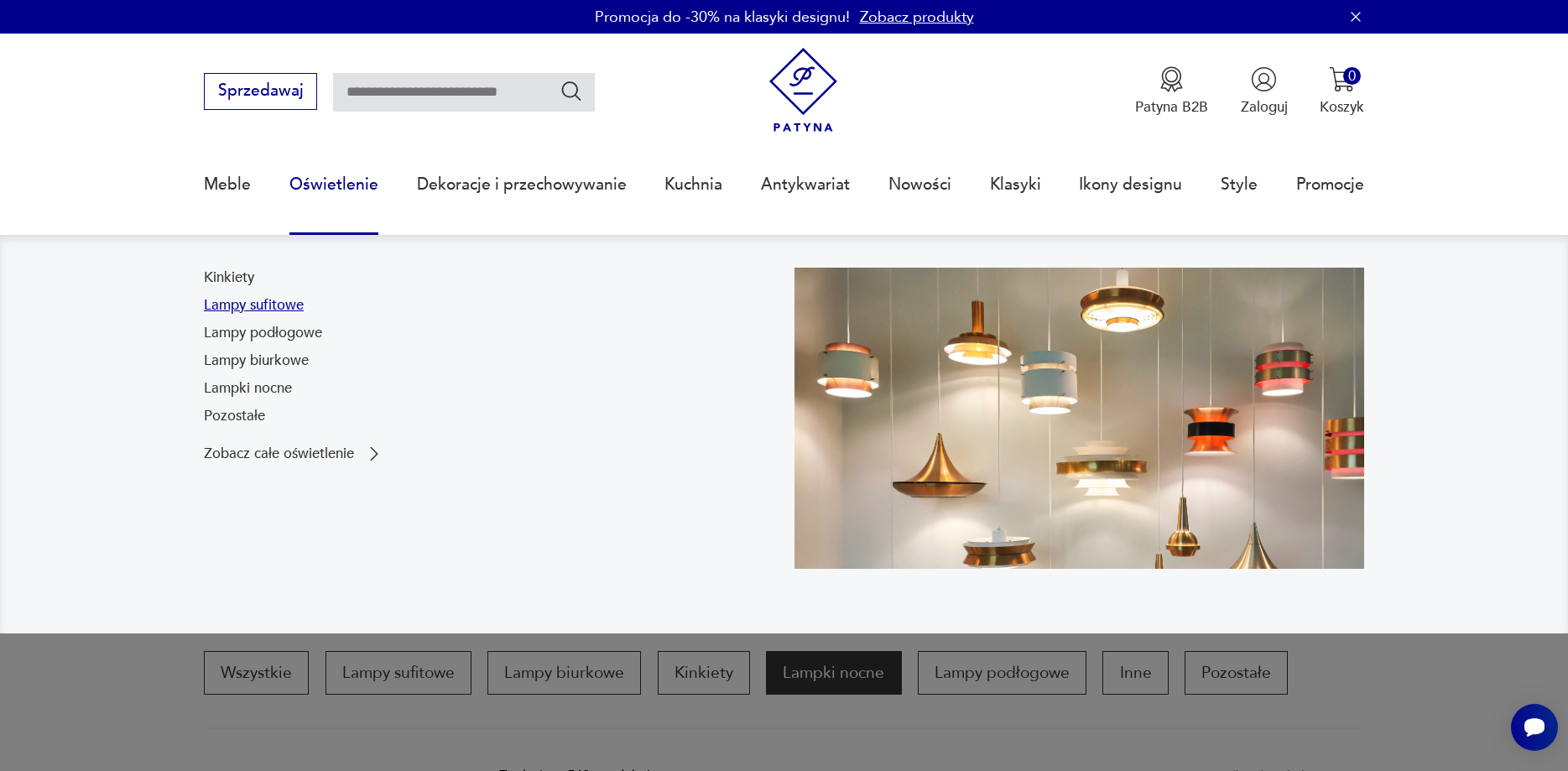
click at [246, 309] on link "Lampy sufitowe" at bounding box center [254, 306] width 100 height 20
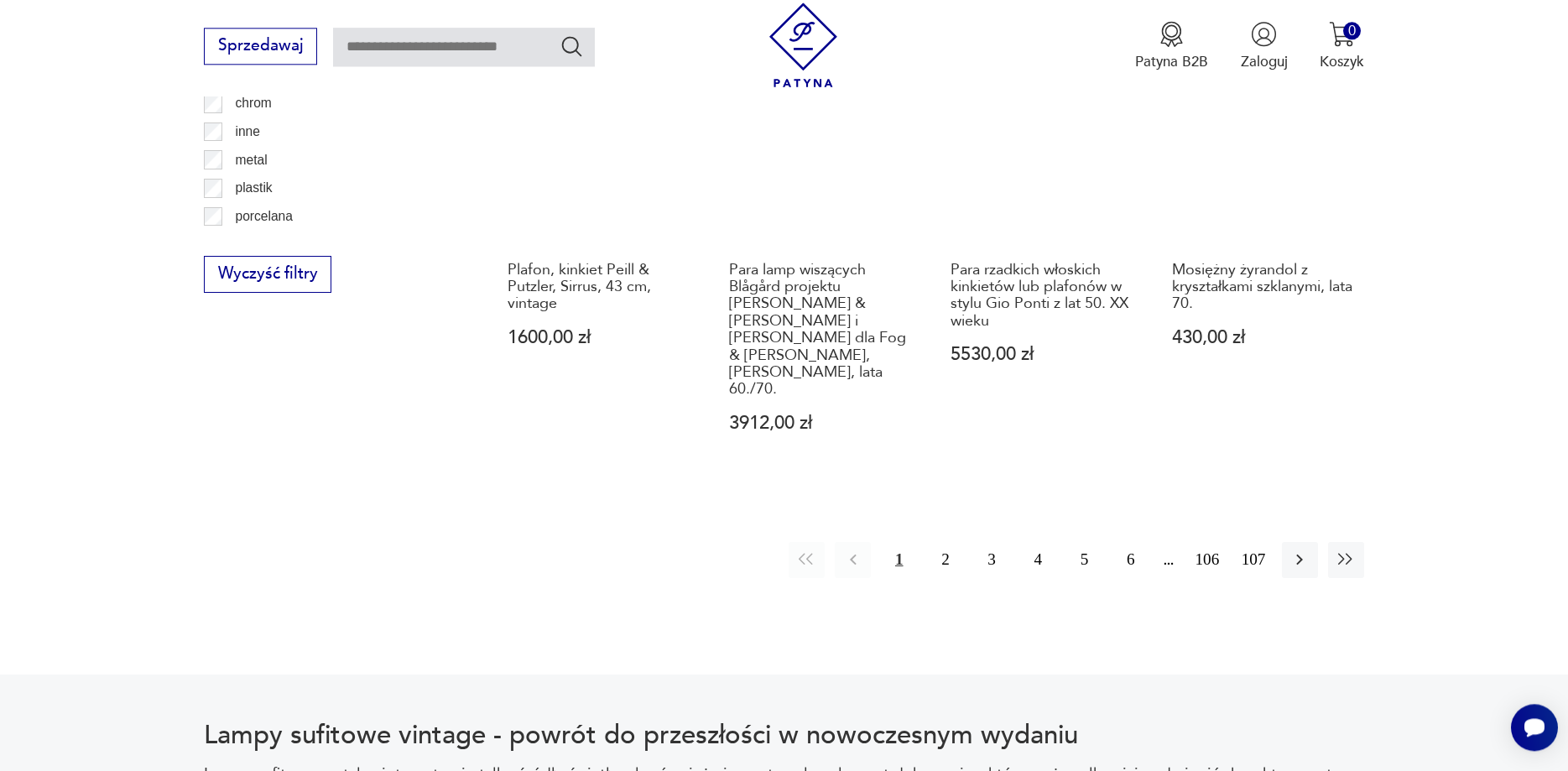
scroll to position [2040, 0]
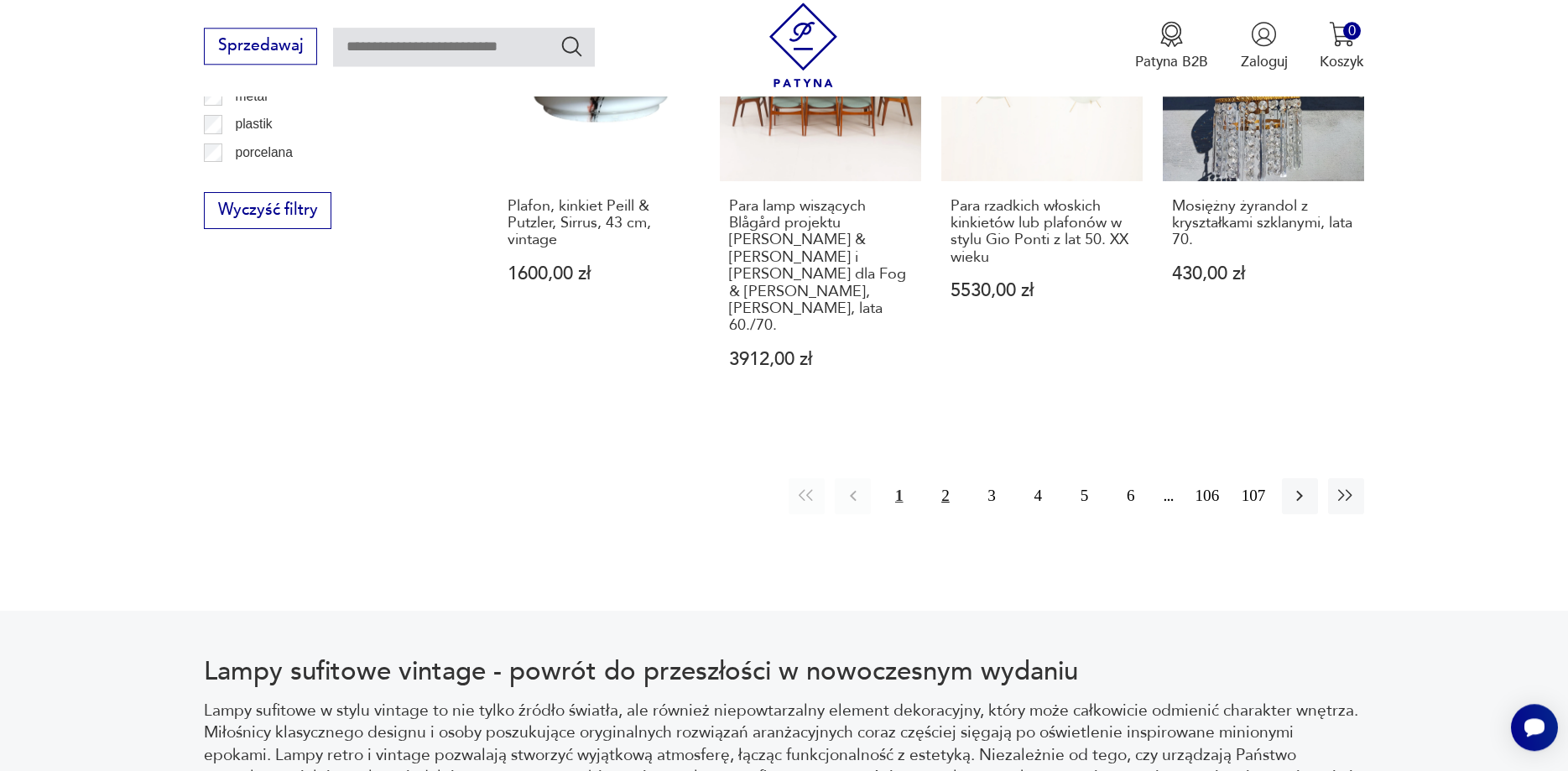
click at [946, 478] on button "2" at bounding box center [945, 495] width 36 height 36
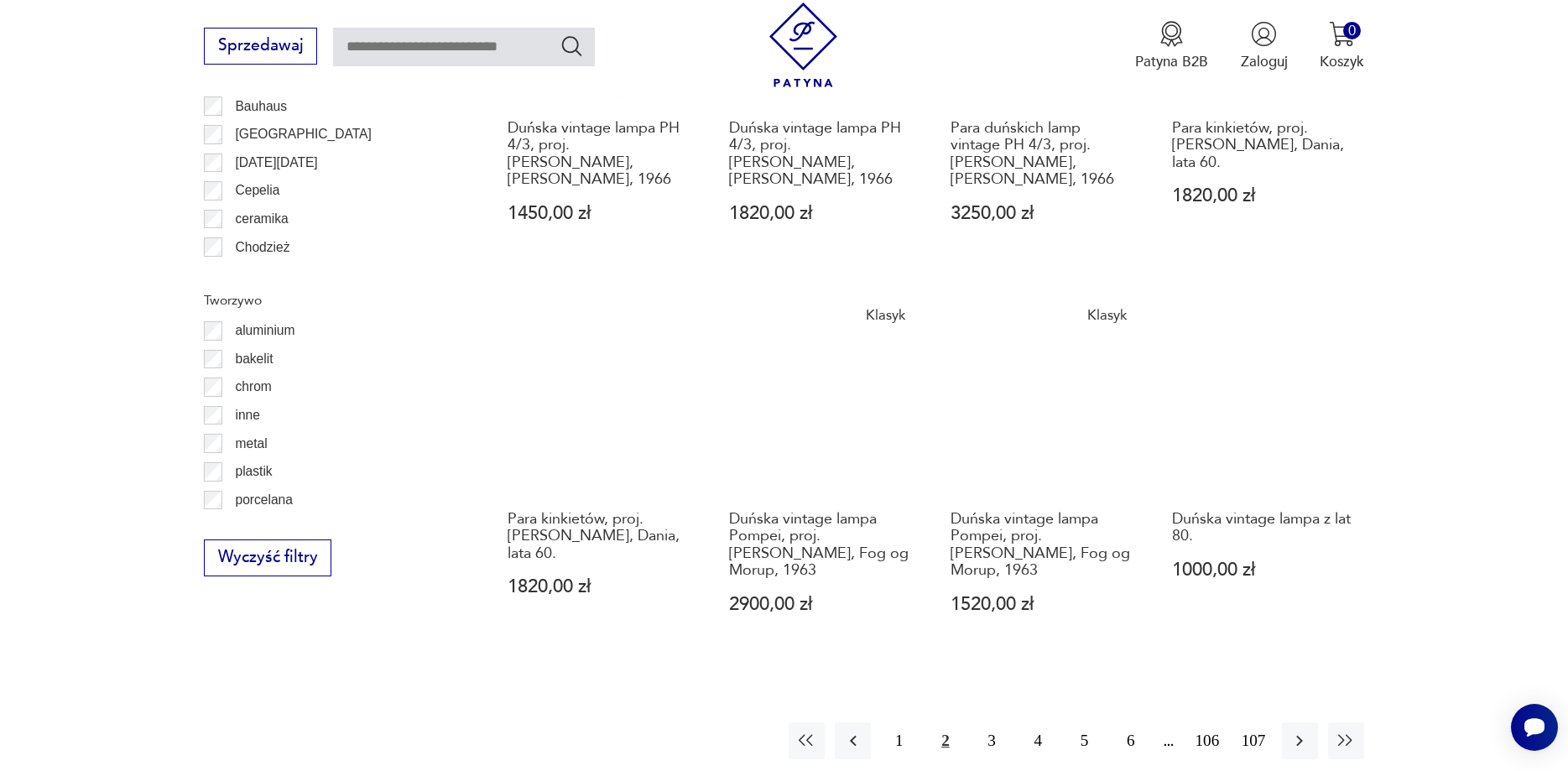
scroll to position [1869, 0]
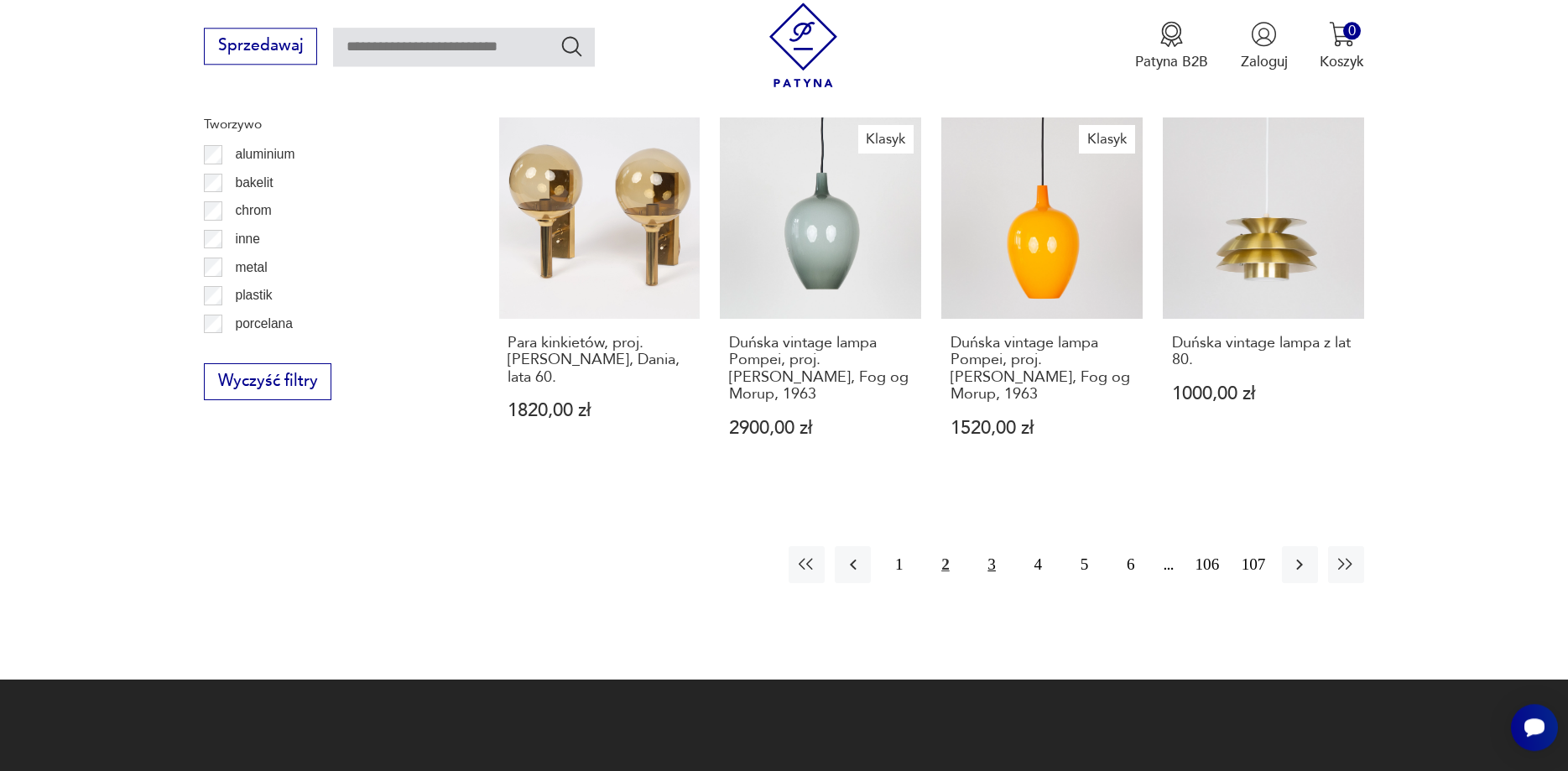
click at [993, 549] on button "3" at bounding box center [991, 564] width 36 height 36
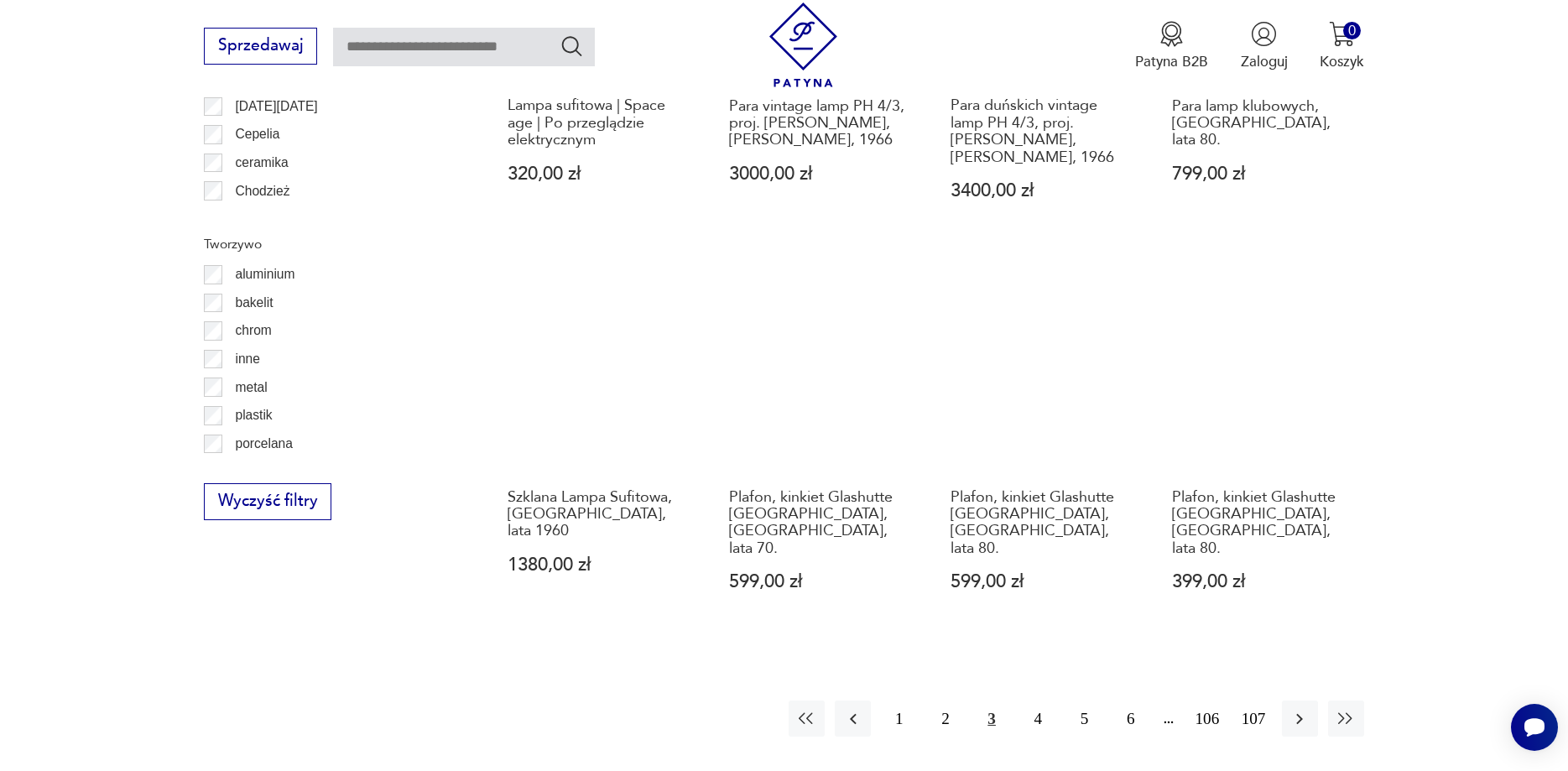
scroll to position [1784, 0]
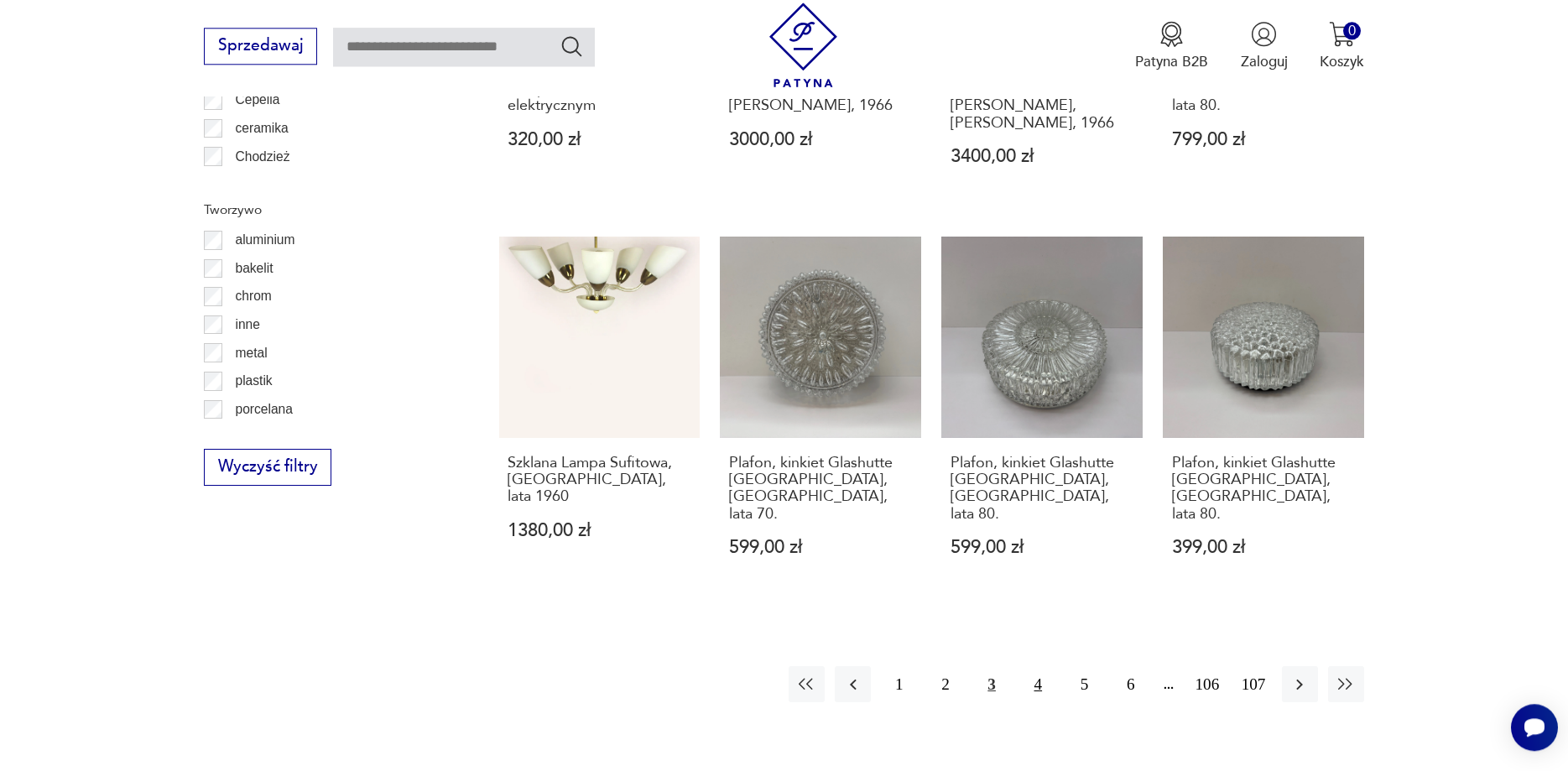
click at [1033, 667] on button "4" at bounding box center [1037, 684] width 36 height 36
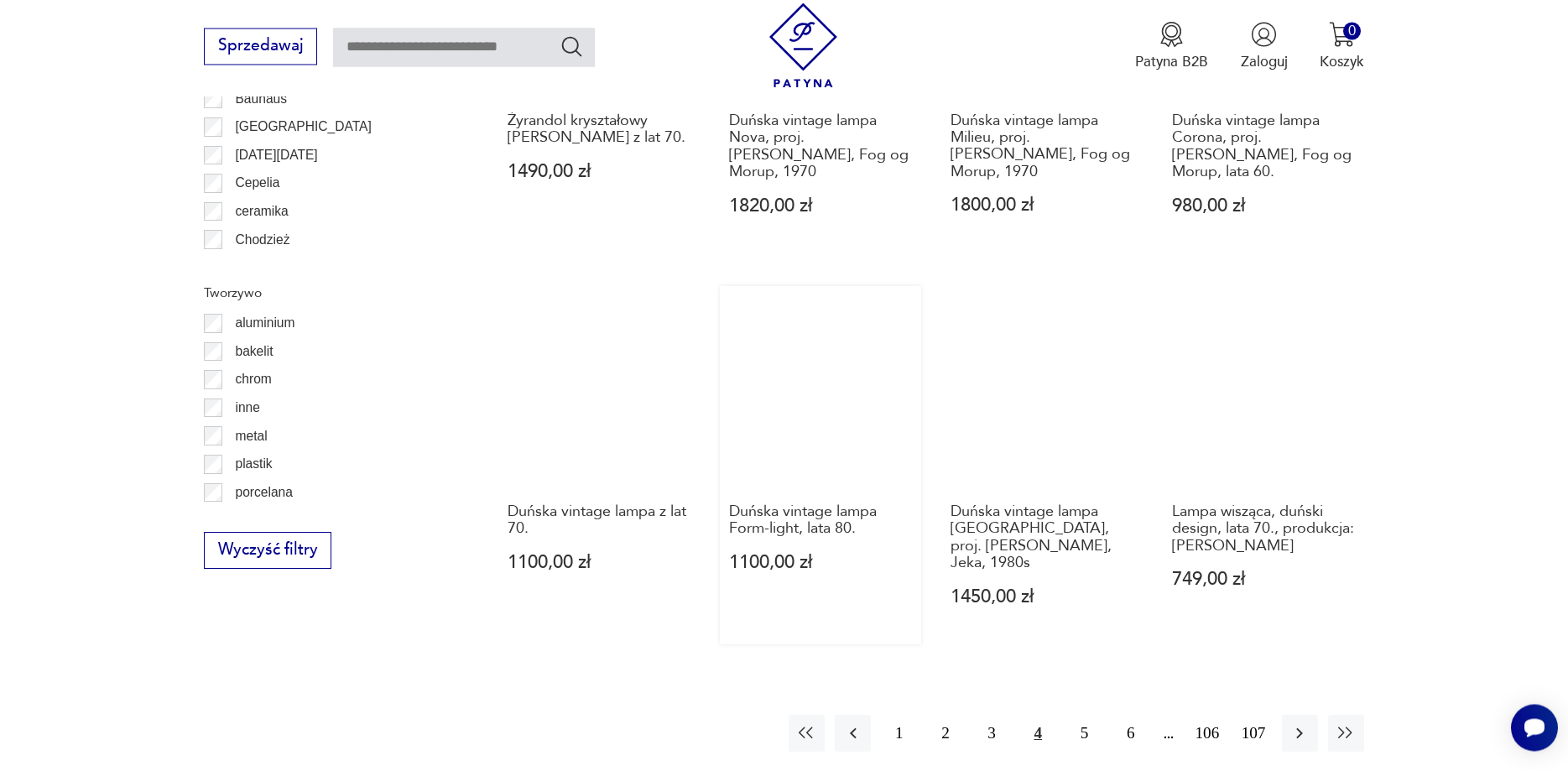
scroll to position [1869, 0]
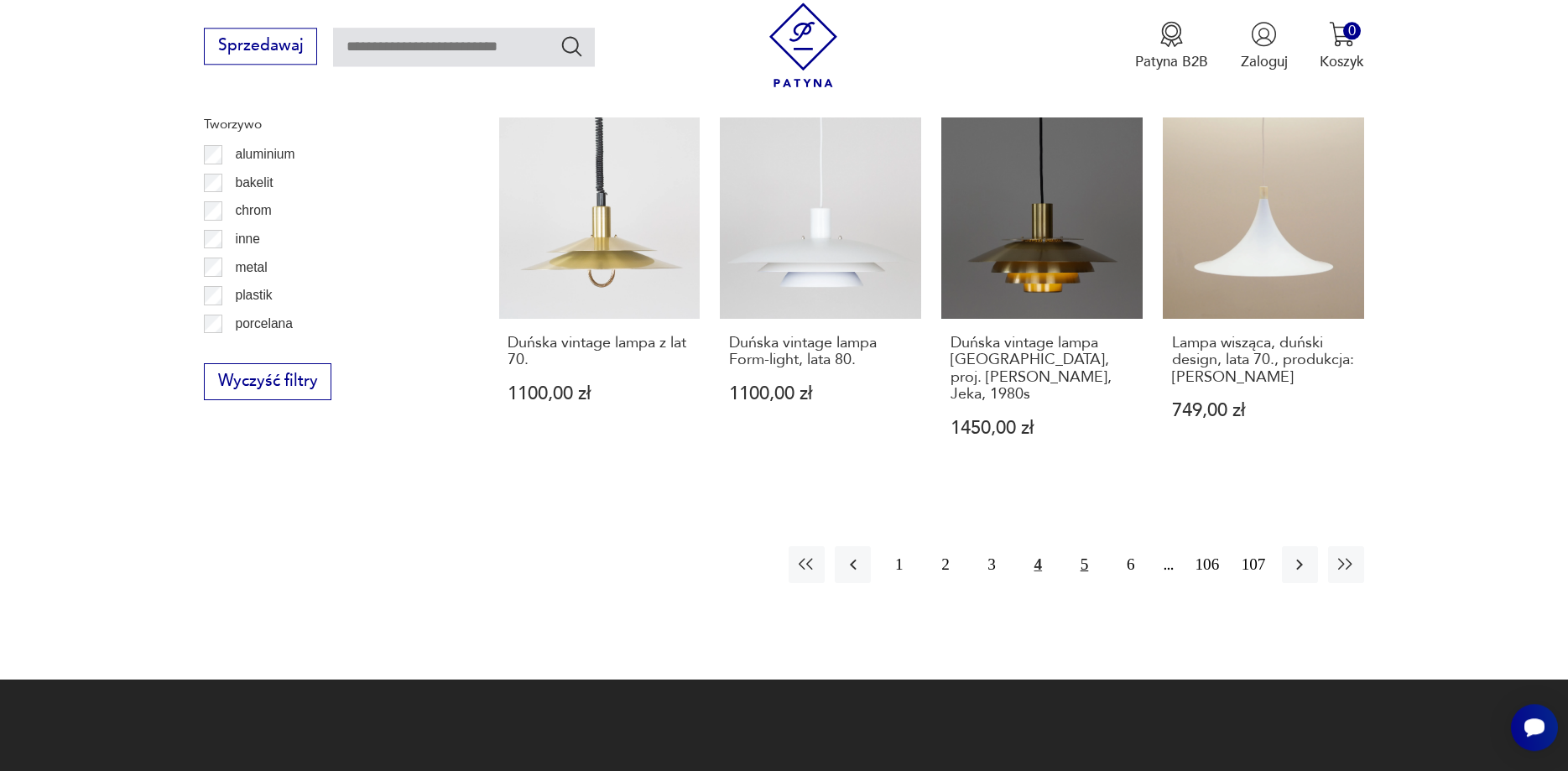
click at [1080, 547] on button "5" at bounding box center [1084, 564] width 36 height 36
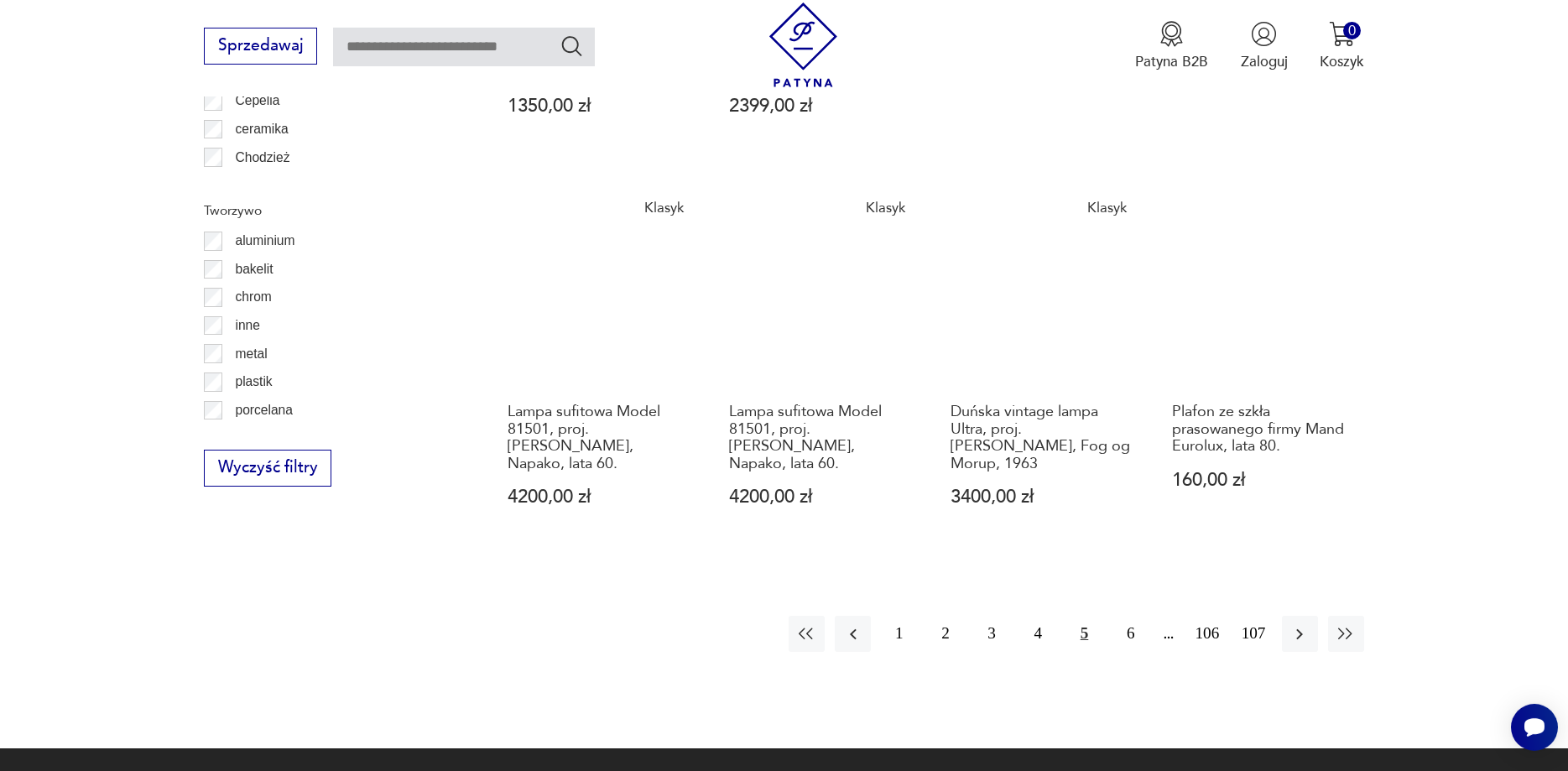
scroll to position [1784, 0]
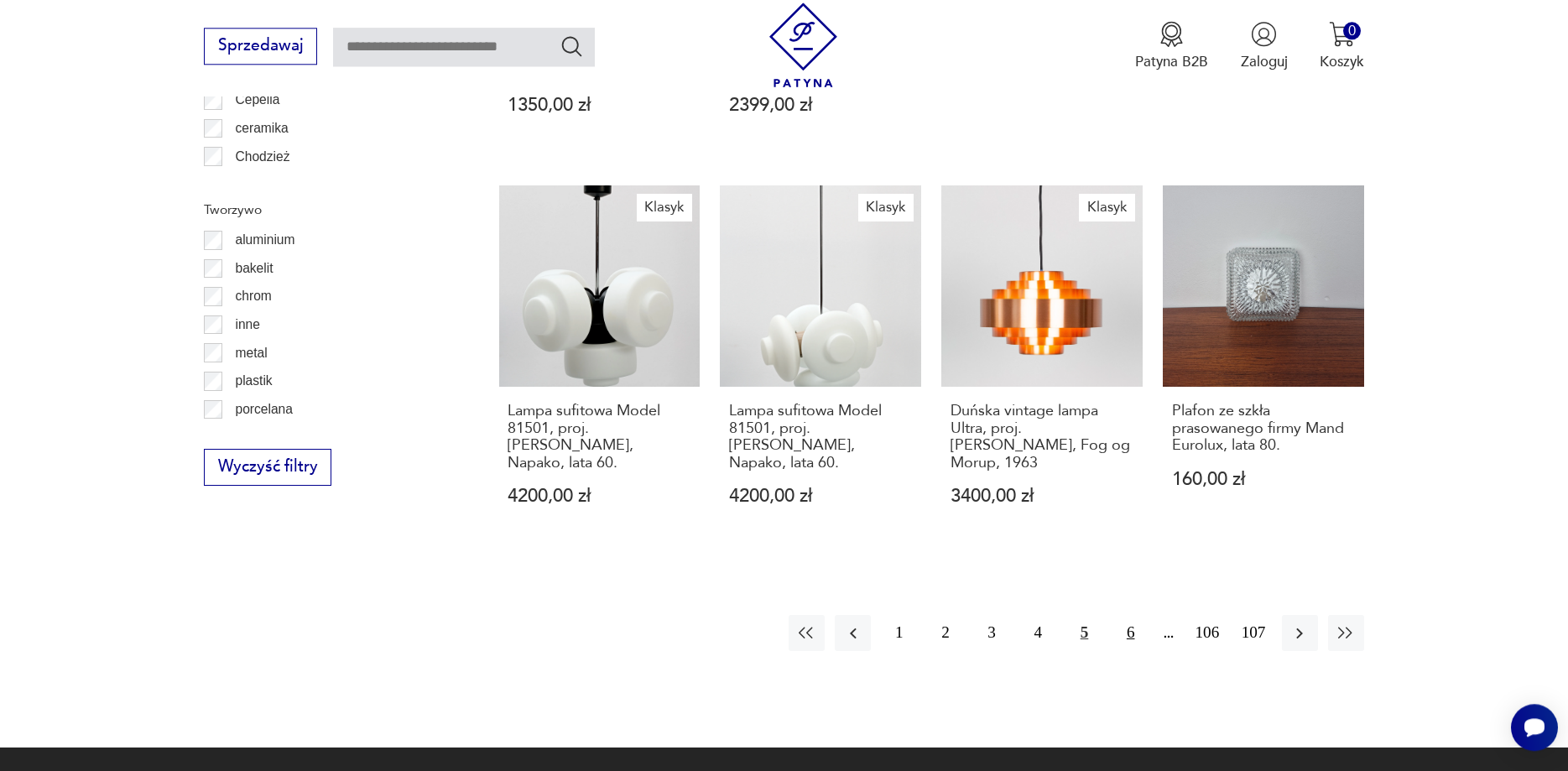
click at [1128, 632] on button "6" at bounding box center [1130, 633] width 36 height 36
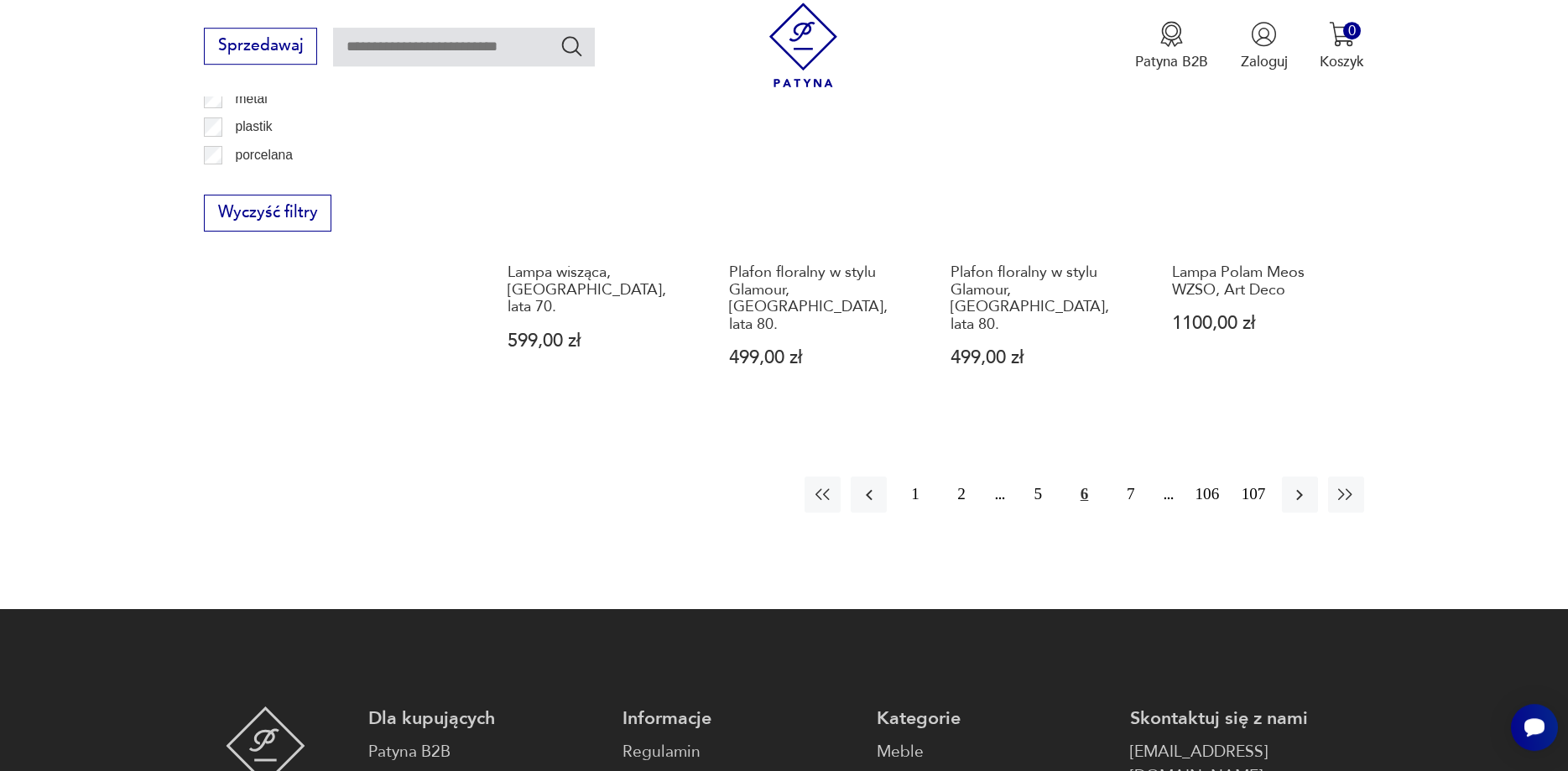
scroll to position [2125, 0]
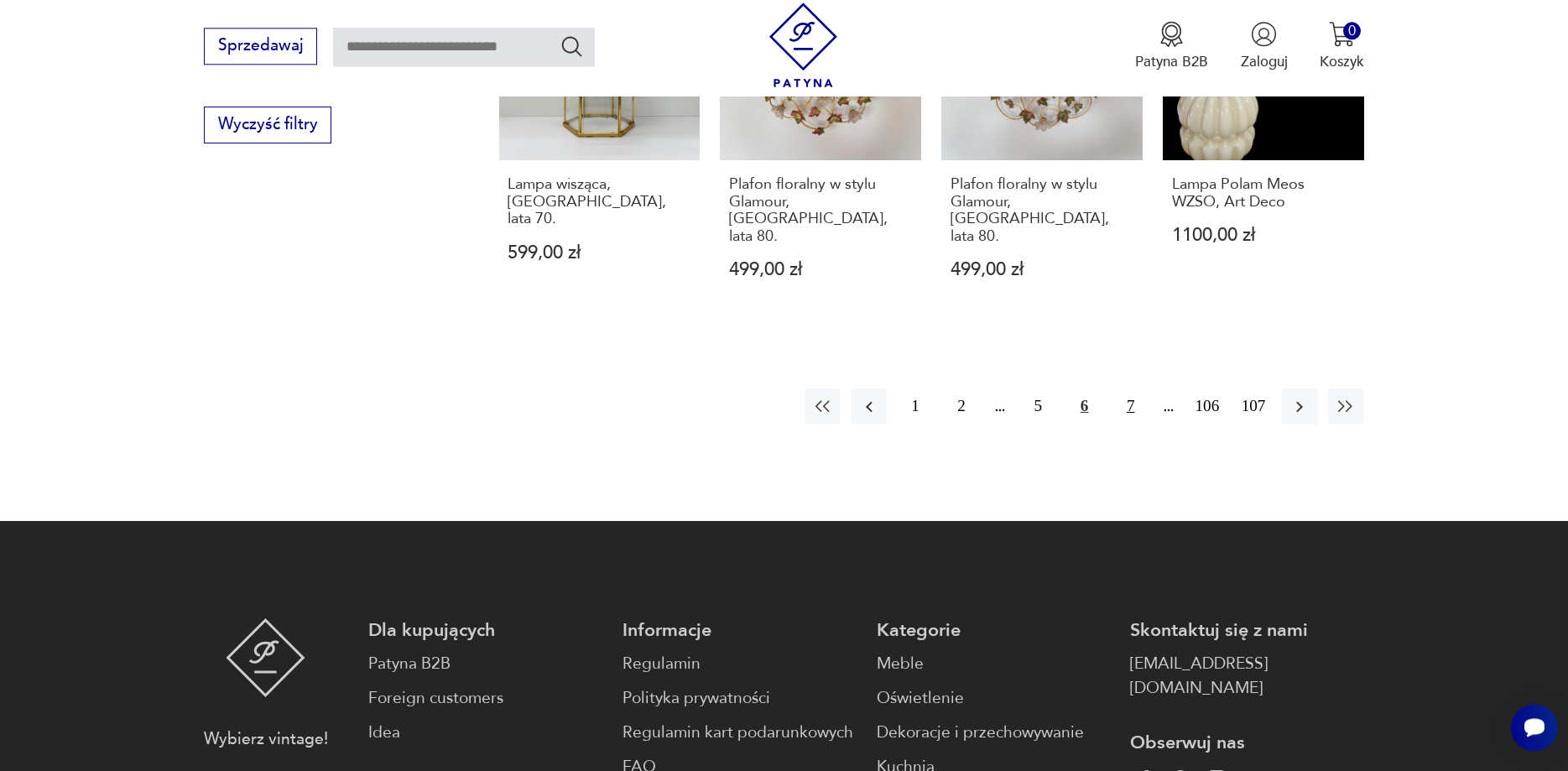
click at [1130, 388] on button "7" at bounding box center [1130, 406] width 36 height 36
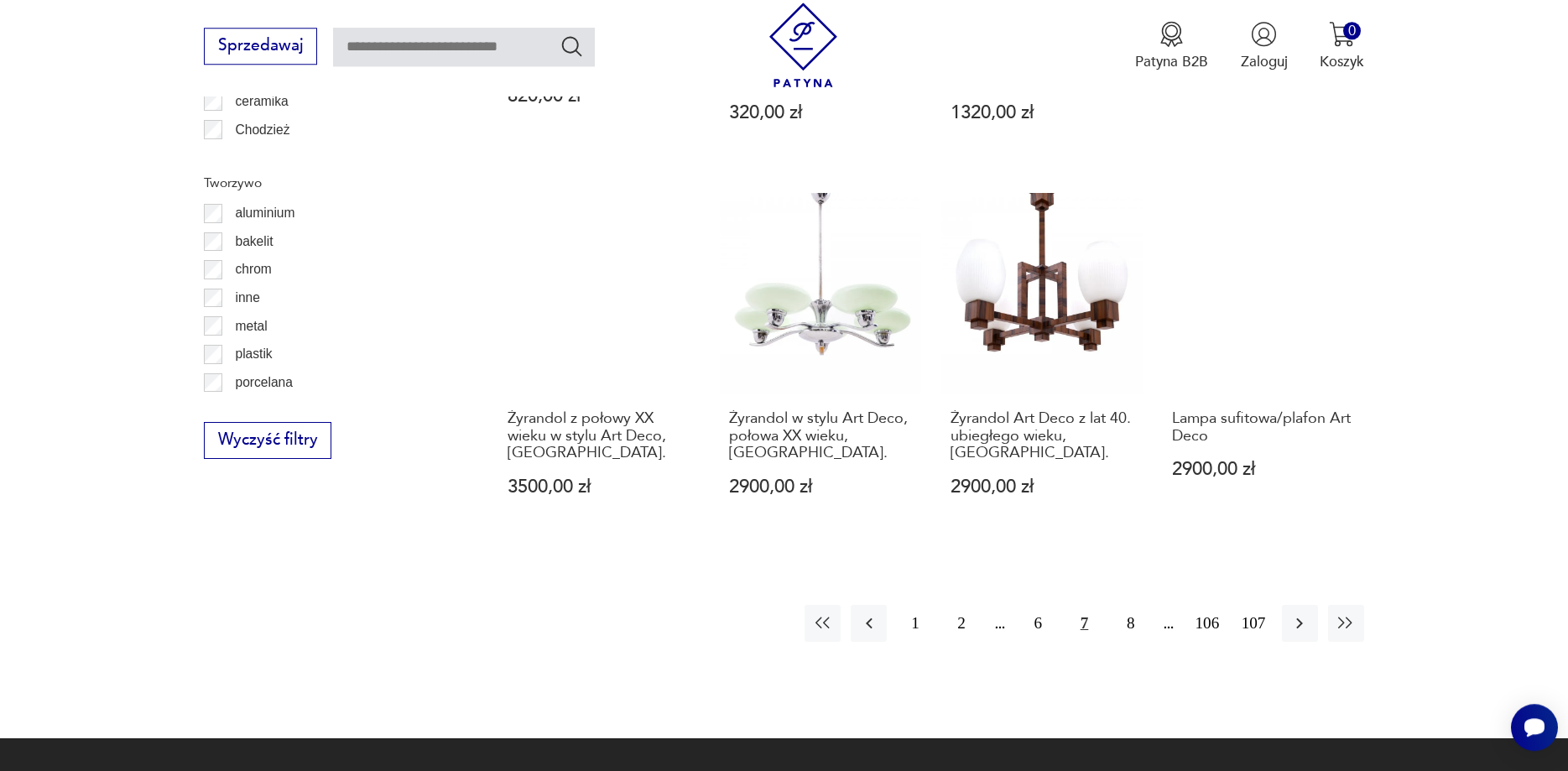
scroll to position [1869, 0]
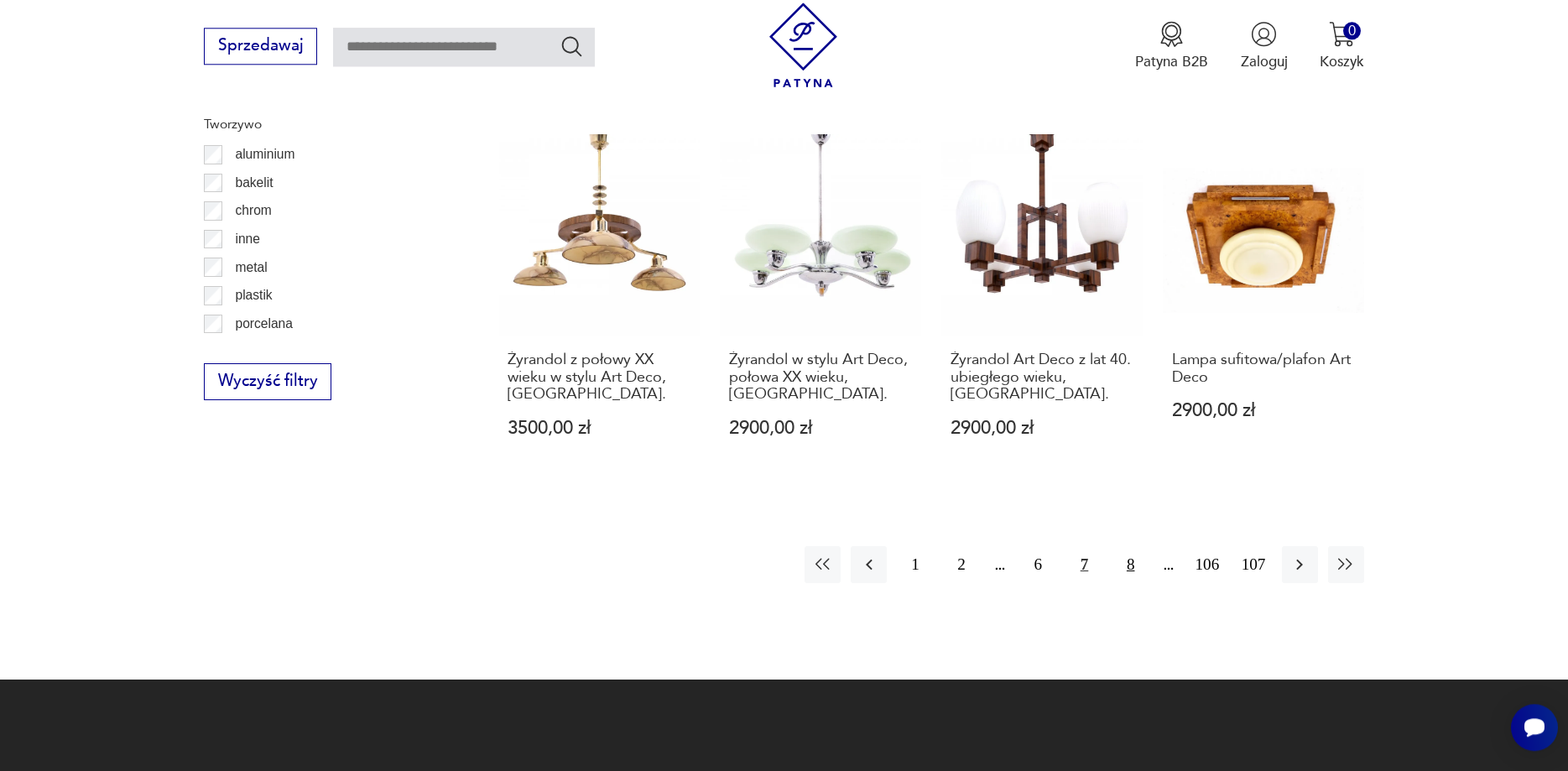
click at [1121, 547] on button "8" at bounding box center [1130, 564] width 36 height 36
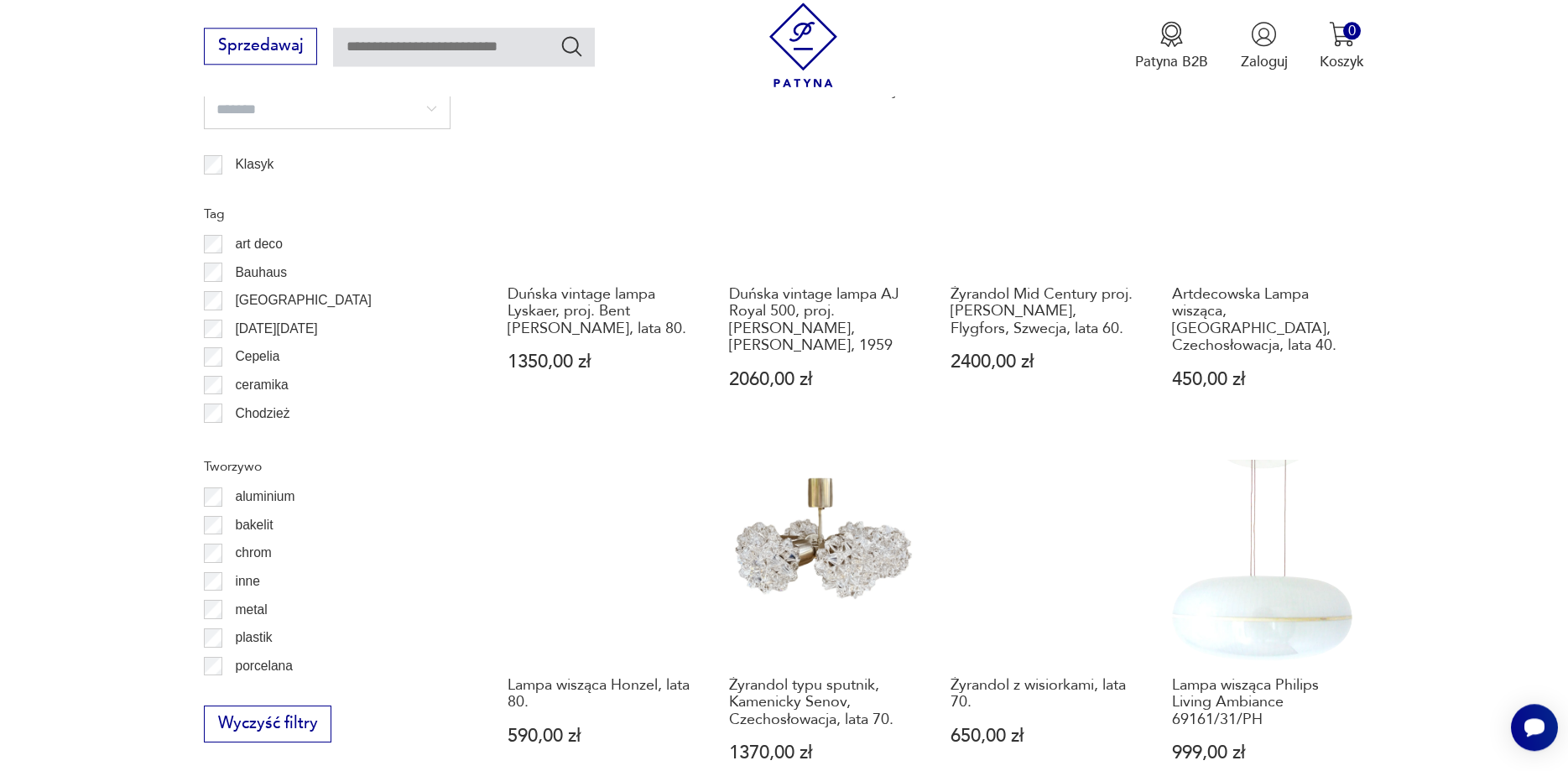
scroll to position [2040, 0]
